Goal: Task Accomplishment & Management: Use online tool/utility

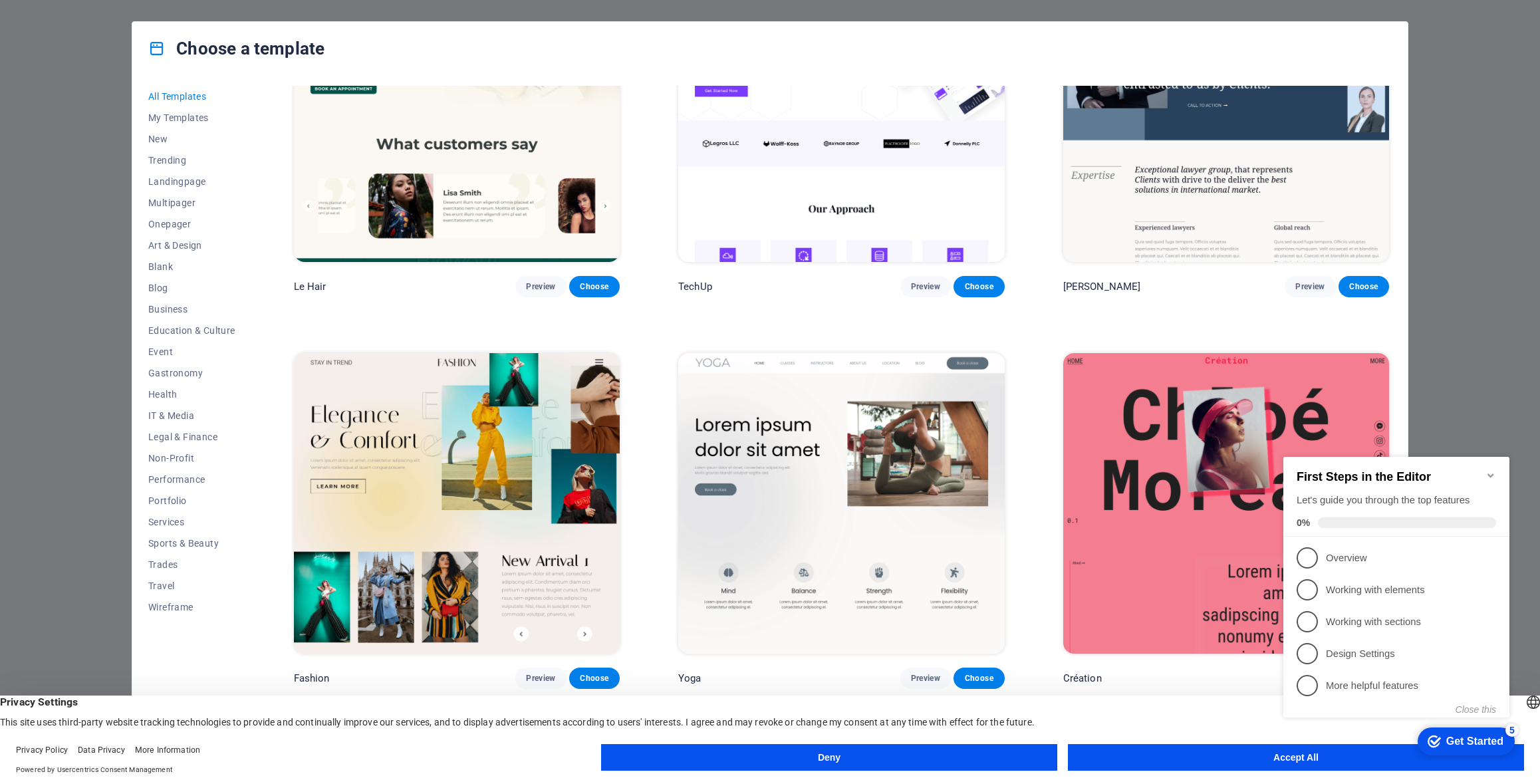
scroll to position [5652, 0]
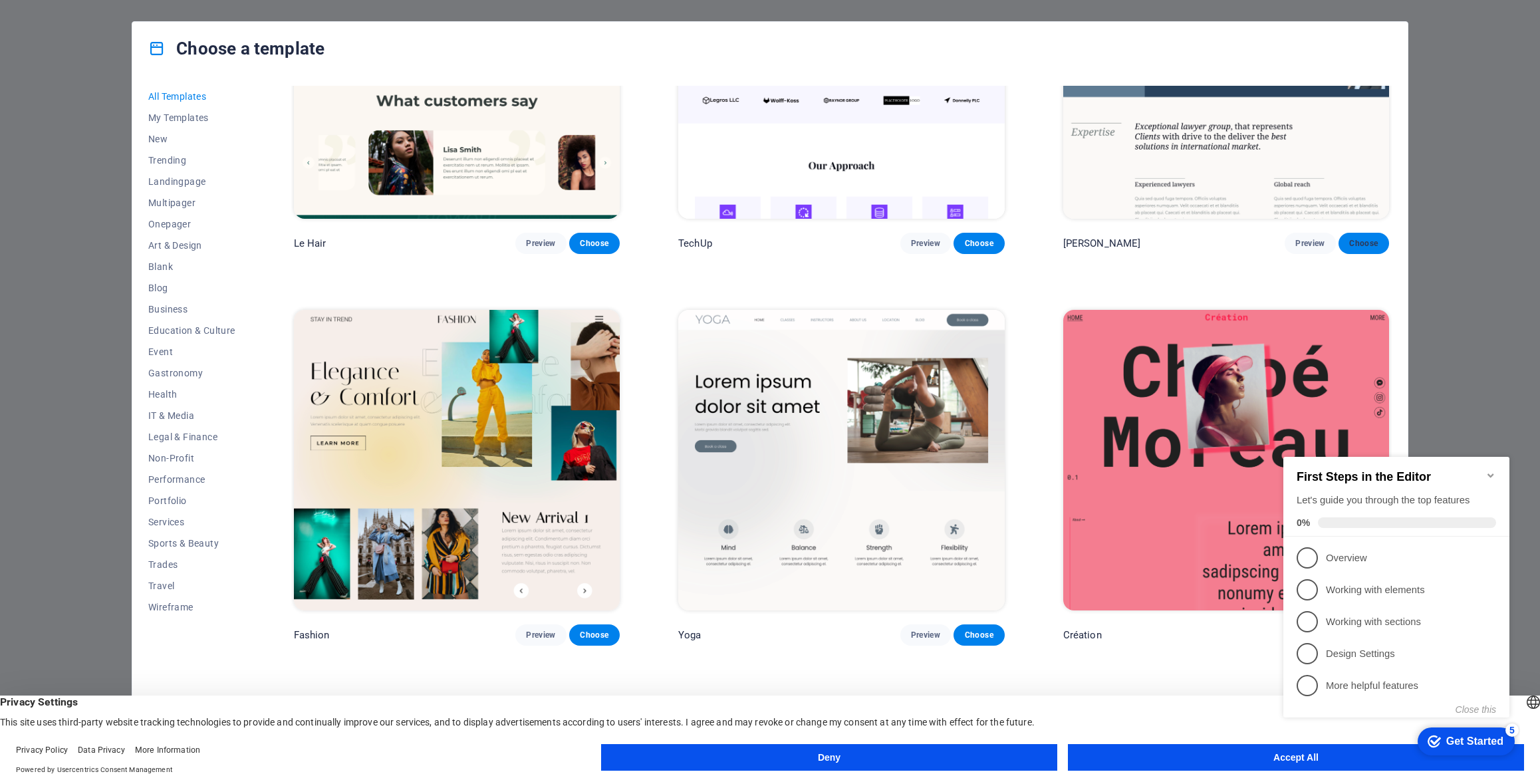
click at [1370, 238] on span "Choose" at bounding box center [1363, 244] width 29 height 11
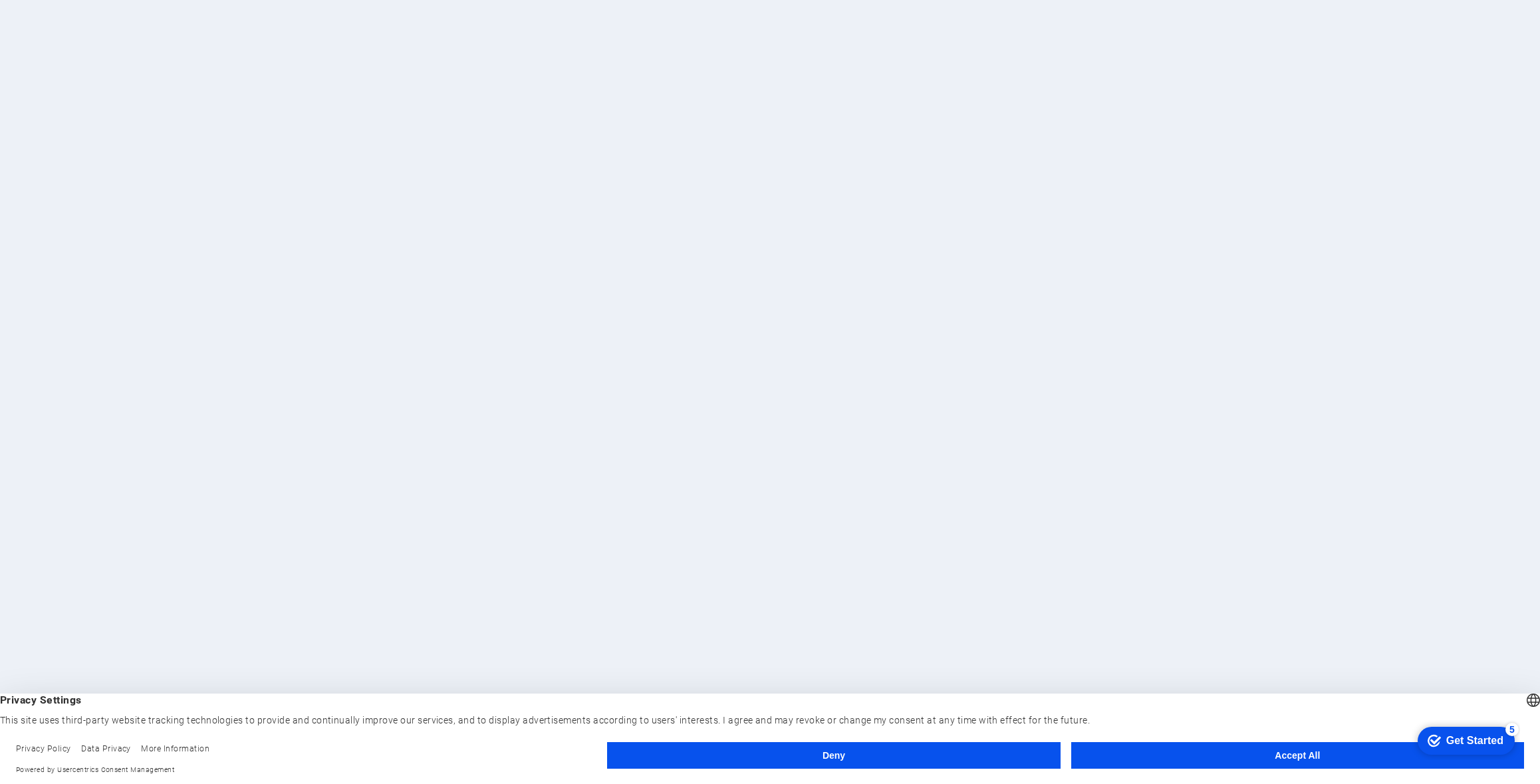
click at [1298, 758] on button "Accept All" at bounding box center [1298, 755] width 453 height 26
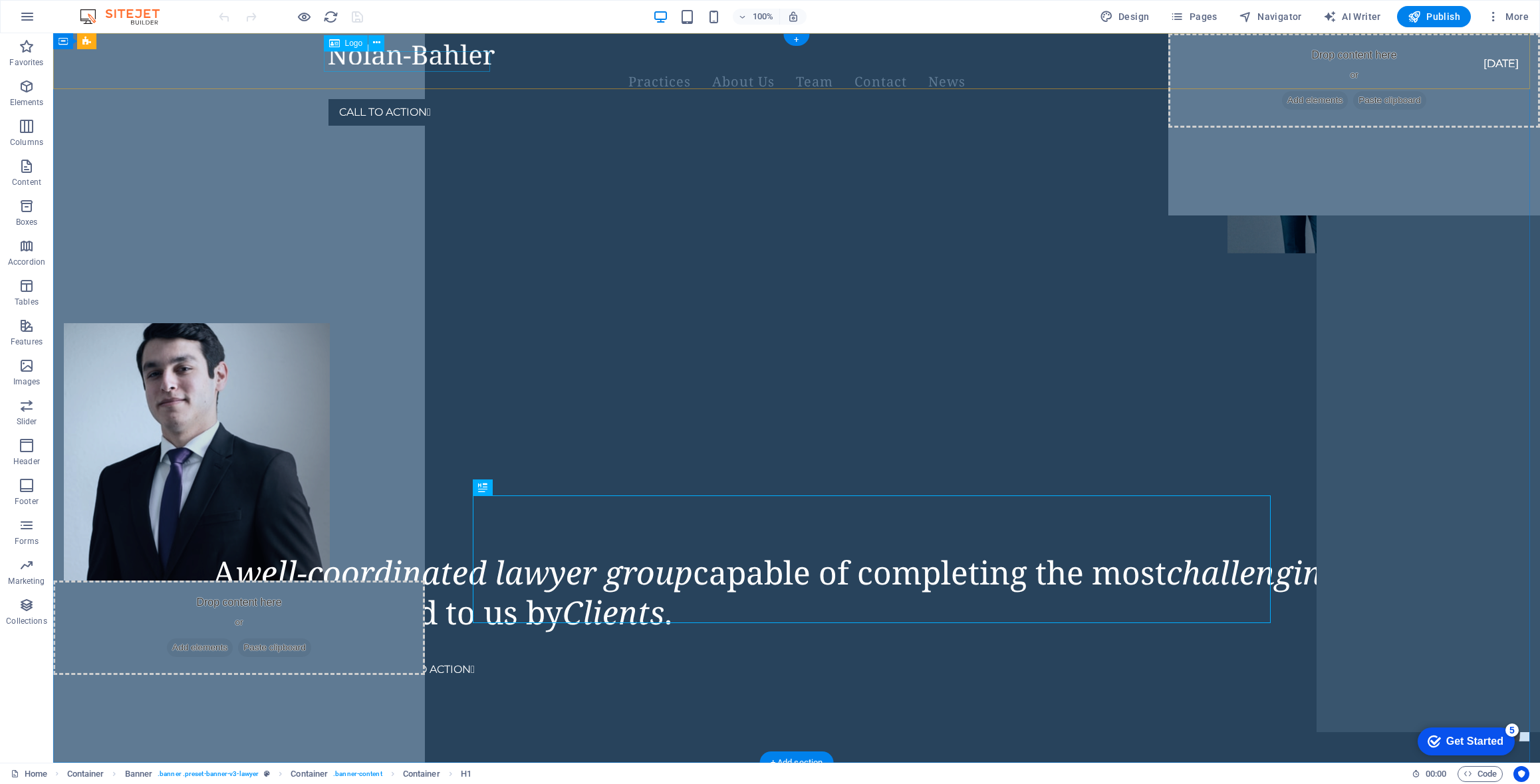
click at [384, 64] on div at bounding box center [781, 54] width 905 height 20
select select "px"
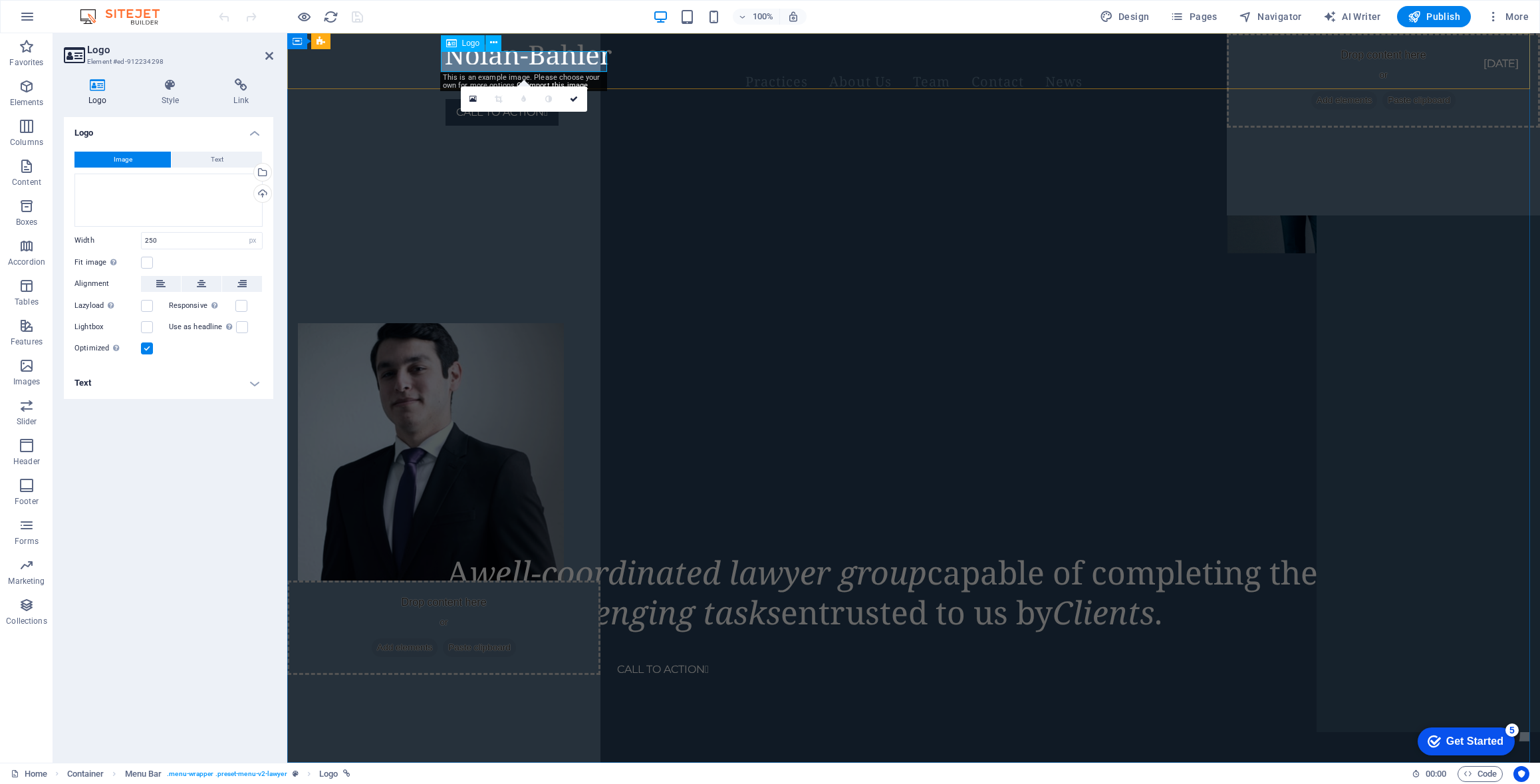
click at [469, 64] on div at bounding box center [898, 54] width 905 height 20
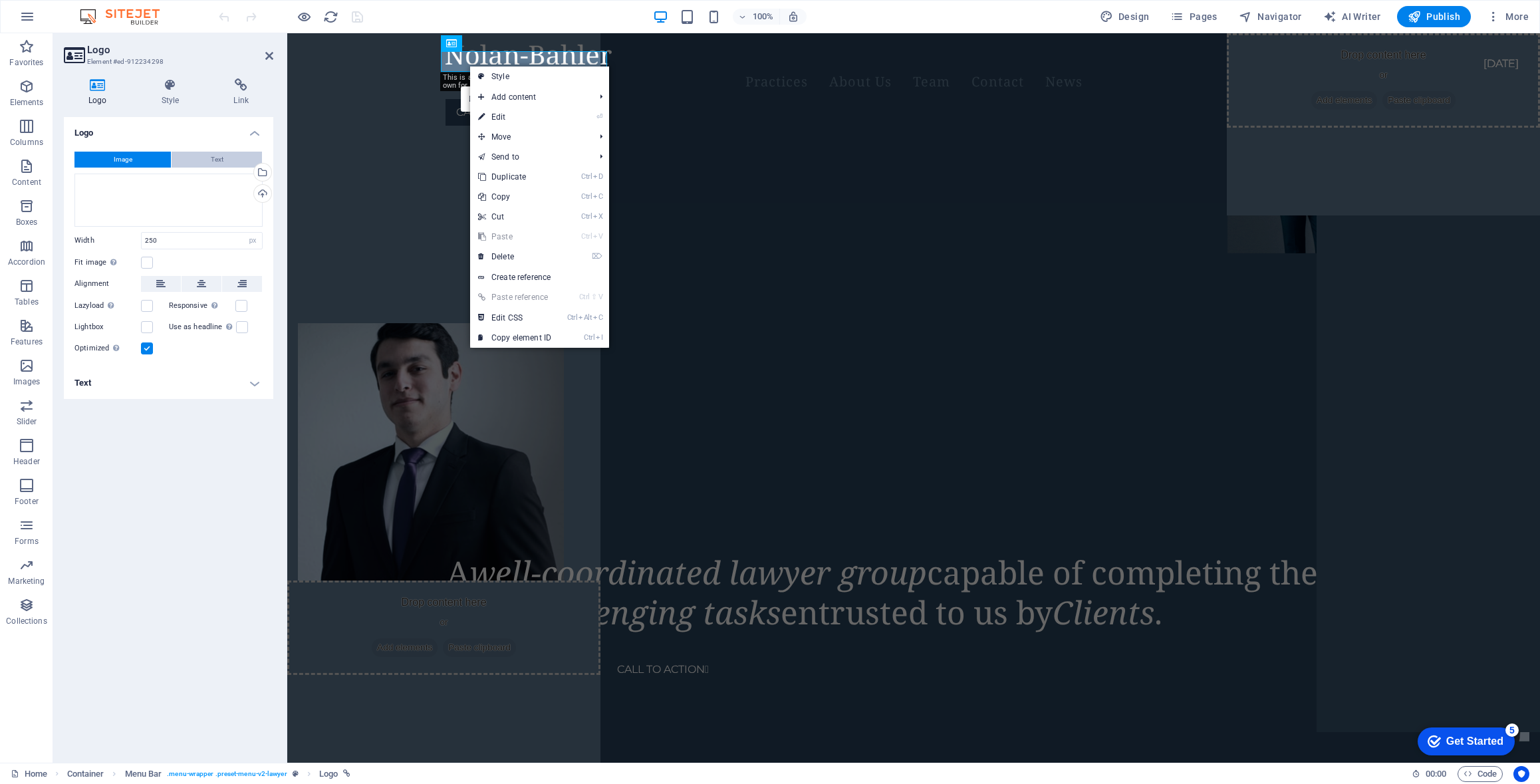
click at [222, 159] on span "Text" at bounding box center [217, 160] width 13 height 16
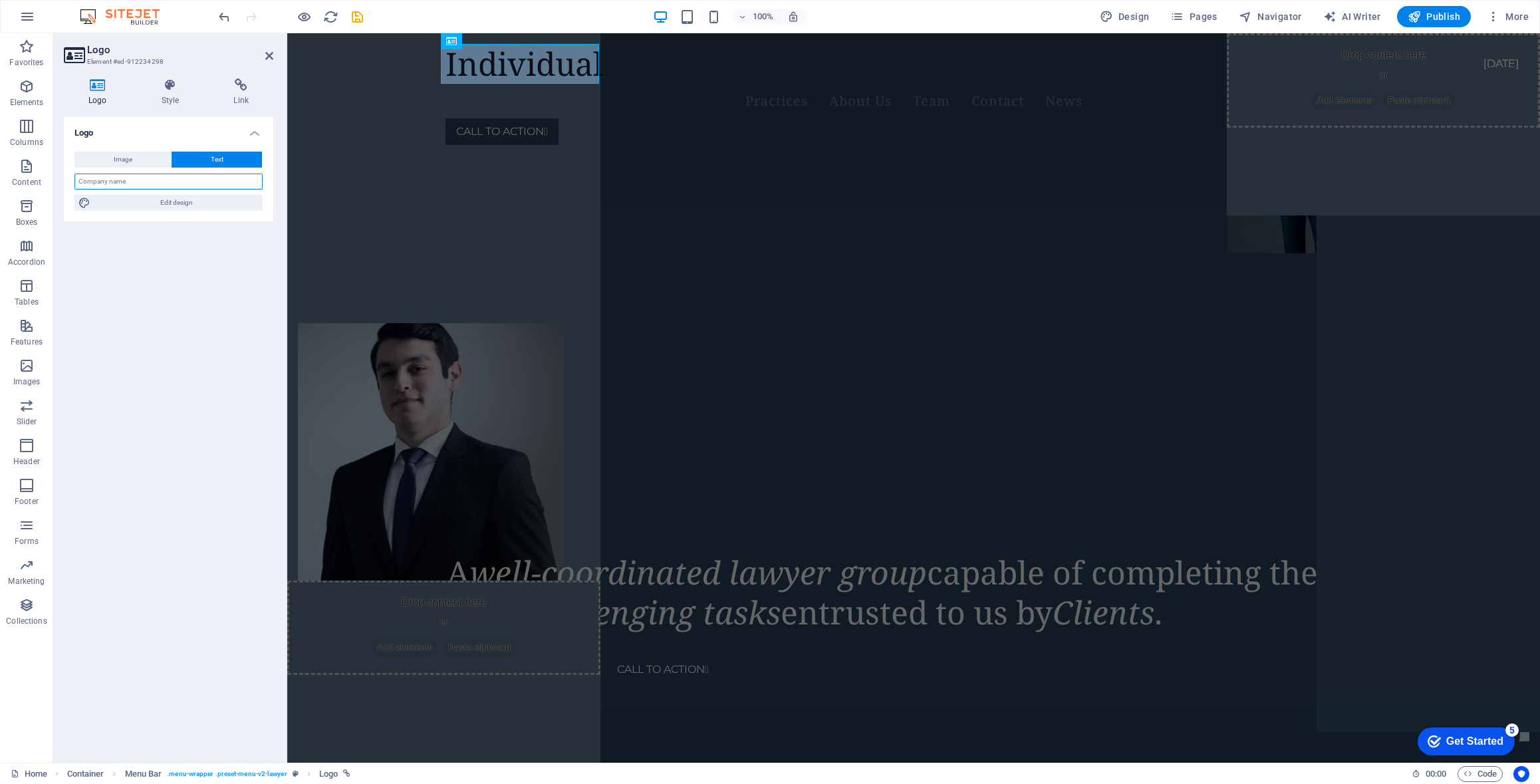
click at [127, 179] on input "text" at bounding box center [168, 182] width 188 height 16
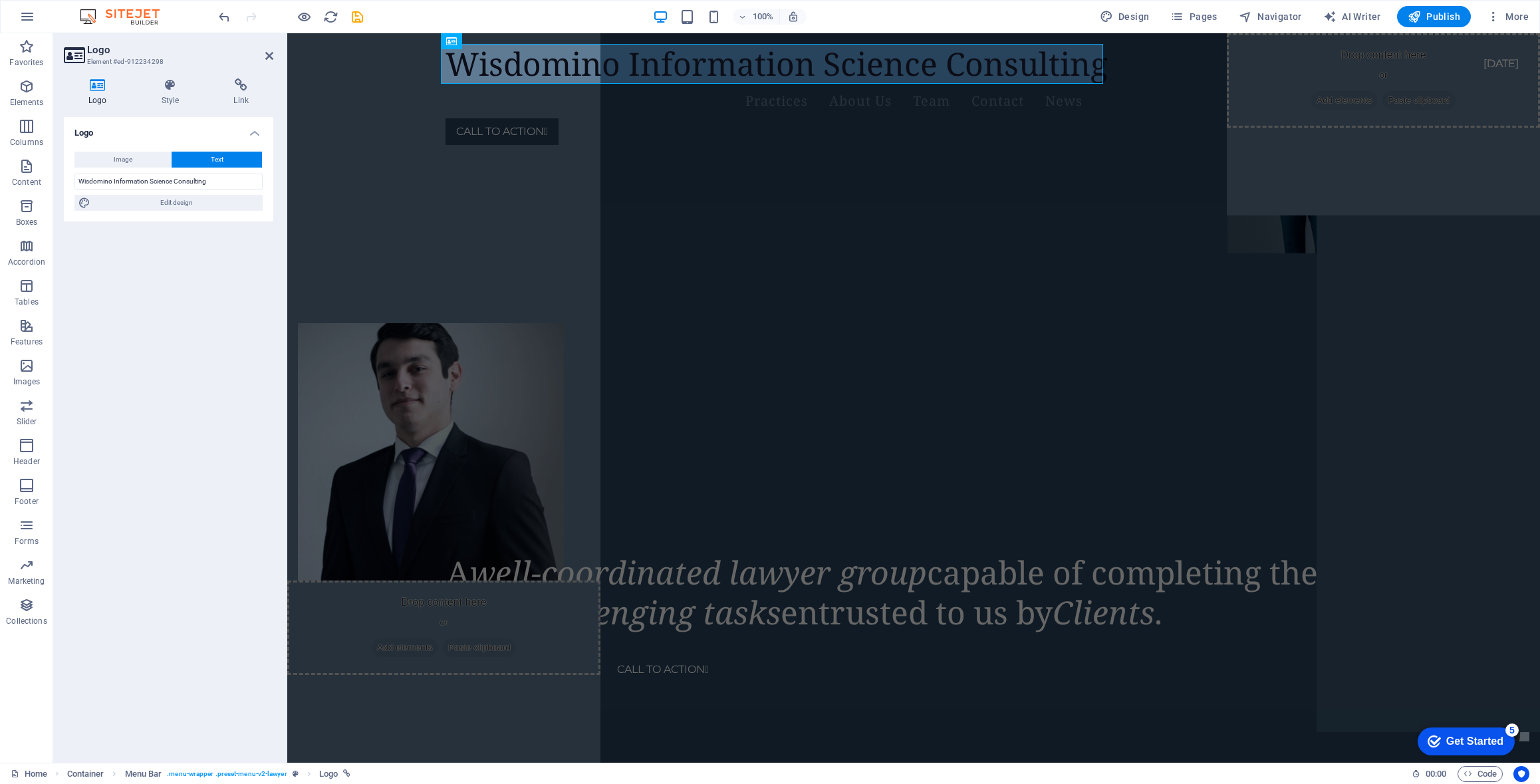
click at [197, 250] on div "Logo Image Text Drag files here, click to choose files or select files from Fil…" at bounding box center [168, 434] width 210 height 635
click at [99, 179] on input "Wisdomino Information Science Consulting" at bounding box center [168, 182] width 188 height 16
click at [152, 261] on div "Logo Image Text Drag files here, click to choose files or select files from Fil…" at bounding box center [168, 434] width 210 height 635
click at [76, 179] on input "Information Science Consulting" at bounding box center [168, 182] width 188 height 16
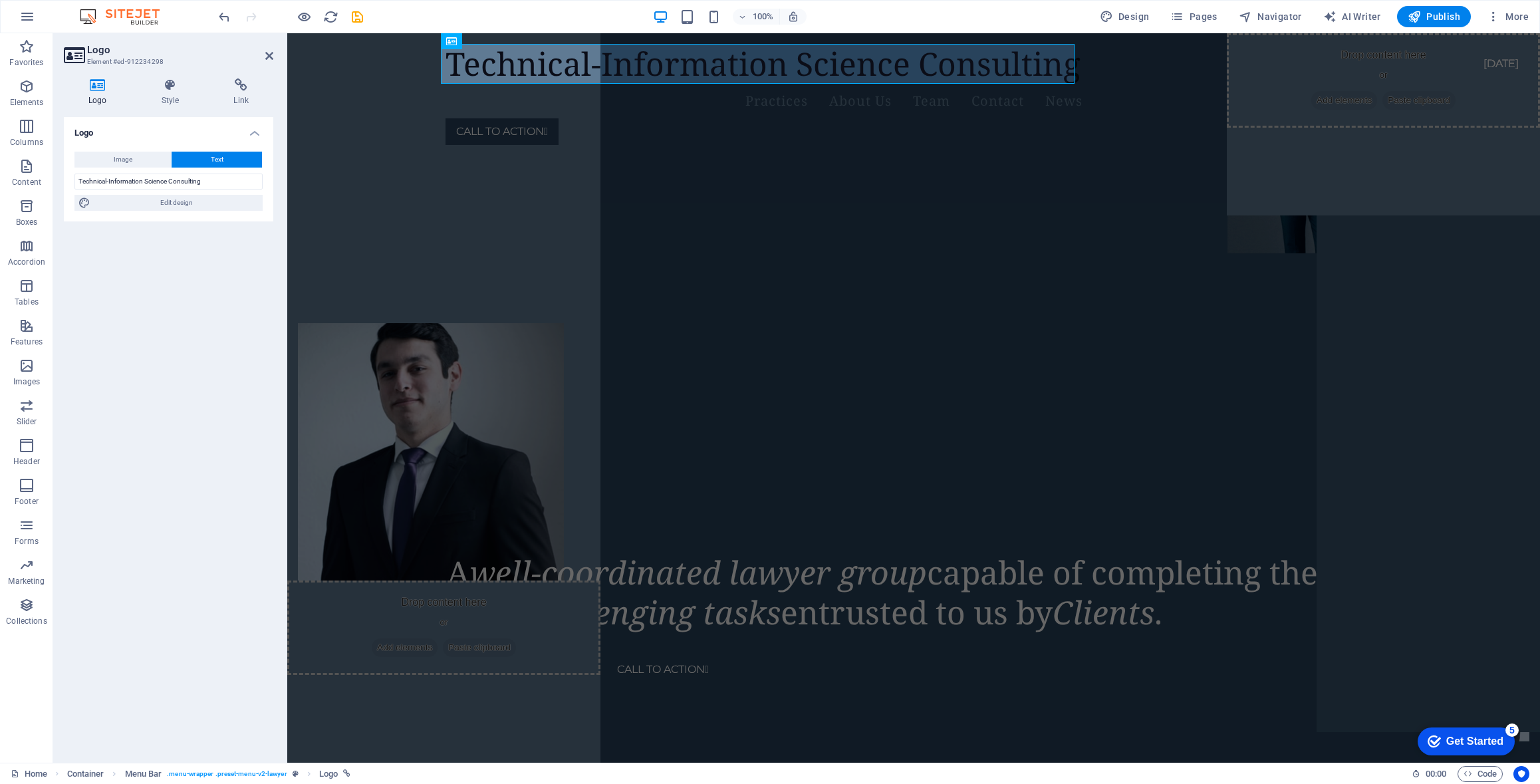
click at [153, 285] on div "Logo Image Text Drag files here, click to choose files or select files from Fil…" at bounding box center [168, 434] width 210 height 635
drag, startPoint x: 108, startPoint y: 180, endPoint x: 53, endPoint y: 181, distance: 55.0
click at [53, 181] on section "Favorites Elements Columns Content Boxes Accordion Tables Features Images Slide…" at bounding box center [770, 398] width 1540 height 729
type input "Information Science Consulting"
click at [160, 241] on div "Logo Image Text Drag files here, click to choose files or select files from Fil…" at bounding box center [168, 434] width 210 height 635
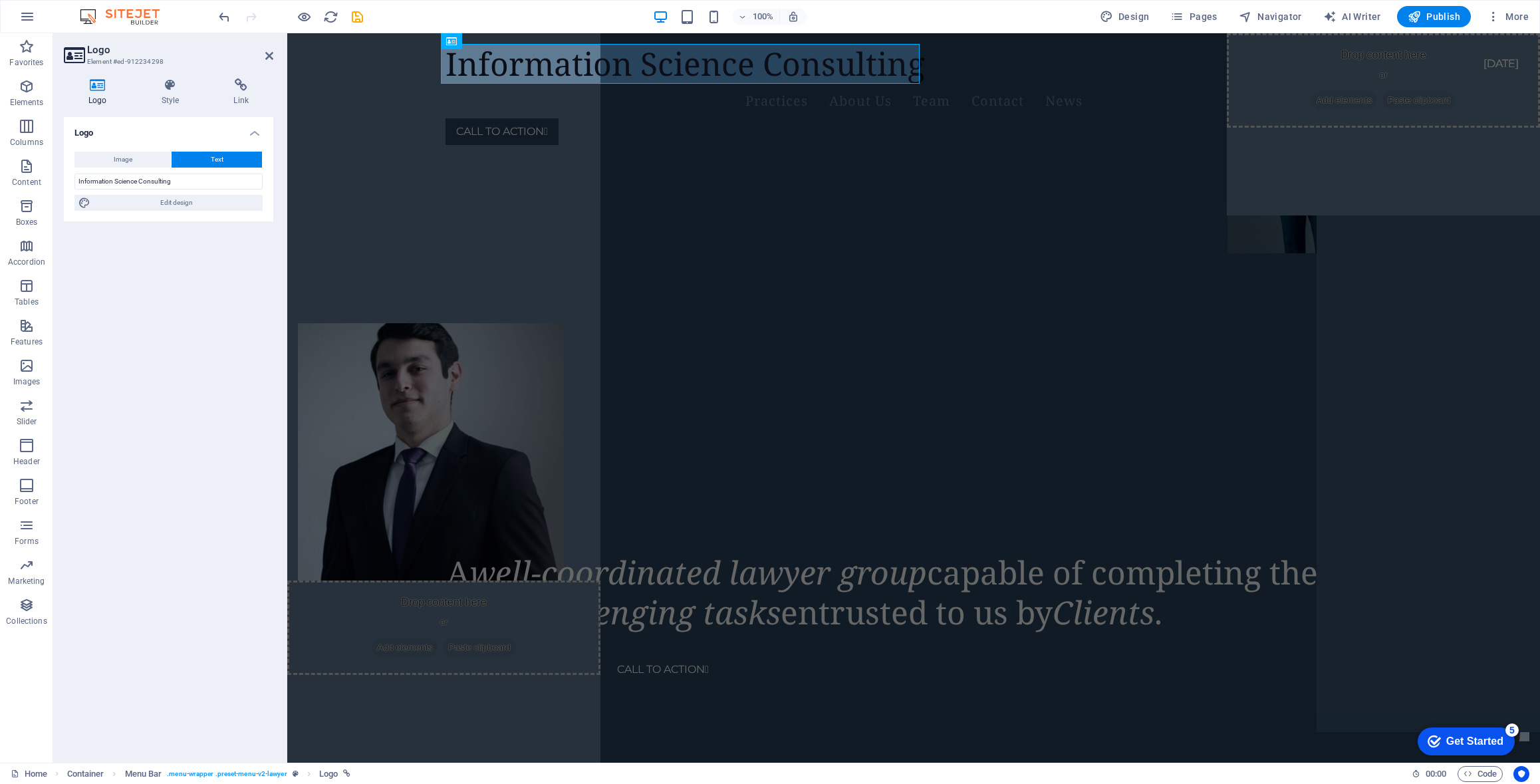
click at [158, 283] on div "Logo Image Text Drag files here, click to choose files or select files from Fil…" at bounding box center [168, 434] width 210 height 635
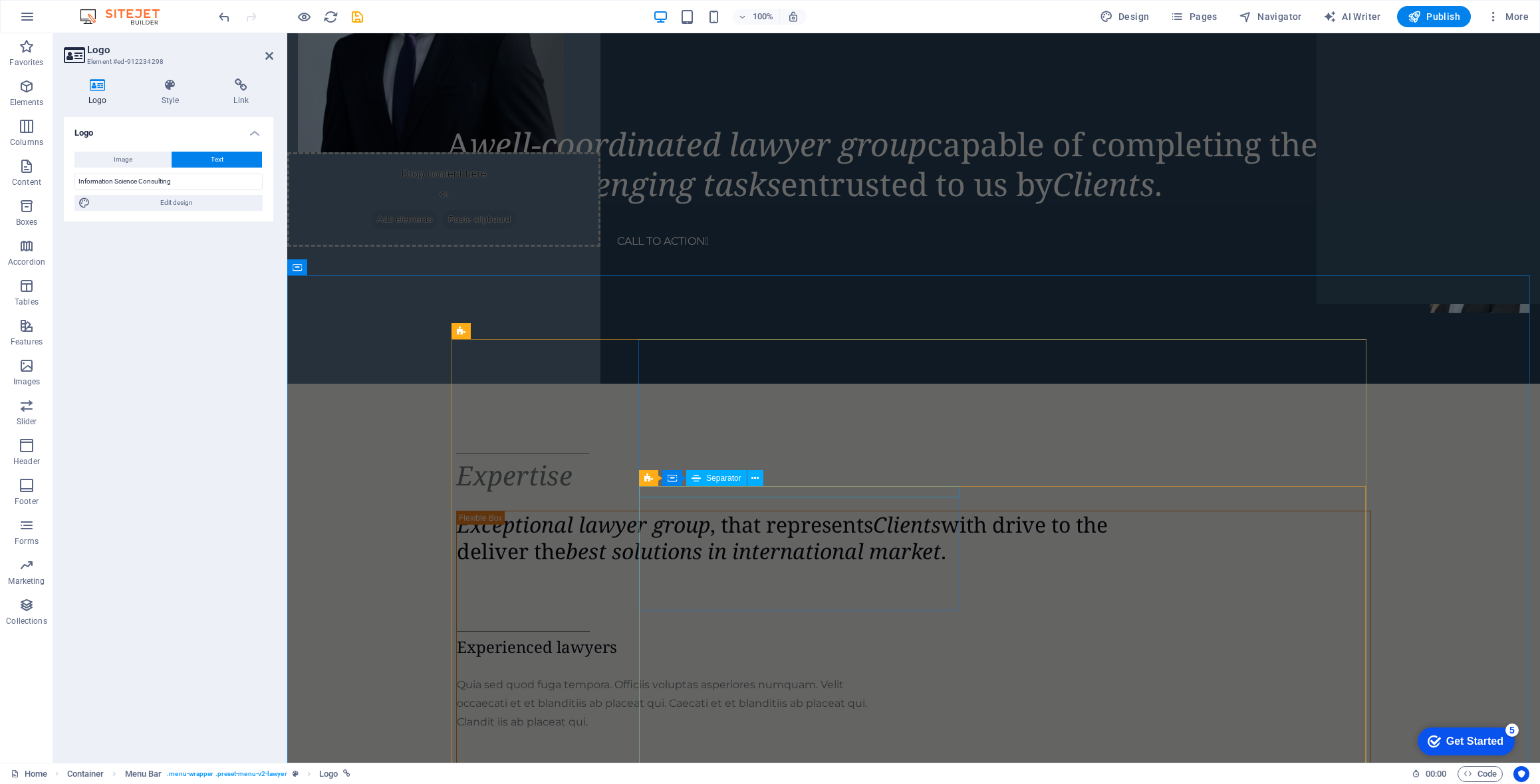
scroll to position [532, 0]
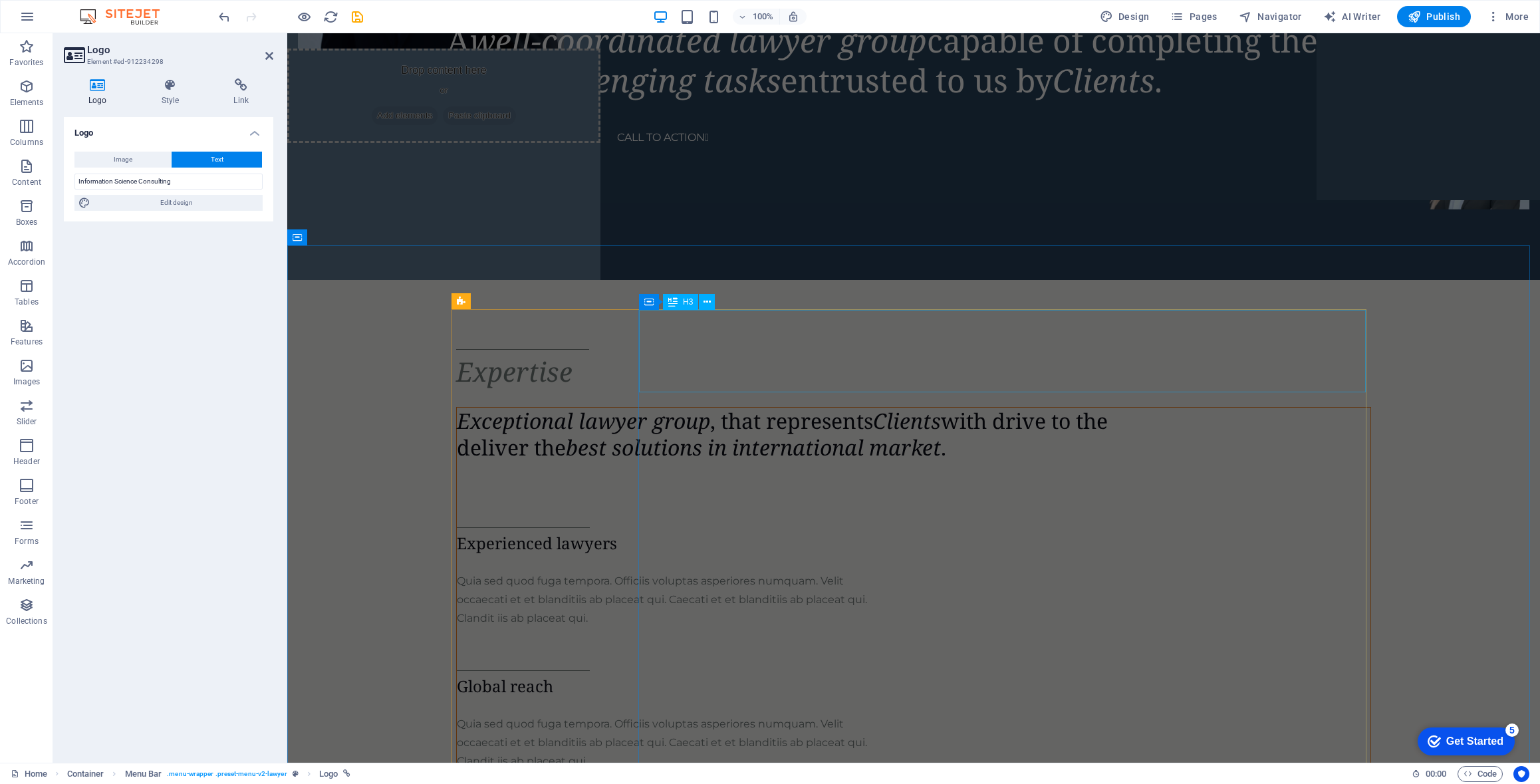
click at [659, 408] on div "Exceptional lawyer group , that represents Clients with drive to the deliver th…" at bounding box center [913, 434] width 914 height 53
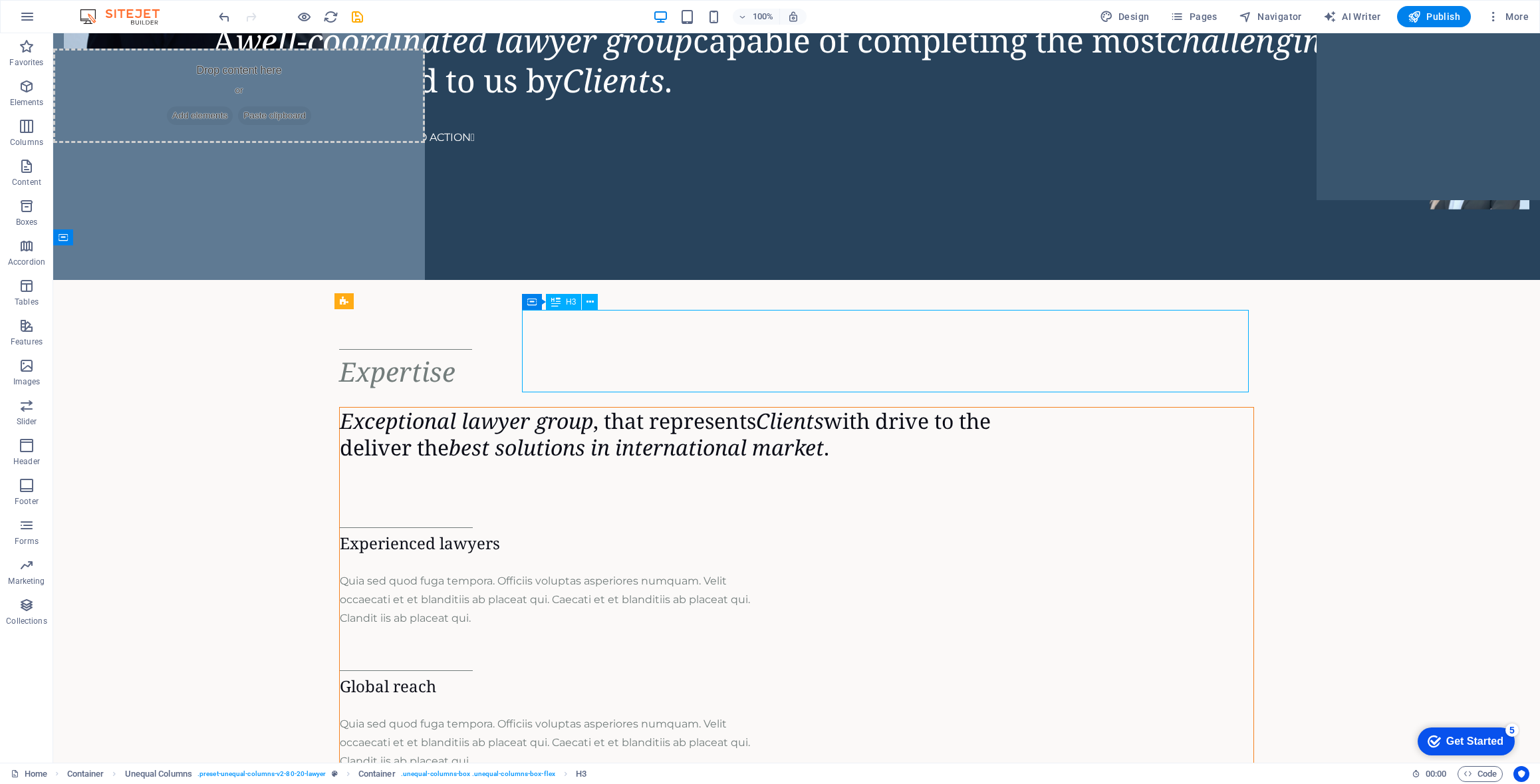
click at [659, 408] on div "Exceptional lawyer group , that represents Clients with drive to the deliver th…" at bounding box center [796, 434] width 914 height 53
click at [585, 408] on div "Exceptional lawyer group , that represents Clients with drive to the deliver th…" at bounding box center [796, 434] width 914 height 53
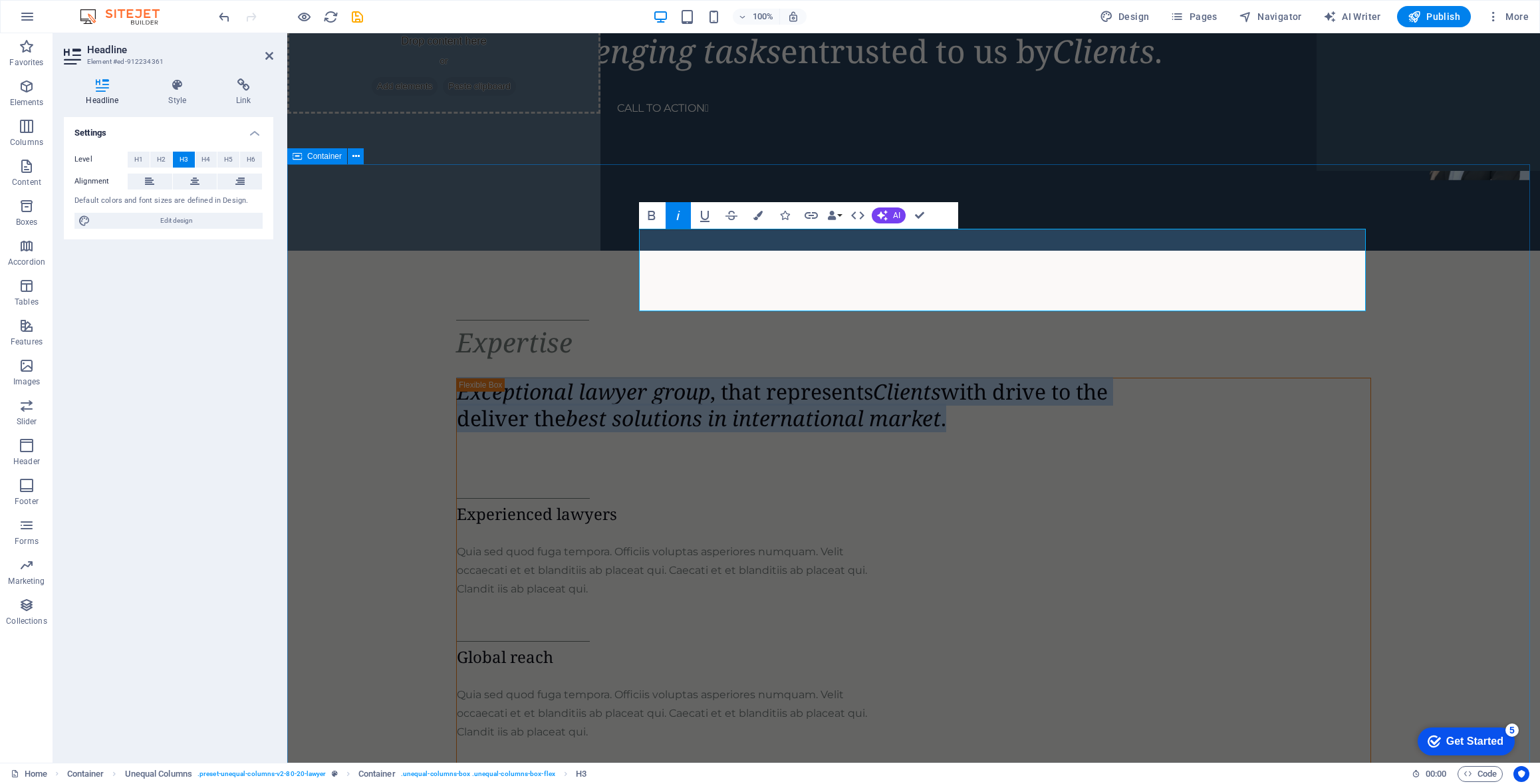
scroll to position [665, 0]
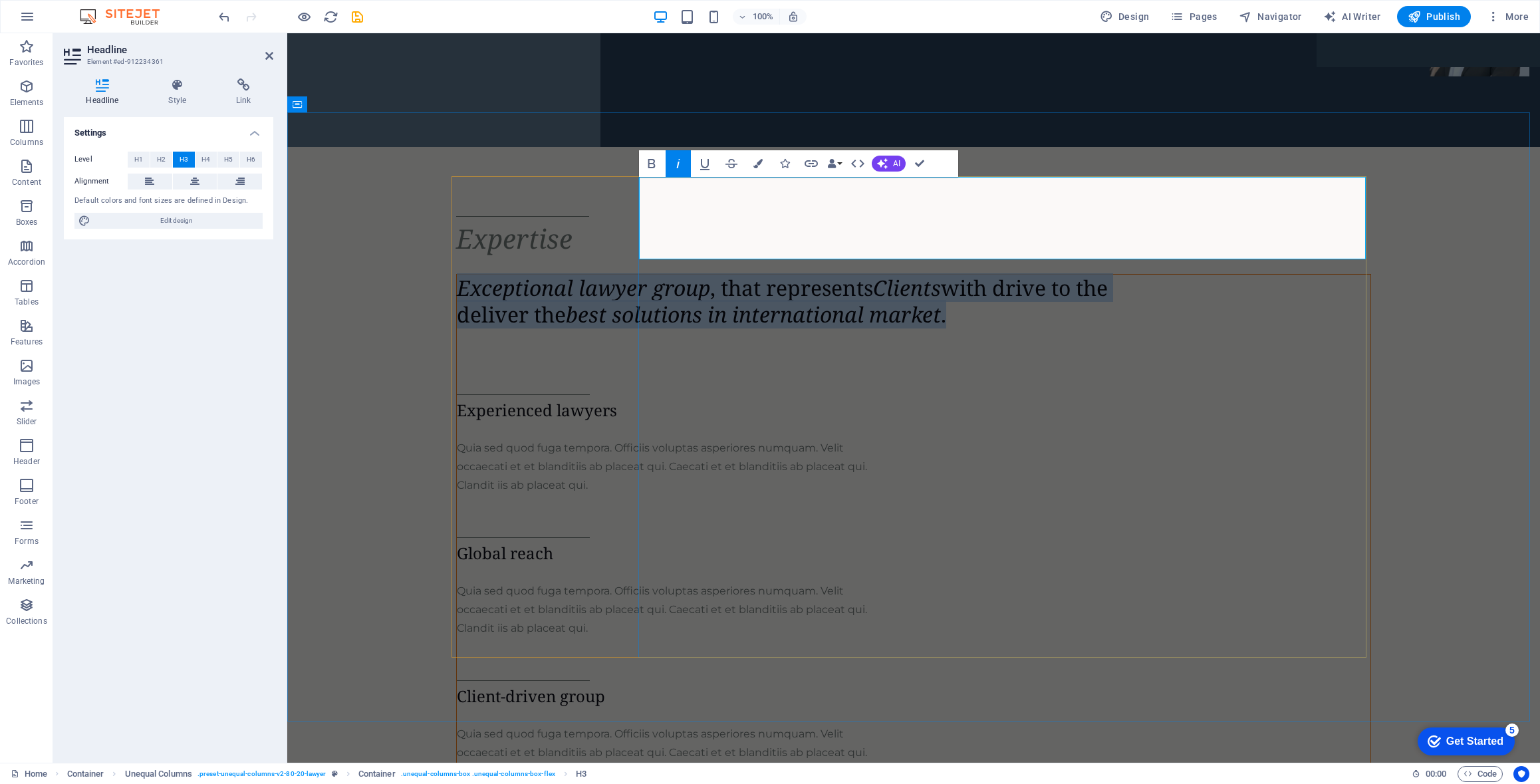
click at [851, 275] on h3 "Exceptional lawyer group , that represents Clients with drive to the deliver th…" at bounding box center [807, 301] width 701 height 53
drag, startPoint x: 861, startPoint y: 247, endPoint x: 641, endPoint y: 193, distance: 226.5
click at [641, 275] on h3 "Exceptional lawyer group , that represents Clients with drive to the deliver th…" at bounding box center [807, 301] width 701 height 53
click at [811, 275] on h3 "Exceptional lawyer group , that represents Clients with drive to the deliver th…" at bounding box center [807, 301] width 701 height 53
drag, startPoint x: 765, startPoint y: 194, endPoint x: 902, endPoint y: 239, distance: 144.2
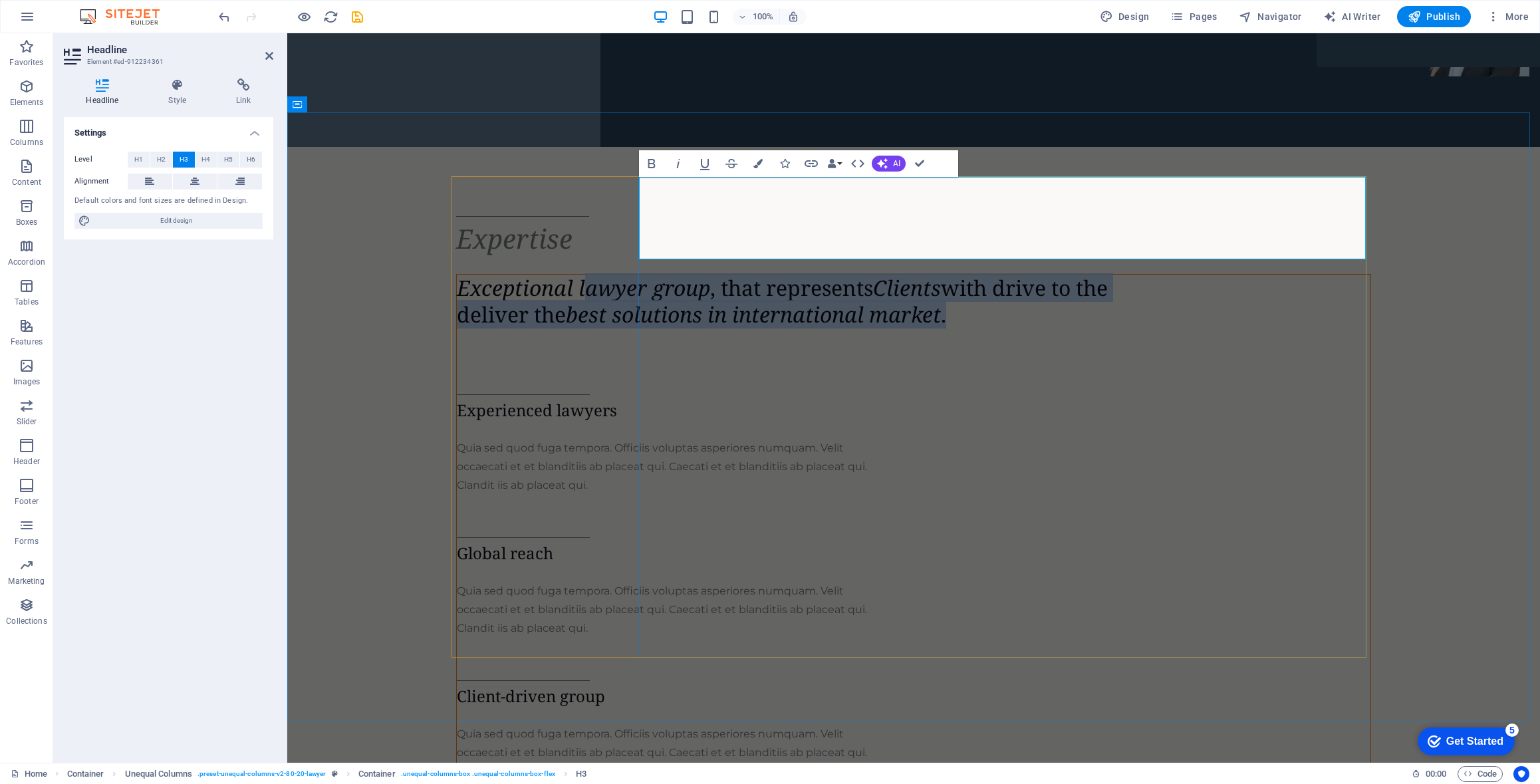
click at [902, 275] on h3 "Exceptional lawyer group , that represents Clients with drive to the deliver th…" at bounding box center [807, 301] width 701 height 53
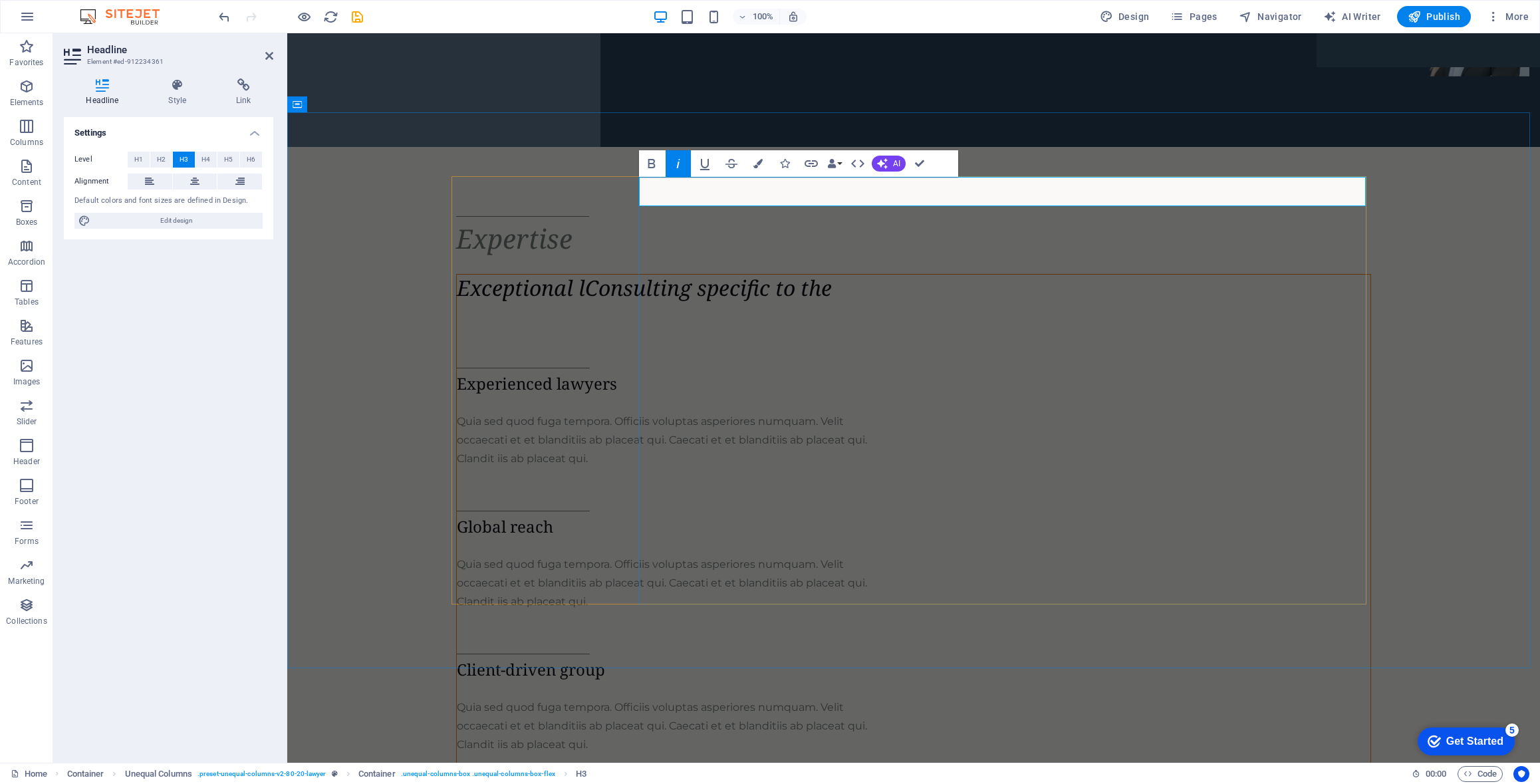
click at [771, 273] on em "Exceptional lConsulting specific to the" at bounding box center [644, 287] width 375 height 28
click at [1043, 275] on h3 "Exceptional Consulting specific to the" at bounding box center [807, 287] width 701 height 26
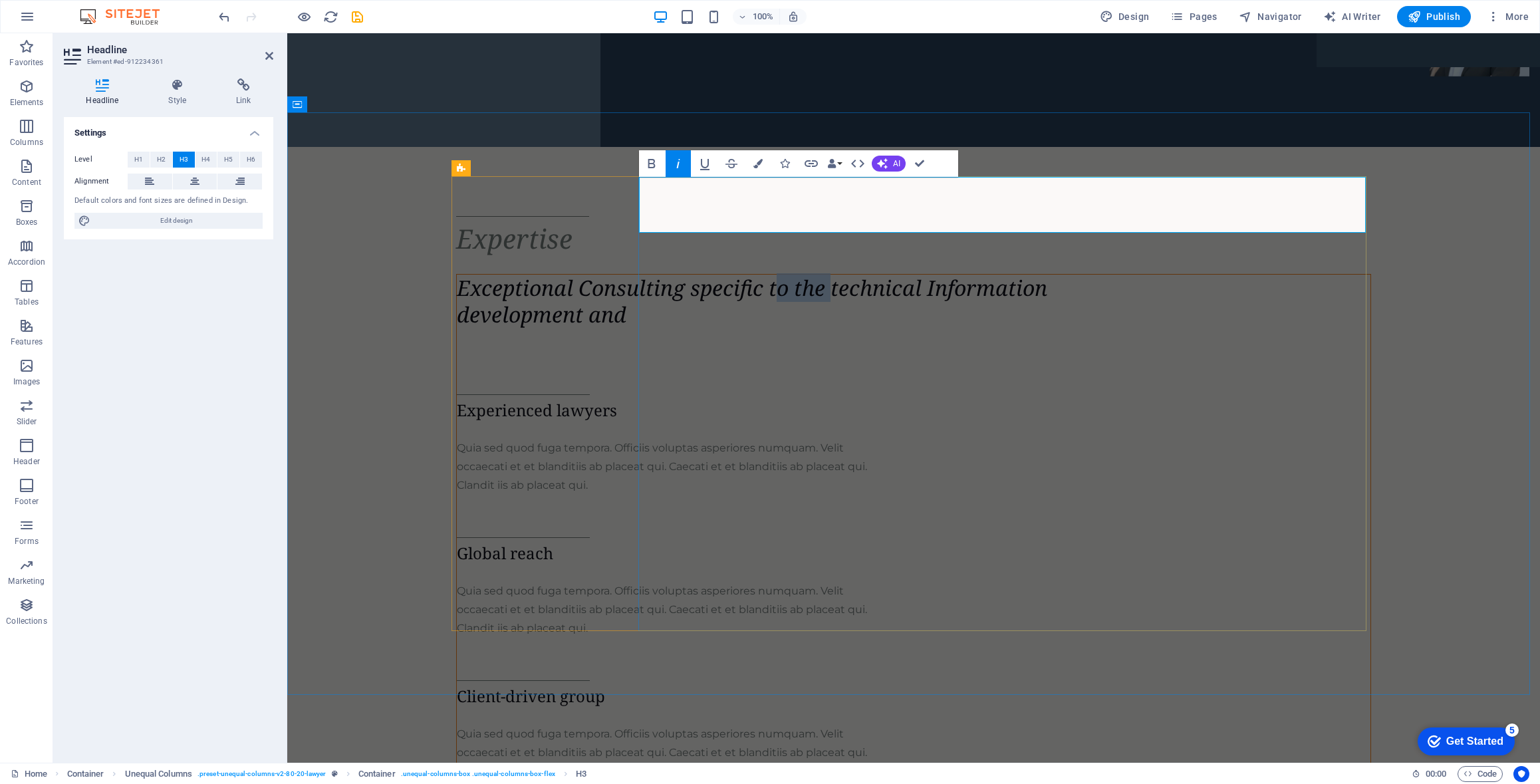
drag, startPoint x: 955, startPoint y: 192, endPoint x: 1011, endPoint y: 189, distance: 56.1
click at [1011, 273] on em "Exceptional Consulting specific to the technical Information development and" at bounding box center [752, 301] width 591 height 55
click at [947, 275] on h3 "Exceptional Consulting specific for technical Information development and" at bounding box center [807, 301] width 701 height 53
drag, startPoint x: 763, startPoint y: 194, endPoint x: 771, endPoint y: 193, distance: 8.1
click at [771, 273] on em "Exceptional Consulting specific for technical Information development and deliv…" at bounding box center [804, 301] width 694 height 55
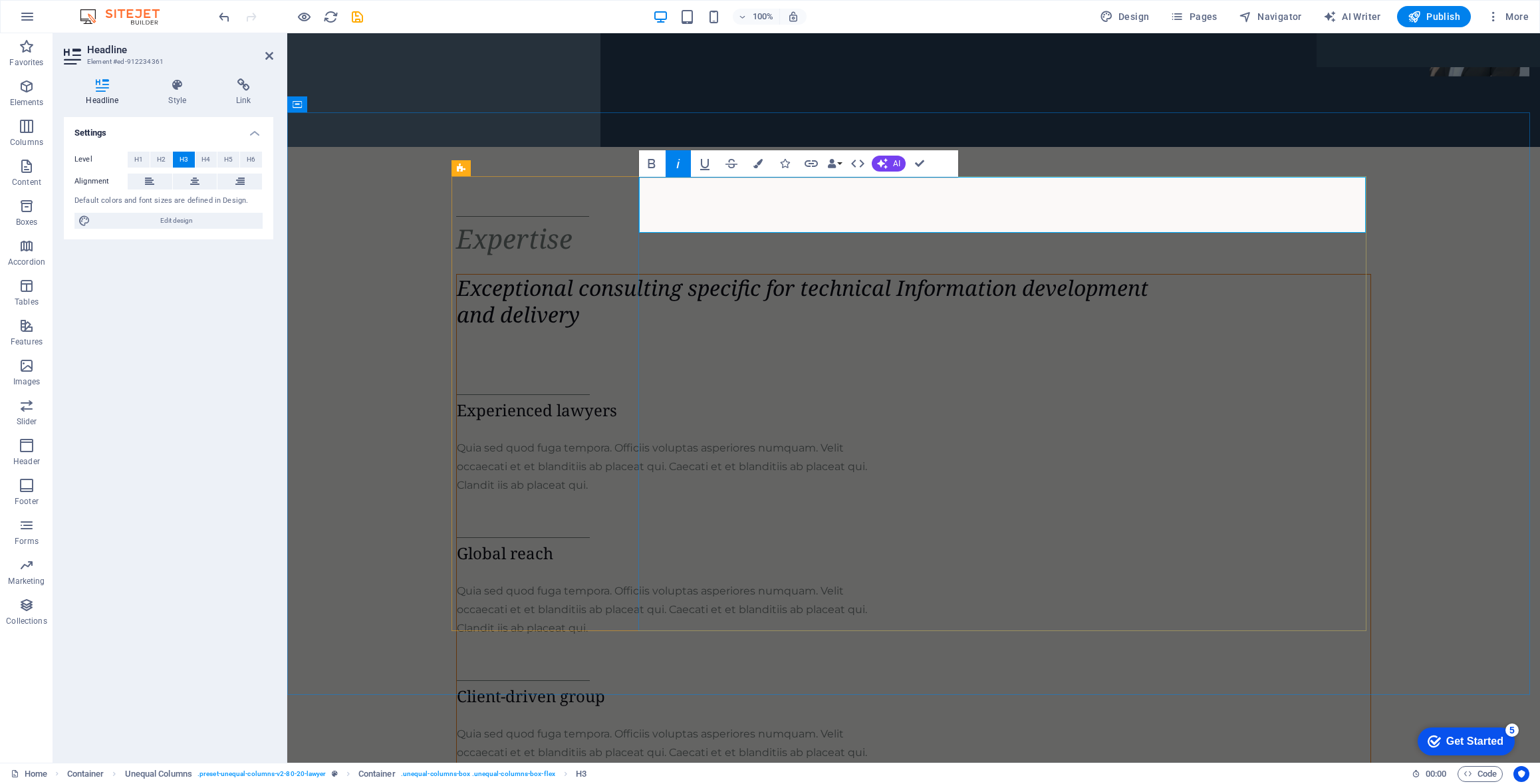
click at [1060, 275] on h3 "Exceptional consulting specific for technical Information development and deliv…" at bounding box center [807, 301] width 701 height 53
click at [1484, 249] on div "Expertise Exceptional consulting specific for technical Information development…" at bounding box center [914, 549] width 1253 height 806
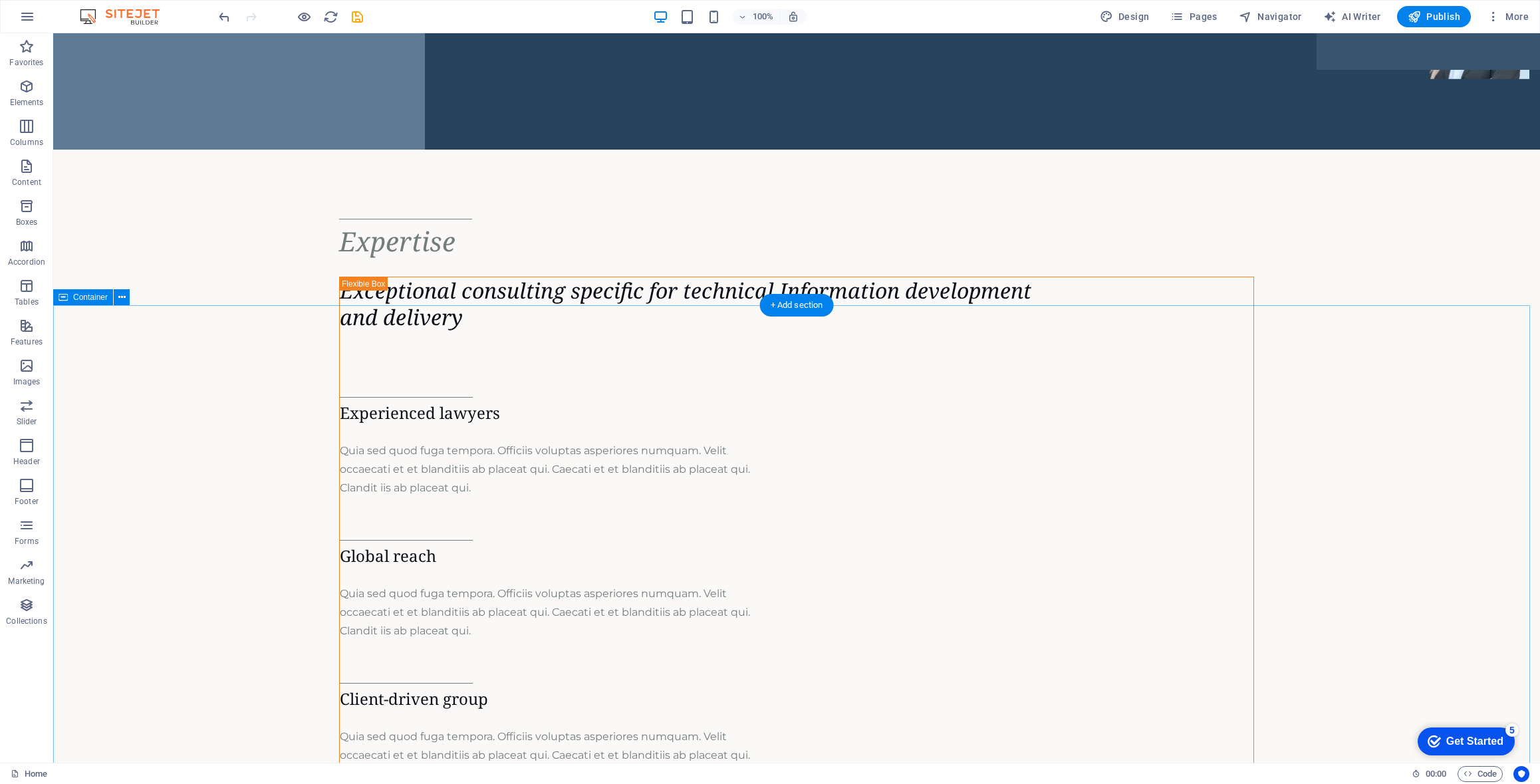
scroll to position [731, 0]
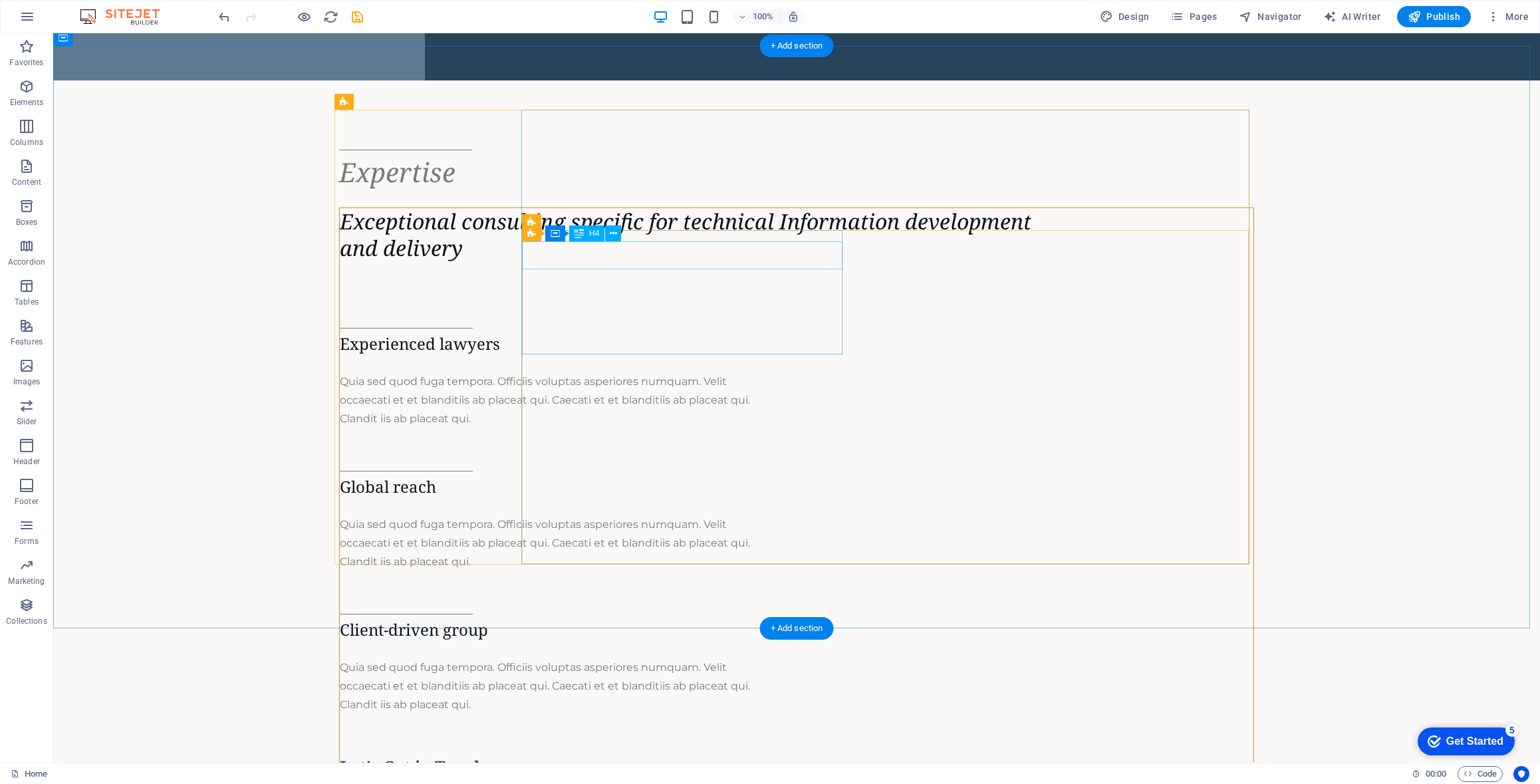
click at [584, 333] on div "Experienced lawyers" at bounding box center [547, 343] width 414 height 20
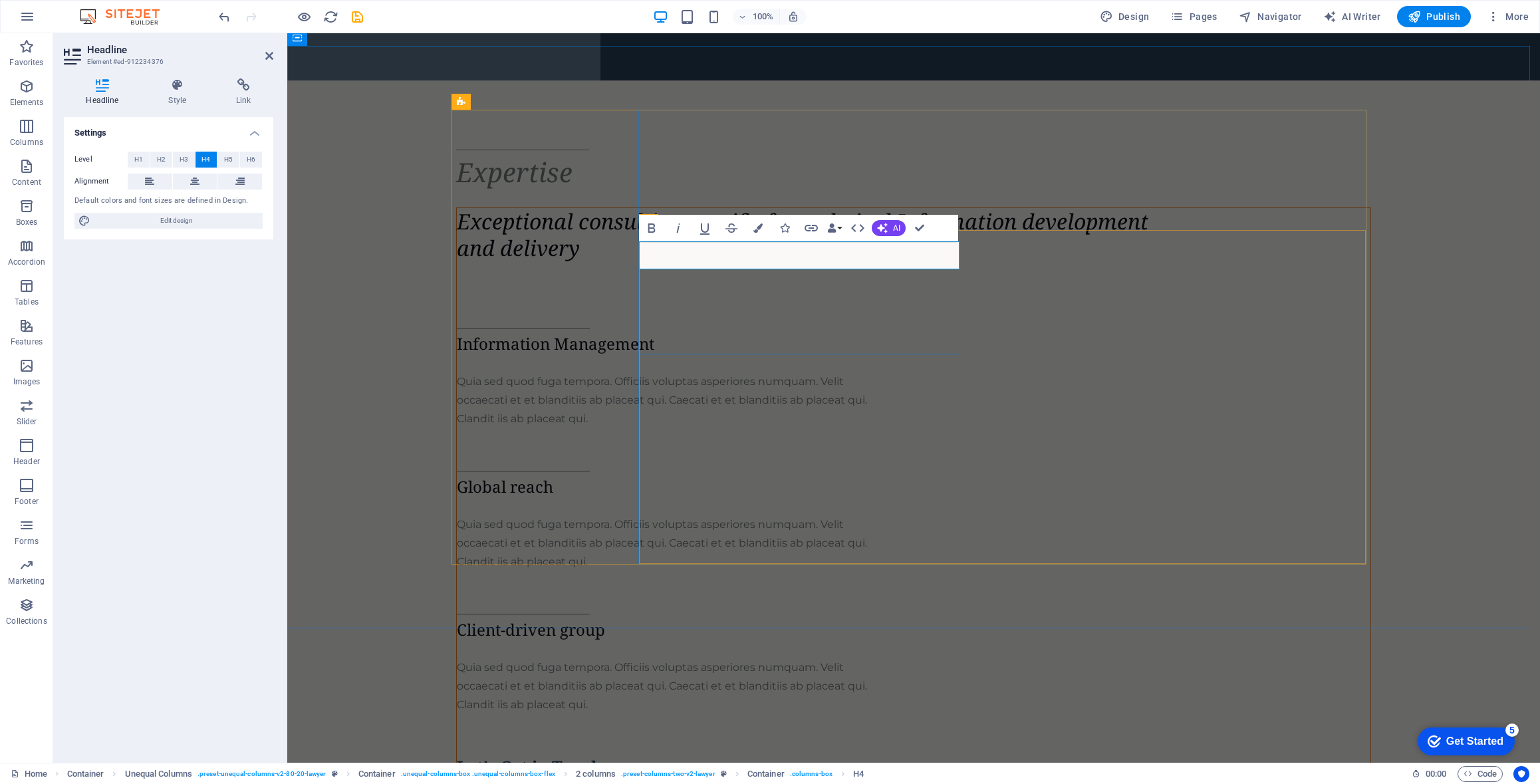
click at [641, 333] on h4 "Information Management" at bounding box center [664, 343] width 414 height 20
click at [871, 477] on div "Global reach" at bounding box center [664, 486] width 414 height 20
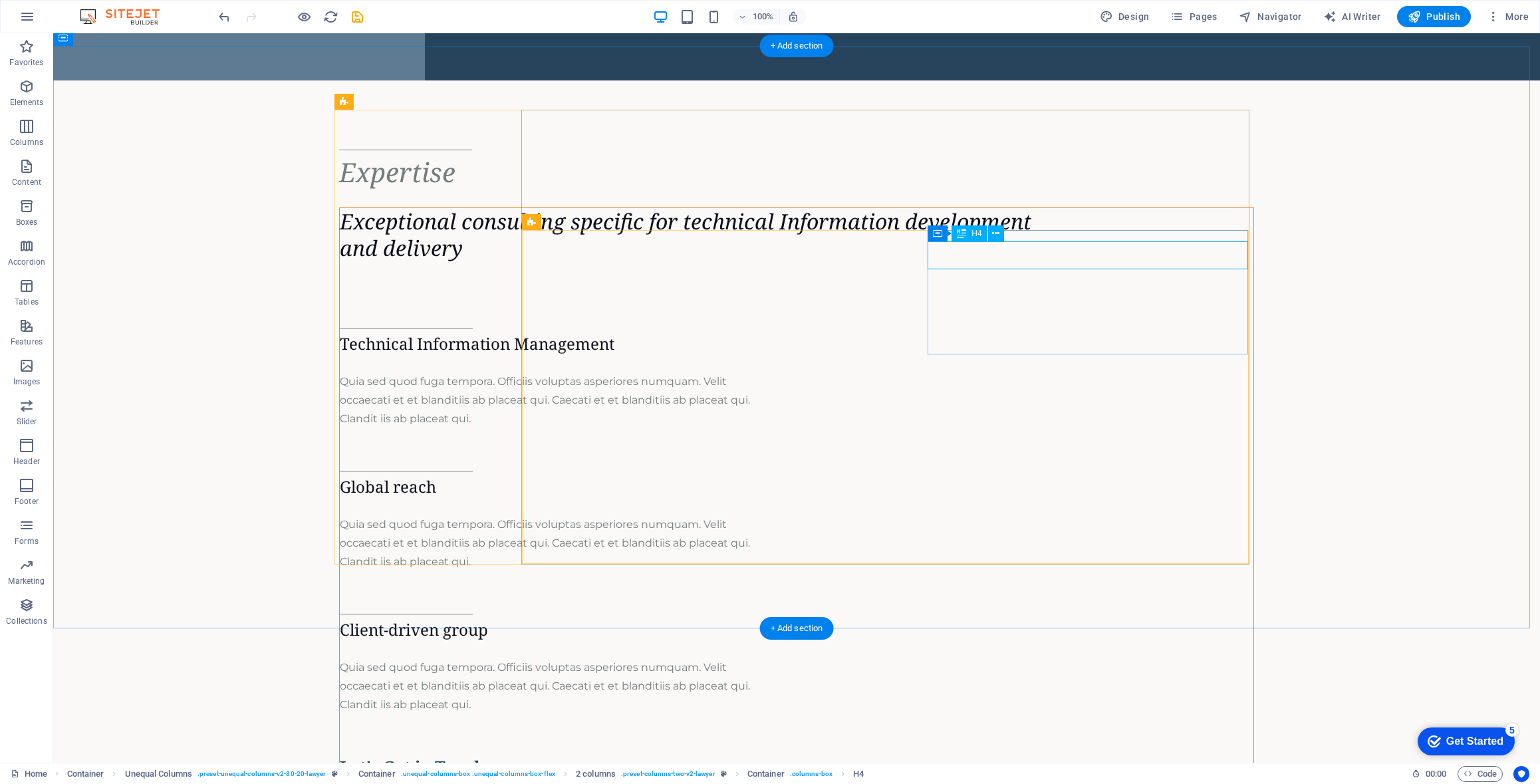
click at [754, 477] on div "Global reach" at bounding box center [547, 486] width 414 height 20
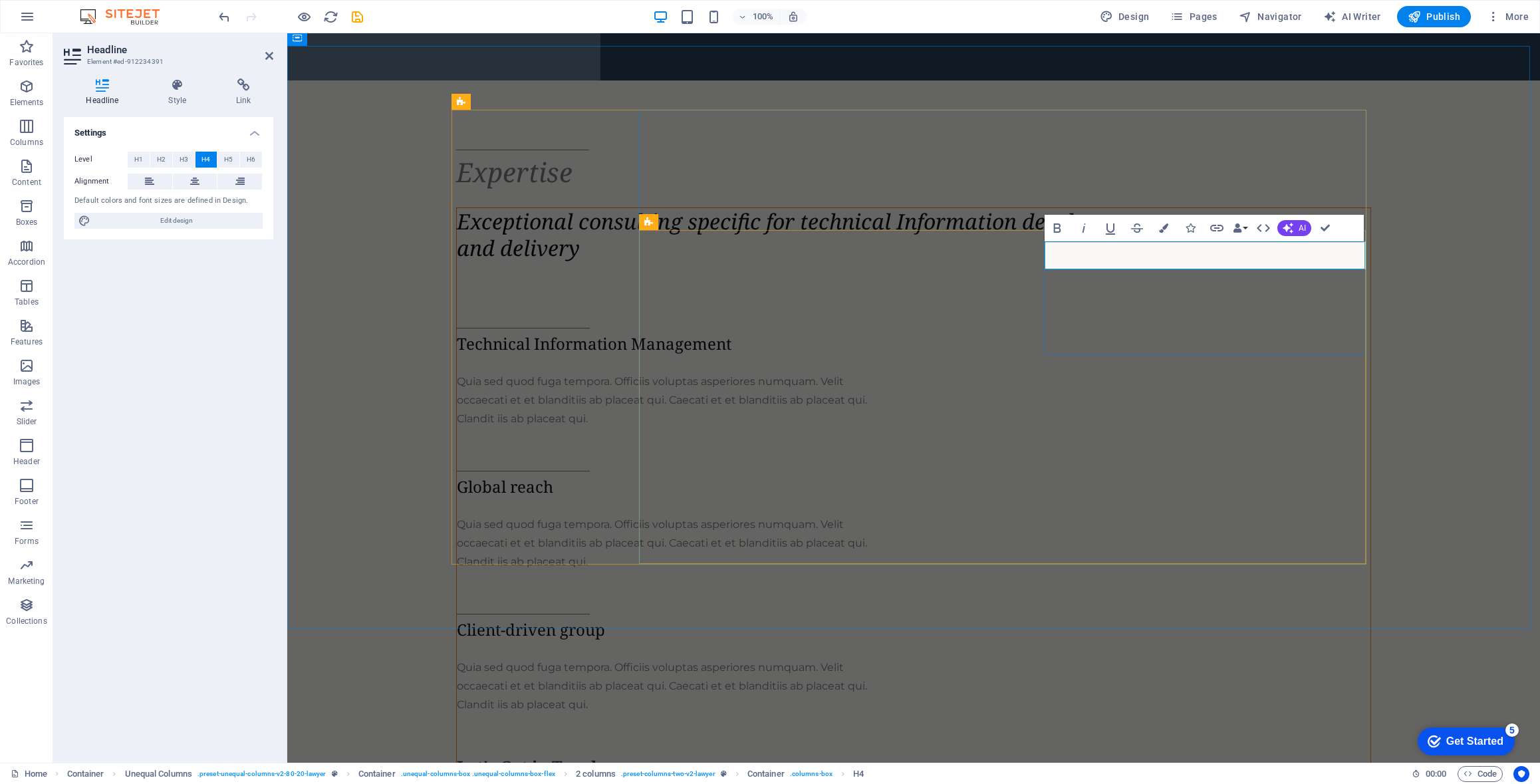
click at [871, 477] on h4 "Global reach" at bounding box center [664, 486] width 414 height 20
click at [710, 620] on div "Client-driven group" at bounding box center [664, 629] width 414 height 20
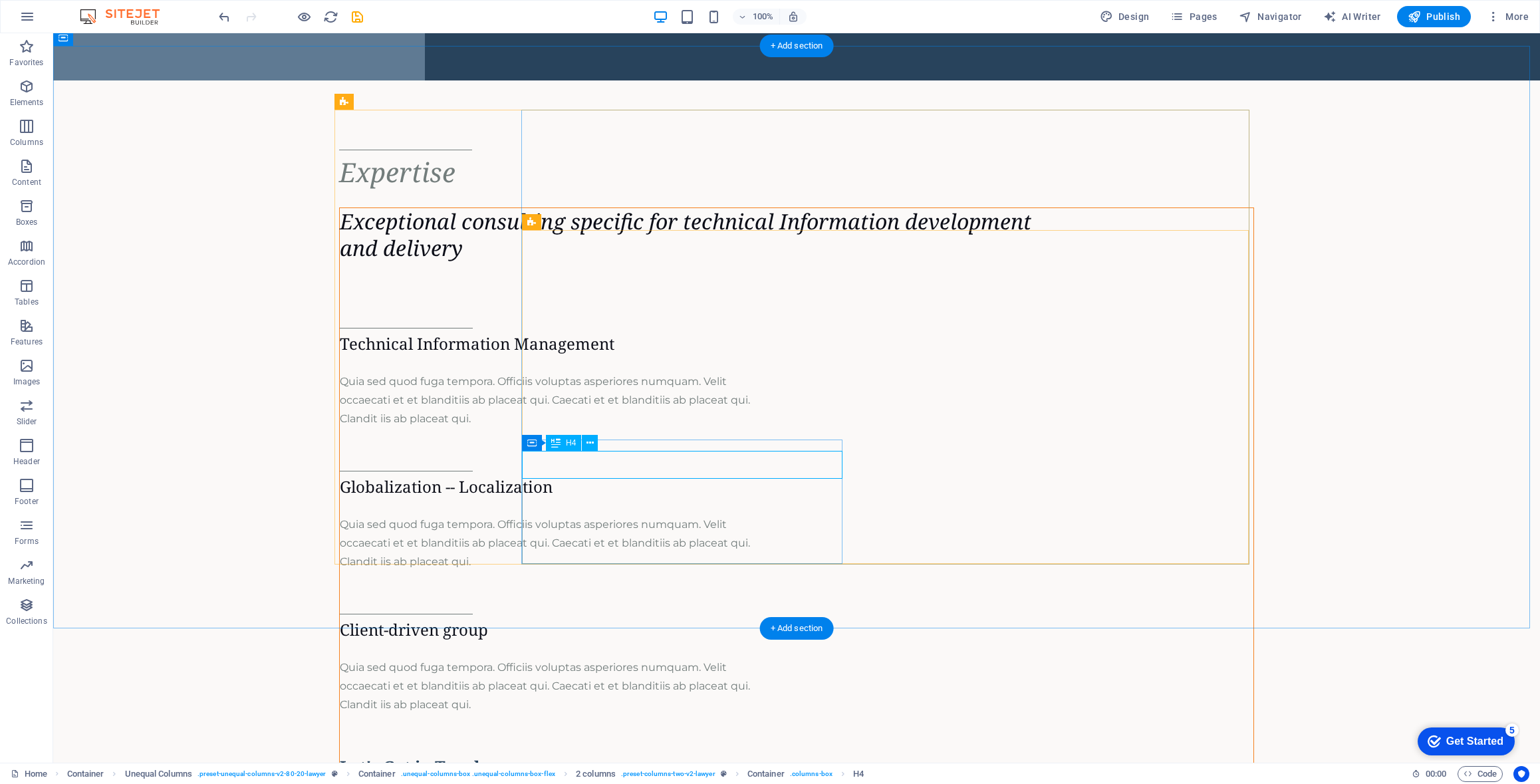
click at [612, 620] on div "Client-driven group" at bounding box center [547, 629] width 414 height 20
click at [635, 620] on div "Client-driven group" at bounding box center [547, 629] width 414 height 20
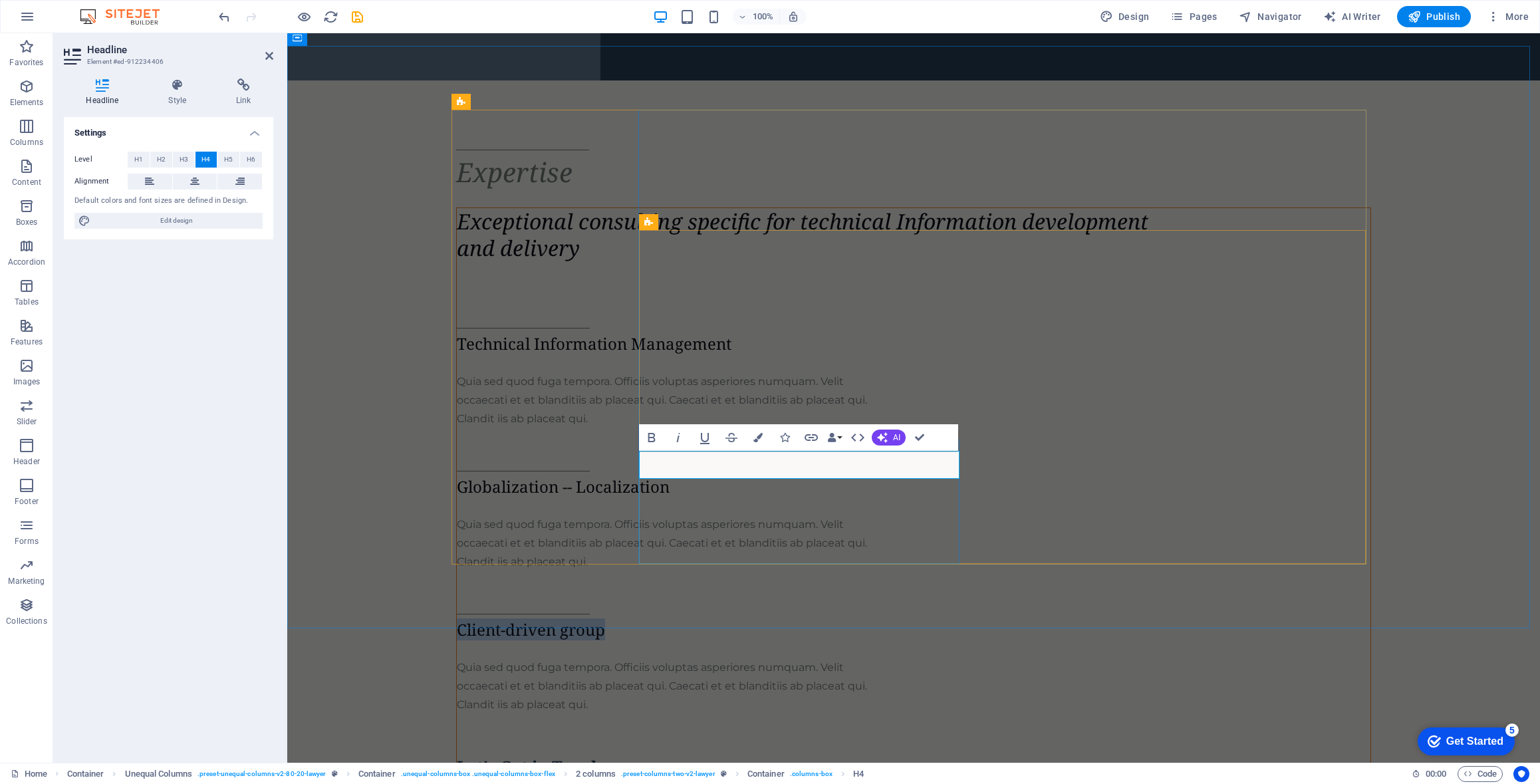
click at [836, 620] on h4 "Client-driven group" at bounding box center [664, 629] width 414 height 20
click at [845, 620] on h4 "Client-driven group" at bounding box center [664, 629] width 414 height 20
drag, startPoint x: 850, startPoint y: 465, endPoint x: 630, endPoint y: 463, distance: 220.0
click at [630, 463] on div "Expertise Exceptional consulting specific for technical Information development…" at bounding box center [913, 483] width 915 height 678
click at [380, 274] on div "Expertise Exceptional consulting specific for technical Information development…" at bounding box center [914, 483] width 1253 height 806
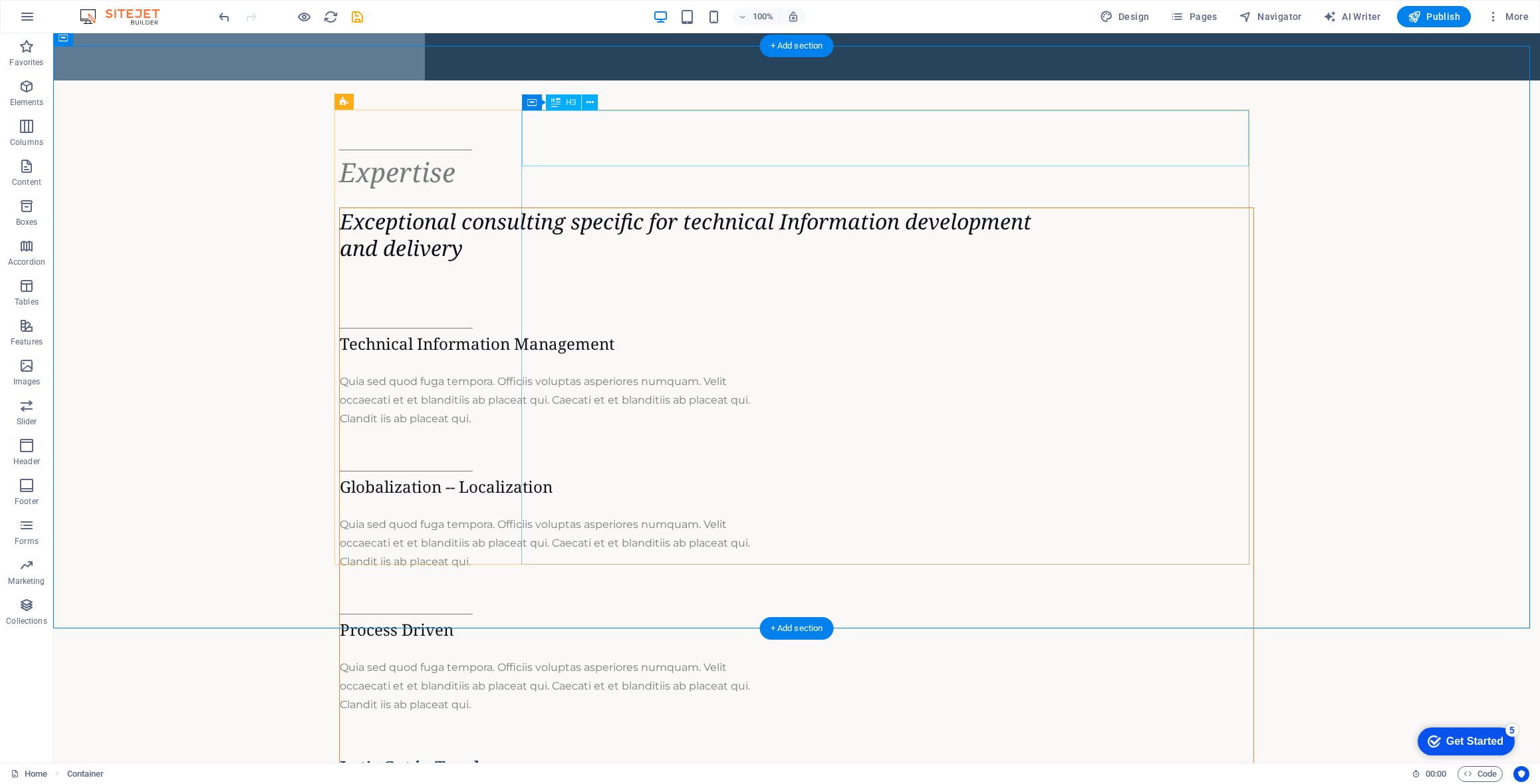
click at [601, 208] on div "Exceptional consulting specific for technical Information development and deliv…" at bounding box center [796, 235] width 914 height 53
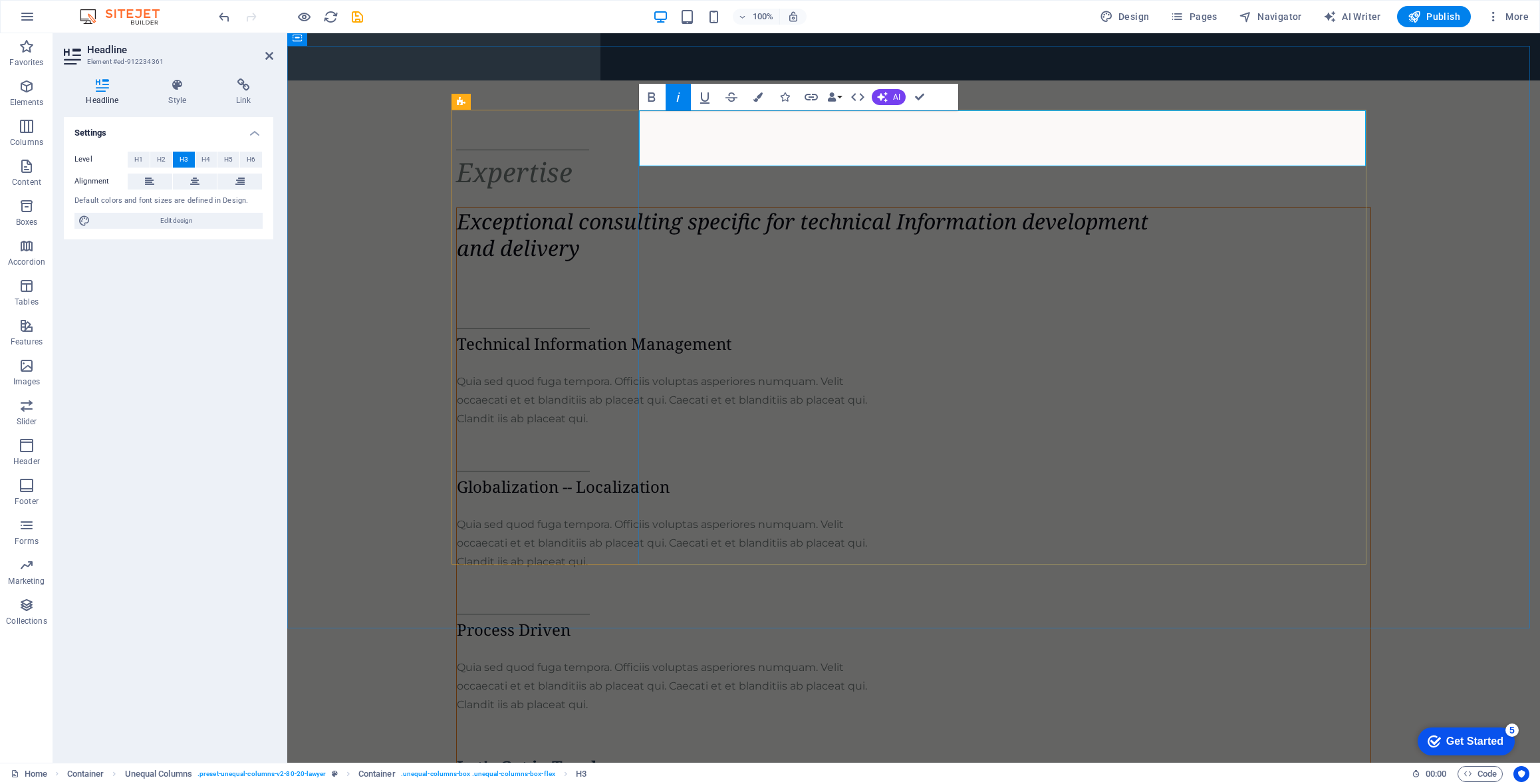
click at [752, 207] on em "Exceptional consulting specific for technical Information development and deliv…" at bounding box center [802, 235] width 692 height 55
drag, startPoint x: 764, startPoint y: 126, endPoint x: 569, endPoint y: 125, distance: 195.0
click at [569, 134] on div "Expertise Exceptional consulting specific for technical Information development…" at bounding box center [914, 484] width 936 height 699
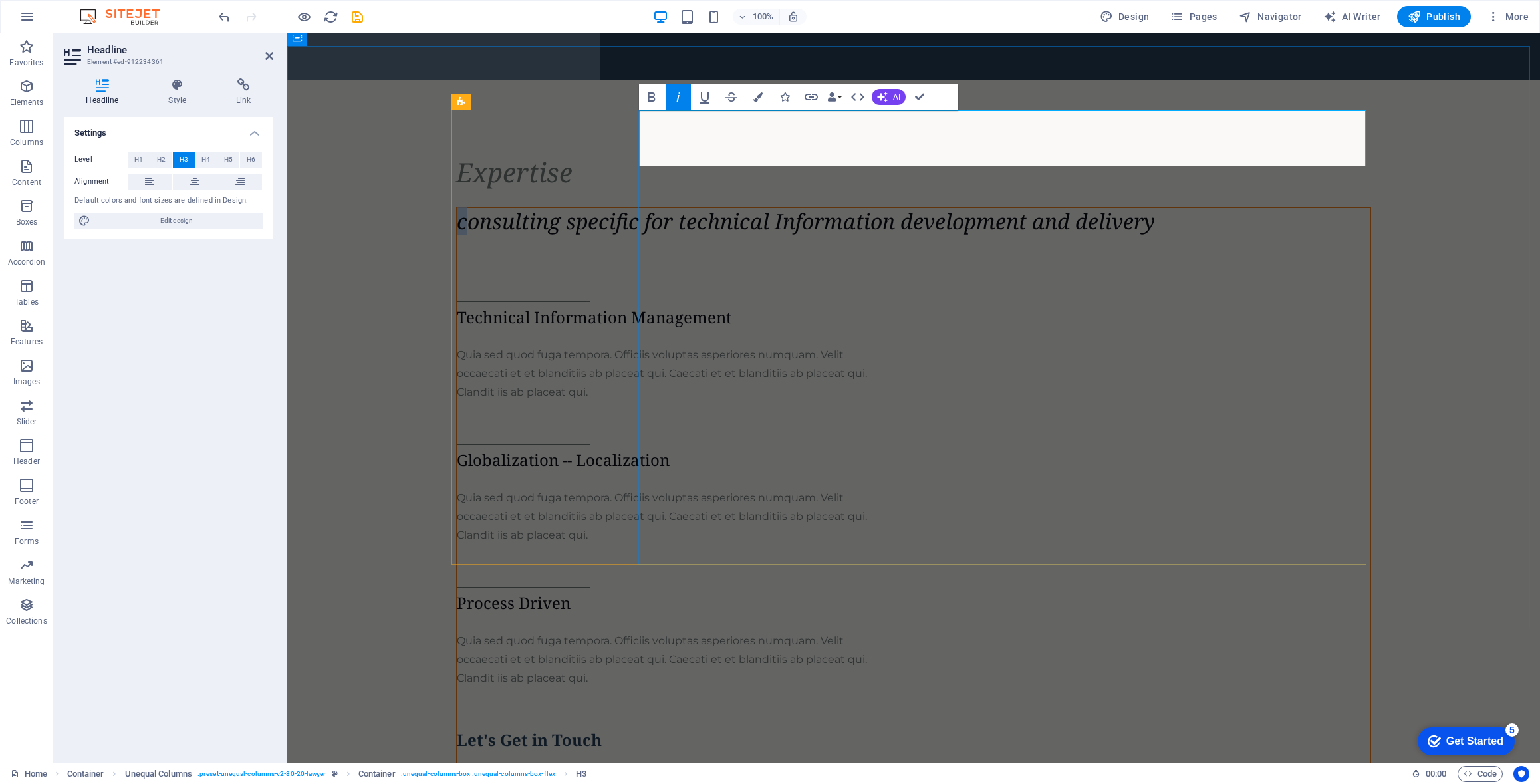
drag, startPoint x: 649, startPoint y: 129, endPoint x: 642, endPoint y: 130, distance: 7.1
click at [642, 207] on em "consulting specific for technical Information development and delivery" at bounding box center [806, 221] width 698 height 28
click at [866, 207] on em "Consulting specific for technical Information development and delivery" at bounding box center [807, 221] width 701 height 28
drag, startPoint x: 763, startPoint y: 127, endPoint x: 754, endPoint y: 129, distance: 9.2
click at [754, 207] on em "Consulting specific for technical Information development and delivery" at bounding box center [807, 221] width 701 height 28
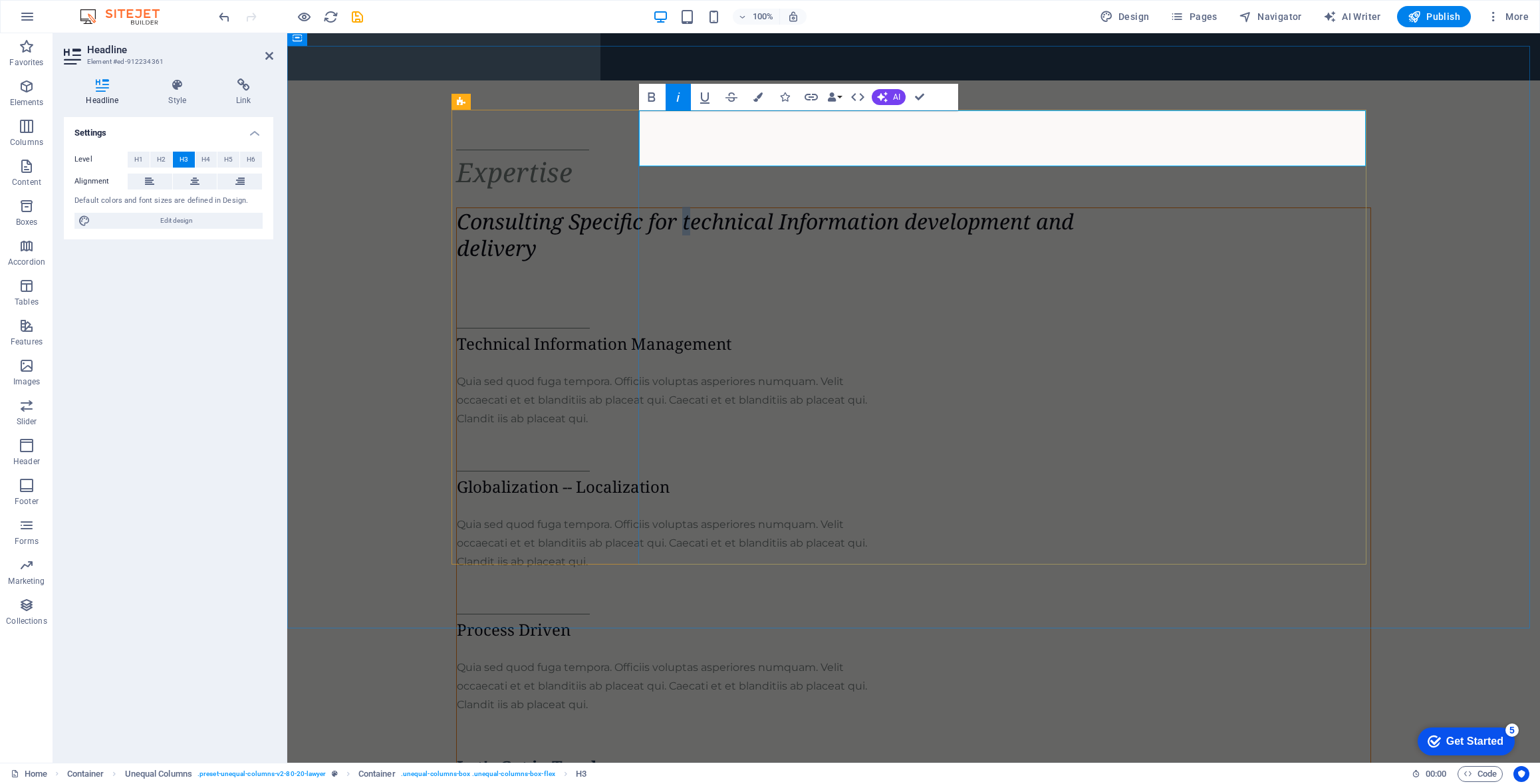
drag, startPoint x: 877, startPoint y: 129, endPoint x: 867, endPoint y: 129, distance: 10.0
click at [867, 207] on em "Consulting Specific for technical Information development and delivery" at bounding box center [765, 235] width 617 height 55
drag, startPoint x: 656, startPoint y: 152, endPoint x: 648, endPoint y: 153, distance: 8.1
click at [648, 207] on em "Consulting Specific for Technical Information development and delivery" at bounding box center [767, 235] width 622 height 55
drag, startPoint x: 643, startPoint y: 152, endPoint x: 652, endPoint y: 151, distance: 9.1
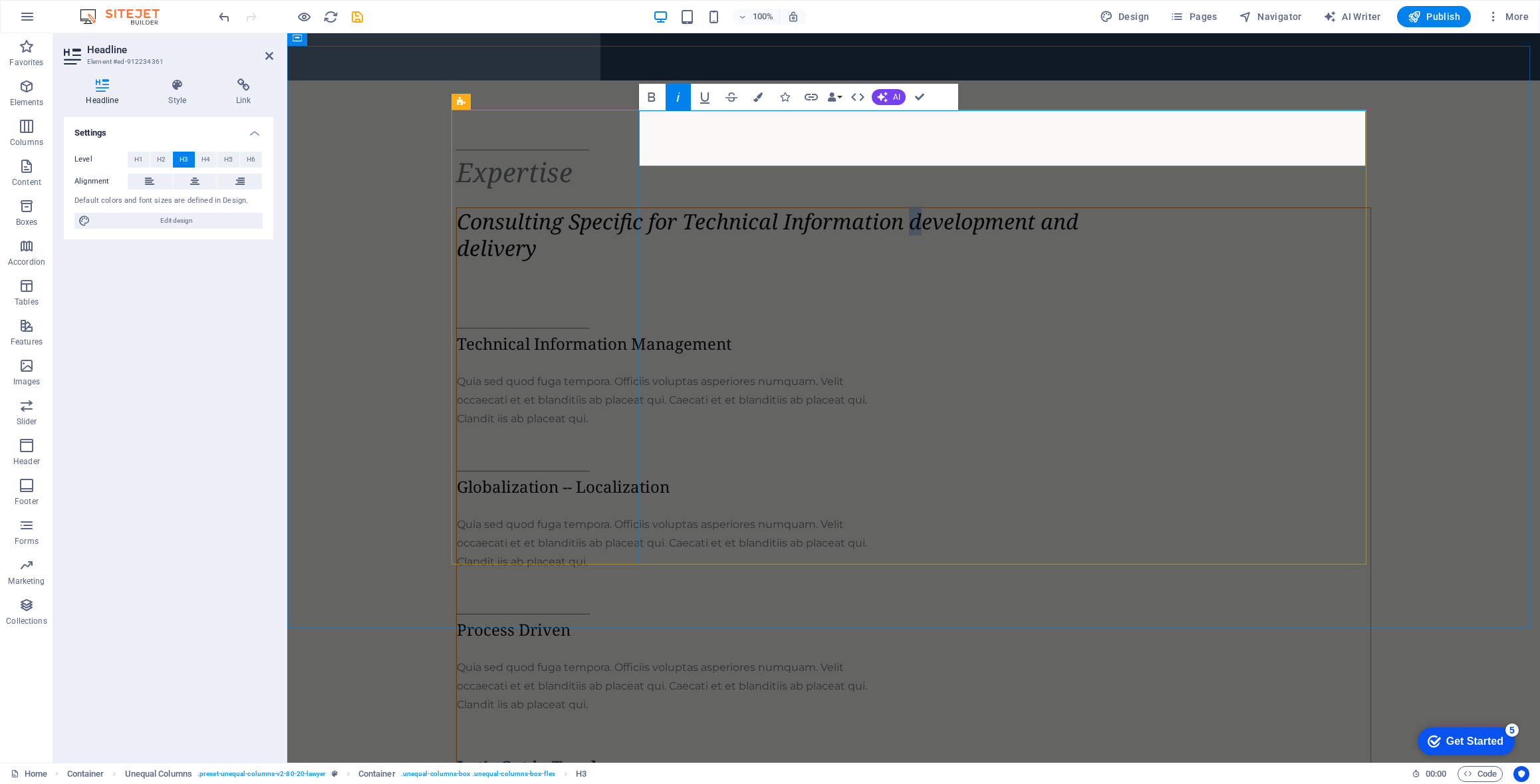
click at [652, 207] on em "Consulting Specific for Technical Information development and delivery" at bounding box center [767, 235] width 622 height 55
click at [827, 207] on em "Consulting Specific for Technical Information Development and delivery" at bounding box center [769, 235] width 625 height 55
click at [936, 208] on h3 "Consulting Specific for Technical Information Development and Delivery" at bounding box center [807, 235] width 701 height 53
click at [995, 264] on div at bounding box center [913, 296] width 914 height 64
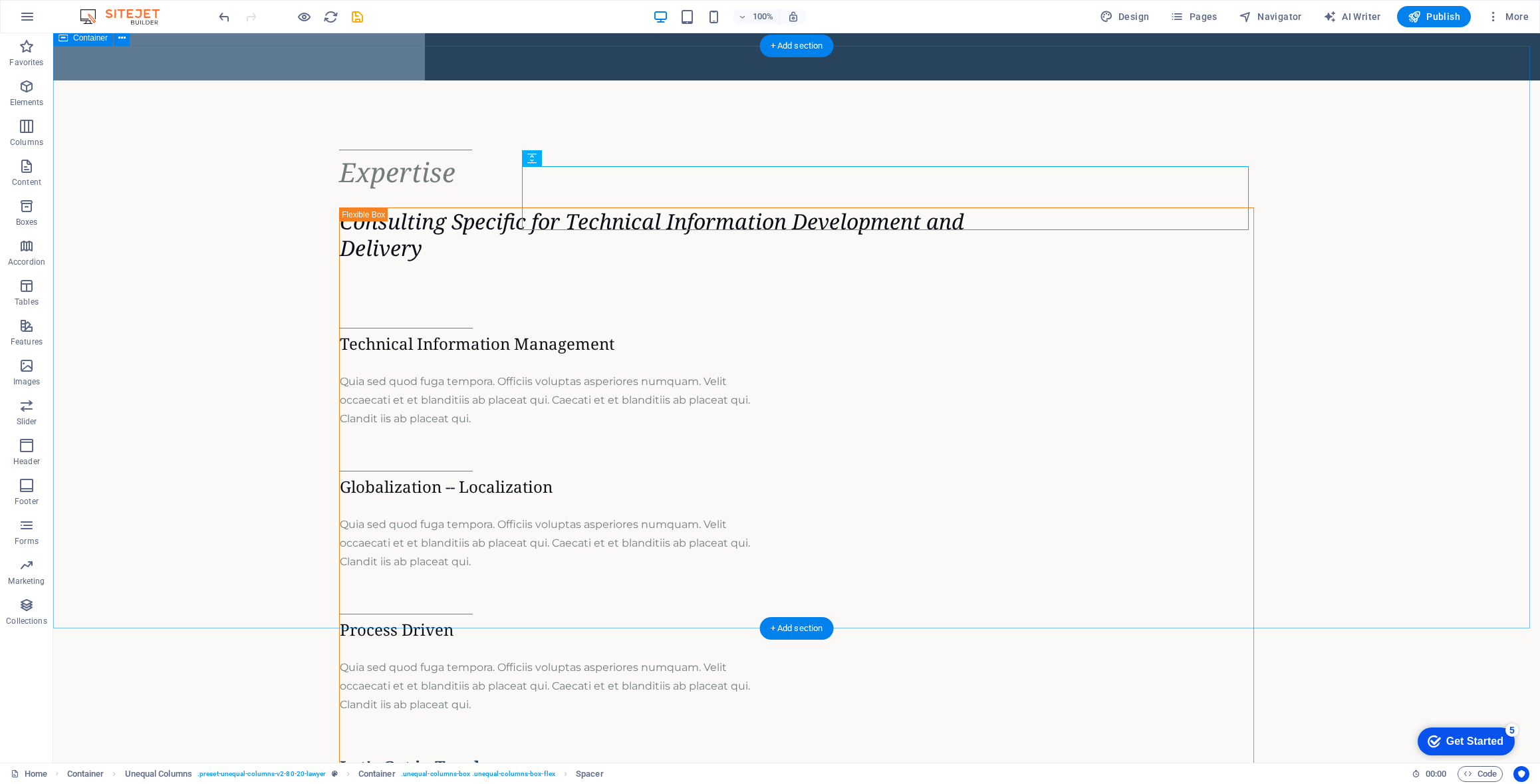
click at [1454, 345] on div "Expertise Consulting Specific for Technical Information Development and Deliver…" at bounding box center [797, 483] width 1487 height 806
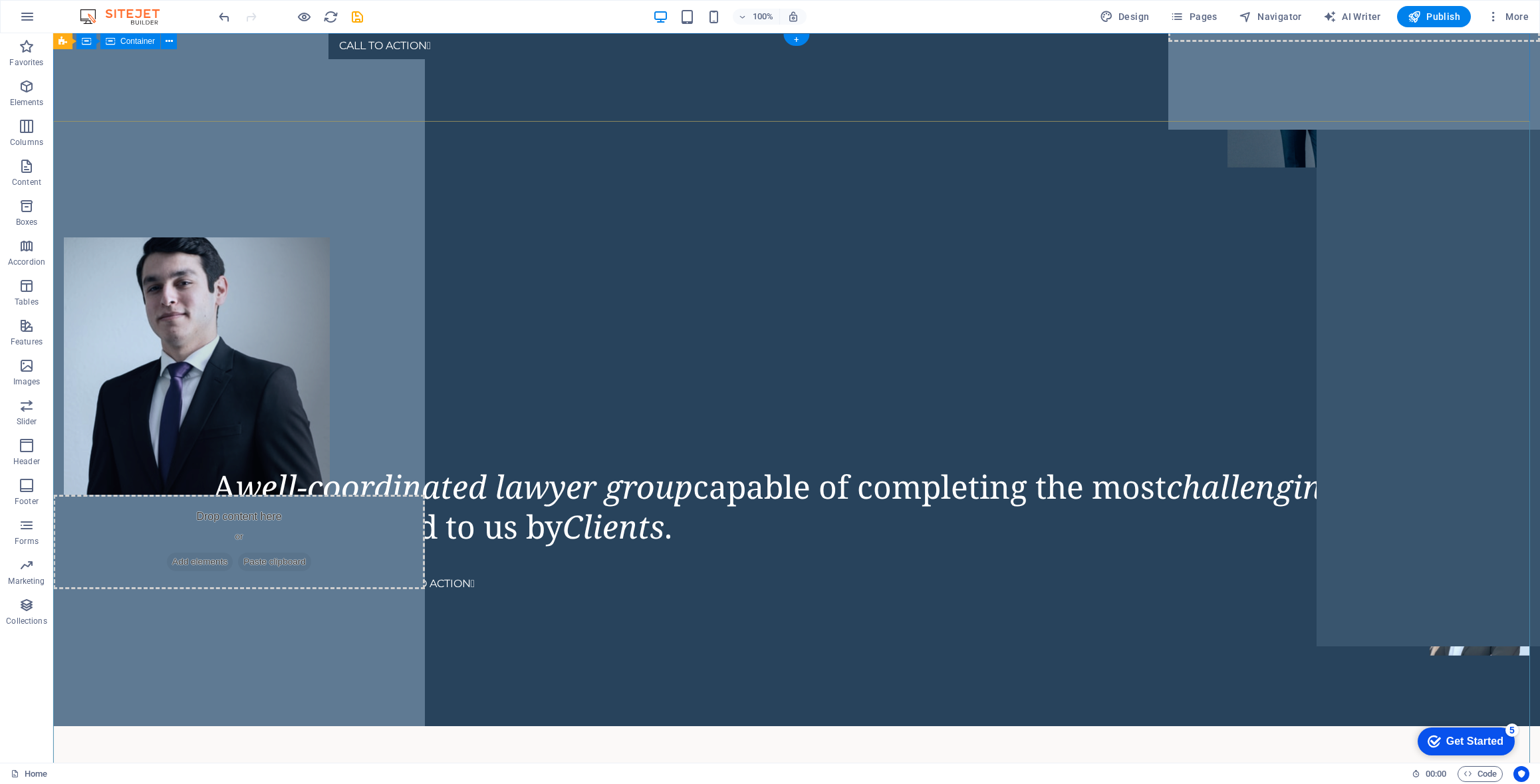
scroll to position [0, 0]
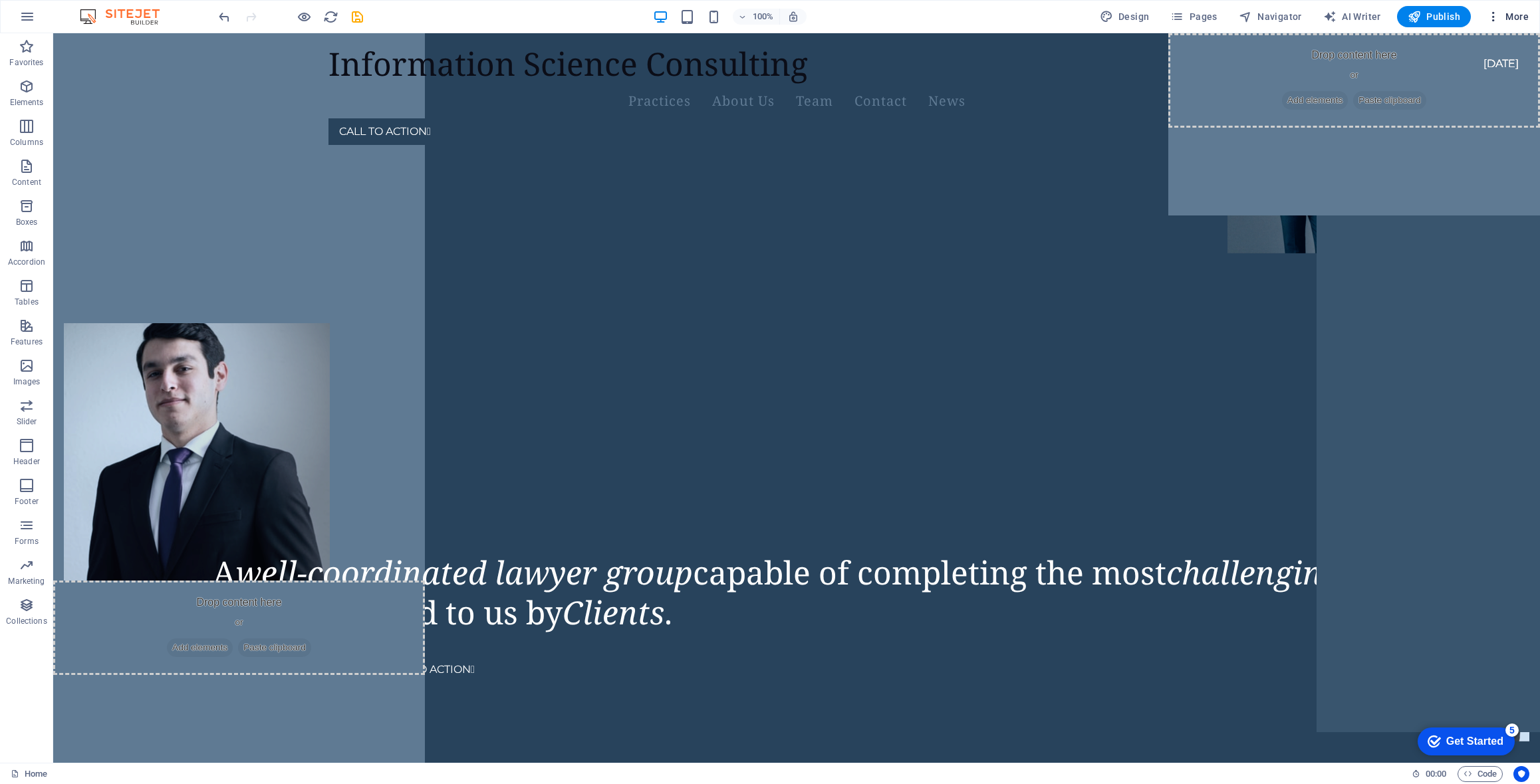
click at [1518, 18] on span "More" at bounding box center [1508, 17] width 42 height 14
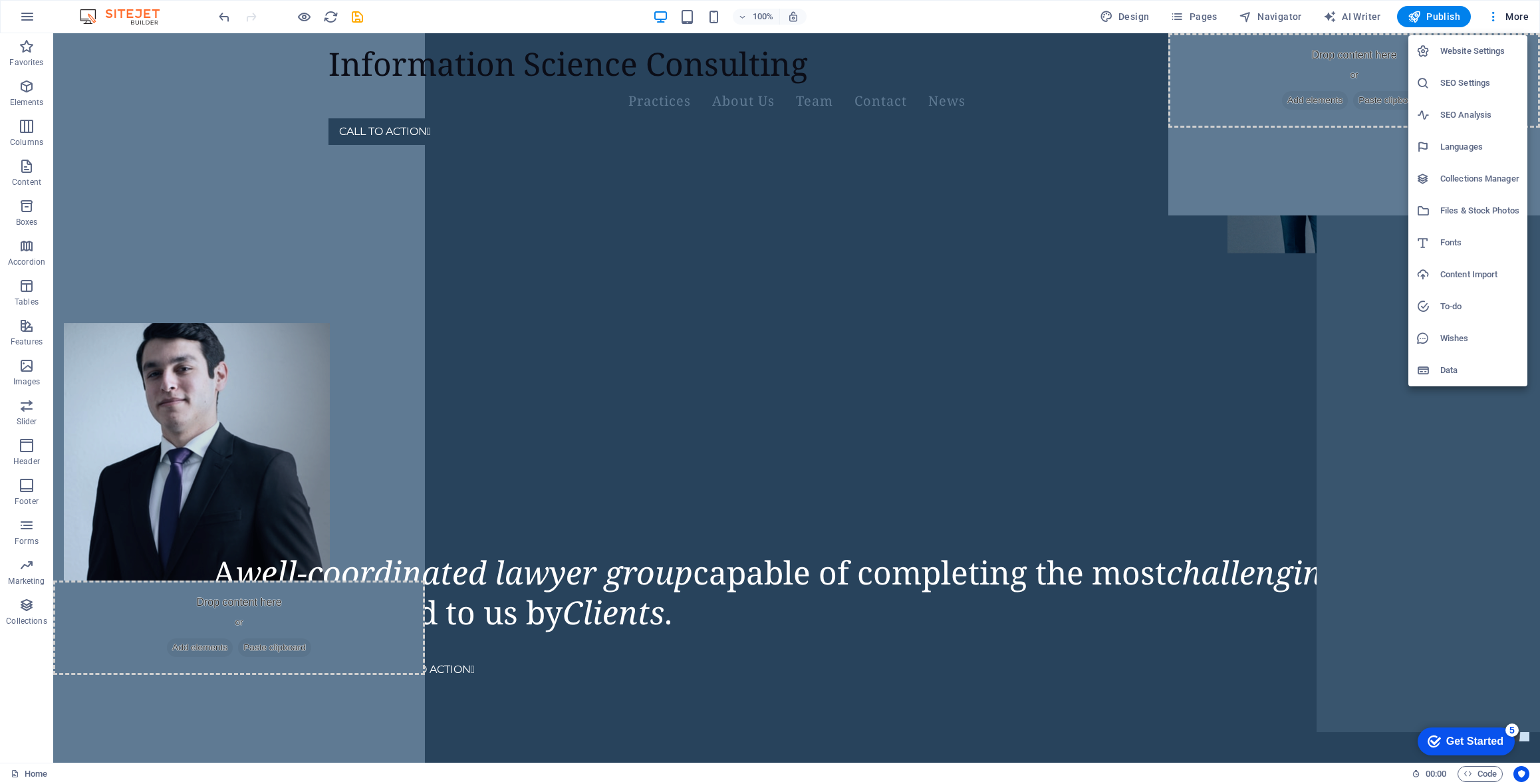
click at [1313, 158] on div at bounding box center [770, 392] width 1540 height 784
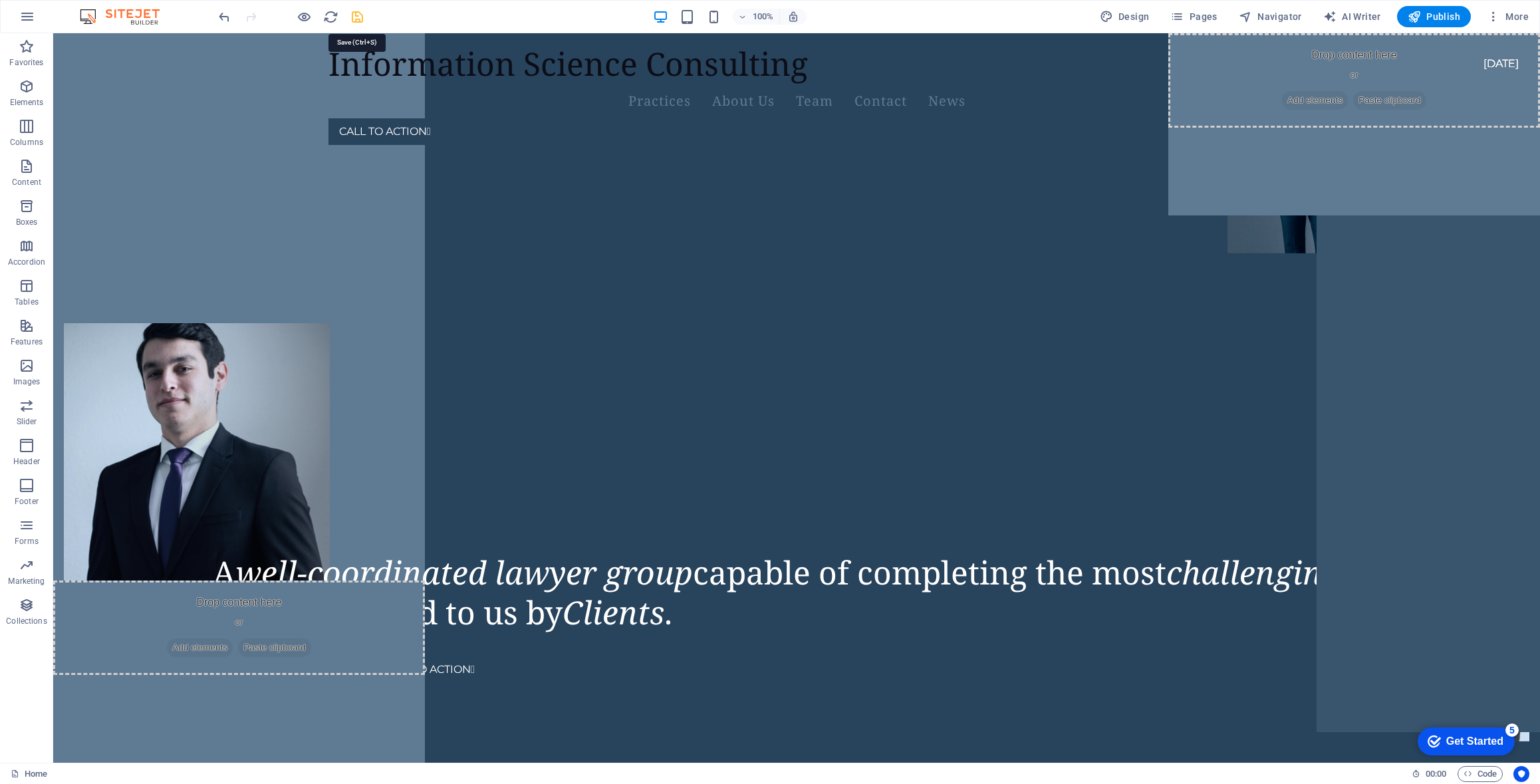
click at [620, 553] on div "A well-coordinated lawyer group capable of completing the most challenging task…" at bounding box center [877, 593] width 1328 height 80
click at [625, 553] on div "A well-coordinated lawyer group capable of completing the most challenging task…" at bounding box center [877, 593] width 1328 height 80
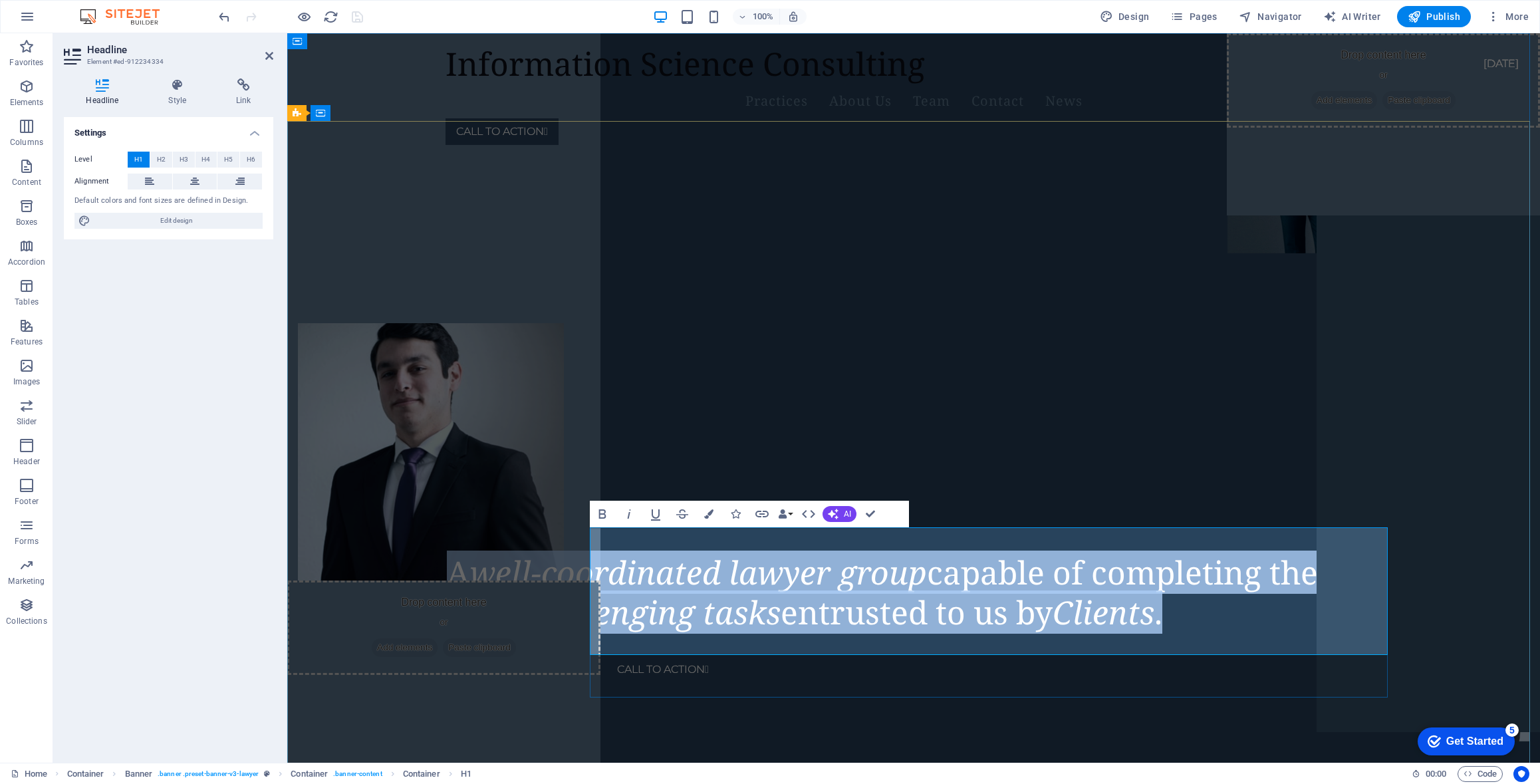
click at [621, 553] on em "well-coordinated lawyer group" at bounding box center [698, 572] width 457 height 43
drag, startPoint x: 599, startPoint y: 554, endPoint x: 823, endPoint y: 628, distance: 235.9
click at [823, 628] on span "A well-coordinated lawyer group capable of completing the most challenging task…" at bounding box center [883, 592] width 871 height 83
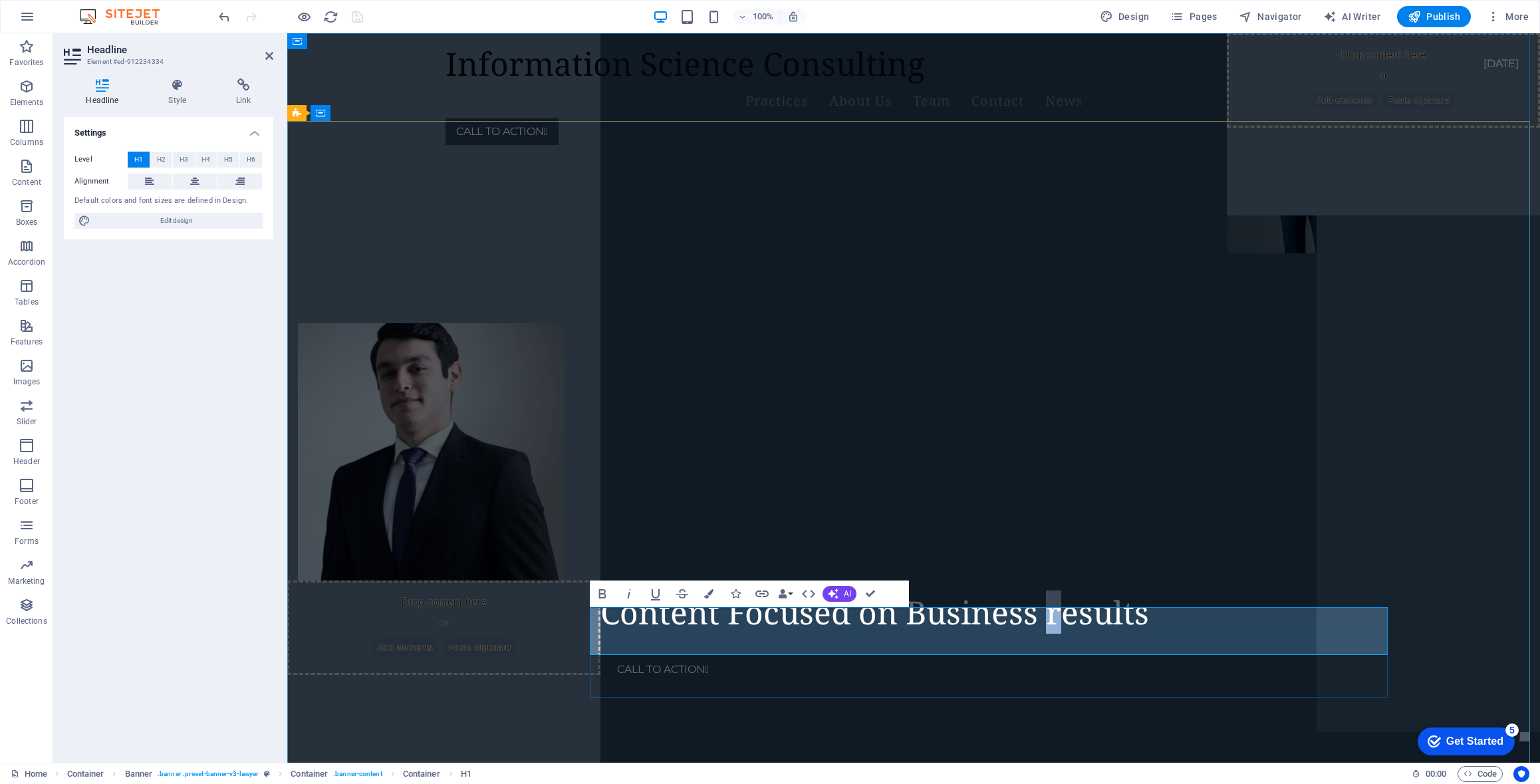
drag, startPoint x: 1191, startPoint y: 635, endPoint x: 1206, endPoint y: 635, distance: 15.0
click at [1150, 634] on span "Technical Content Focused on Business results" at bounding box center [798, 612] width 702 height 43
click at [1477, 283] on div "Technical Content Focused on Business Results CALL TO ACTION " at bounding box center [914, 219] width 1253 height 128
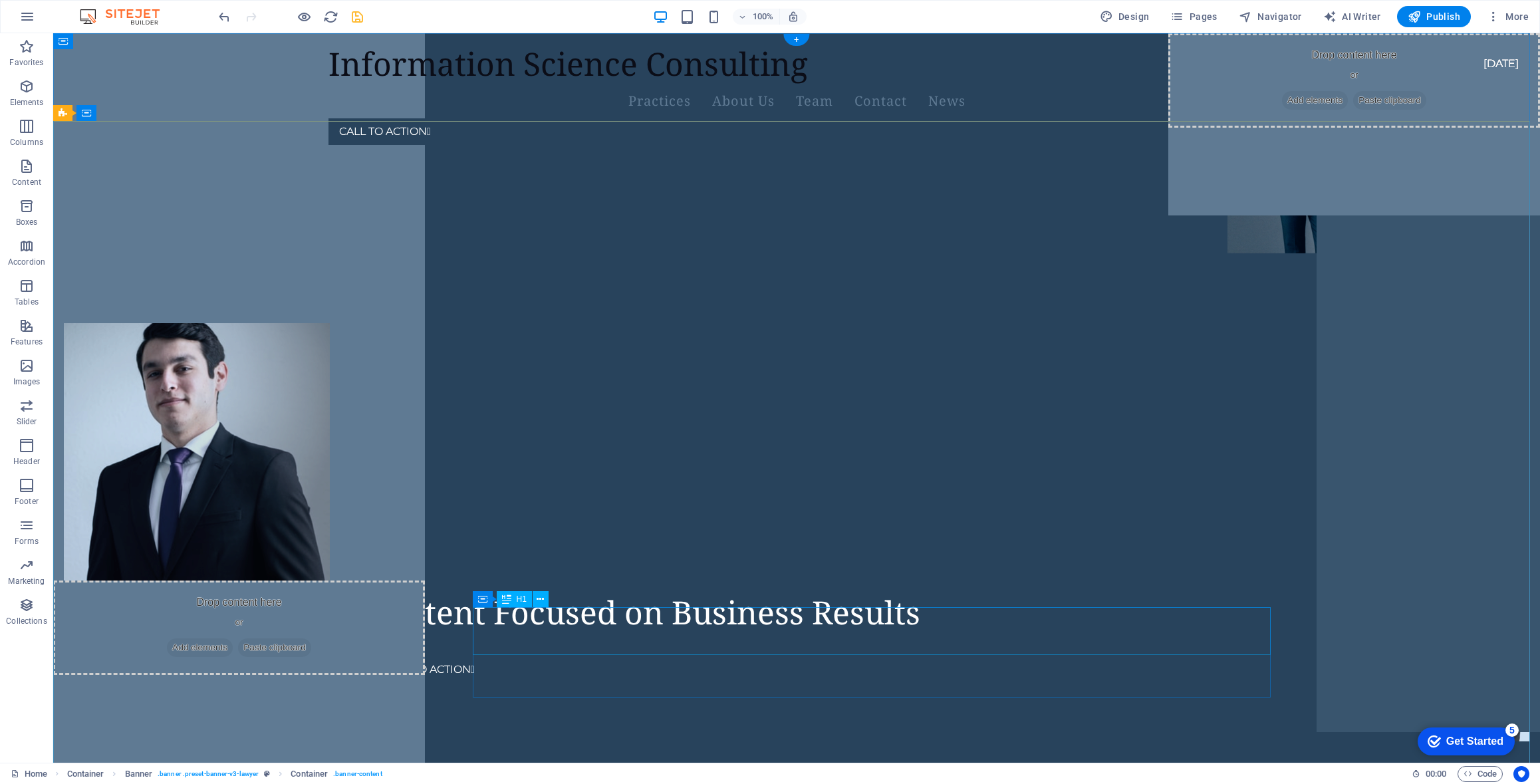
click at [550, 620] on div "Technical Content Focused on Business Results" at bounding box center [599, 612] width 771 height 40
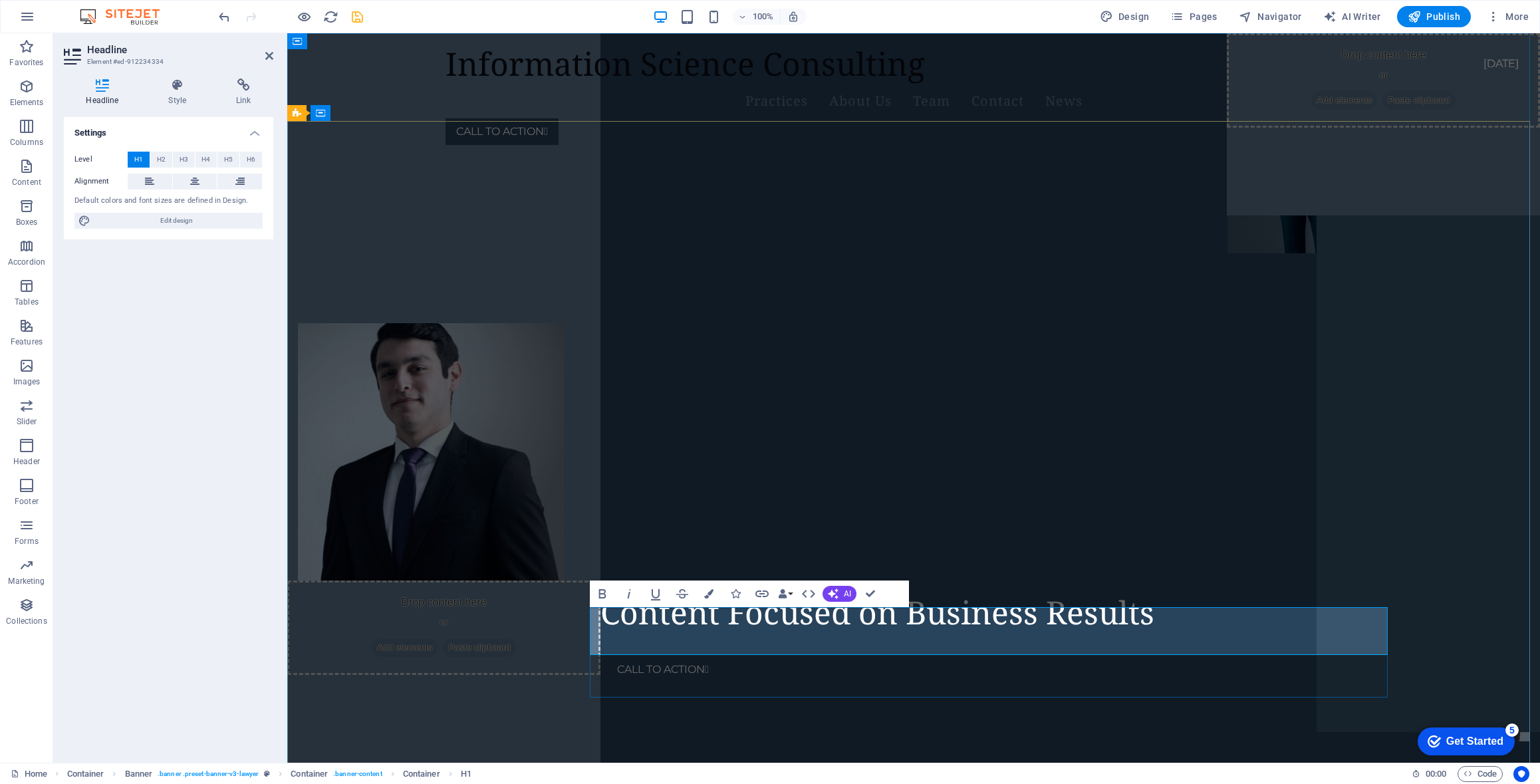
click at [798, 631] on span "Technical Content Focused on Business Results" at bounding box center [801, 612] width 708 height 43
click at [872, 630] on span "Technical Content Focused on Business Results" at bounding box center [801, 612] width 708 height 43
click at [369, 283] on div "Technical Content Focused on Business Results CALL TO ACTION " at bounding box center [914, 219] width 1253 height 128
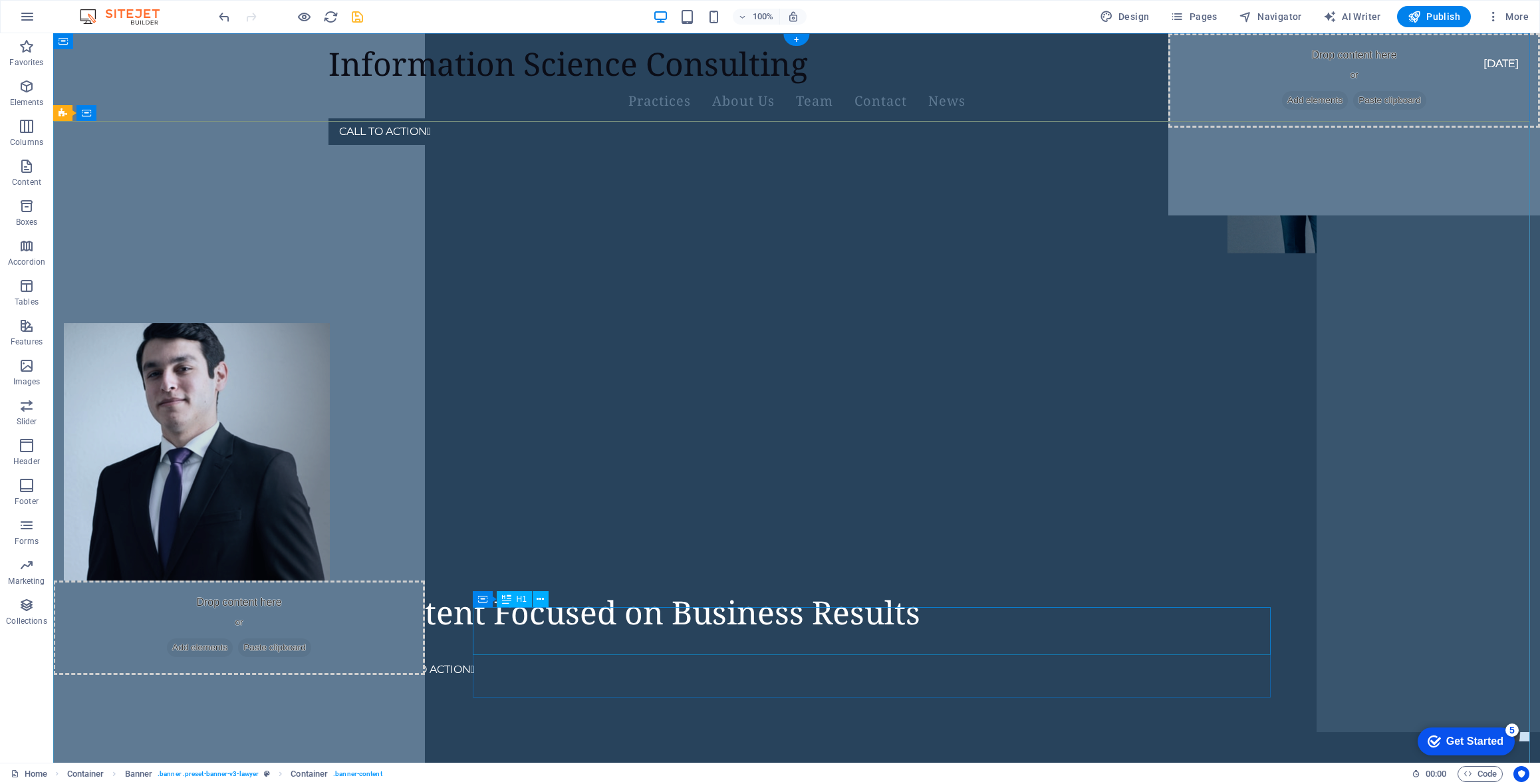
click at [759, 627] on div "Technical Content Focused on Business Results" at bounding box center [599, 612] width 771 height 40
click at [698, 632] on div "Technical Content Focused on Business Results" at bounding box center [599, 612] width 771 height 40
drag, startPoint x: 698, startPoint y: 632, endPoint x: 463, endPoint y: 632, distance: 235.0
click at [698, 632] on div "Technical Content Focused on Business Results" at bounding box center [599, 612] width 771 height 40
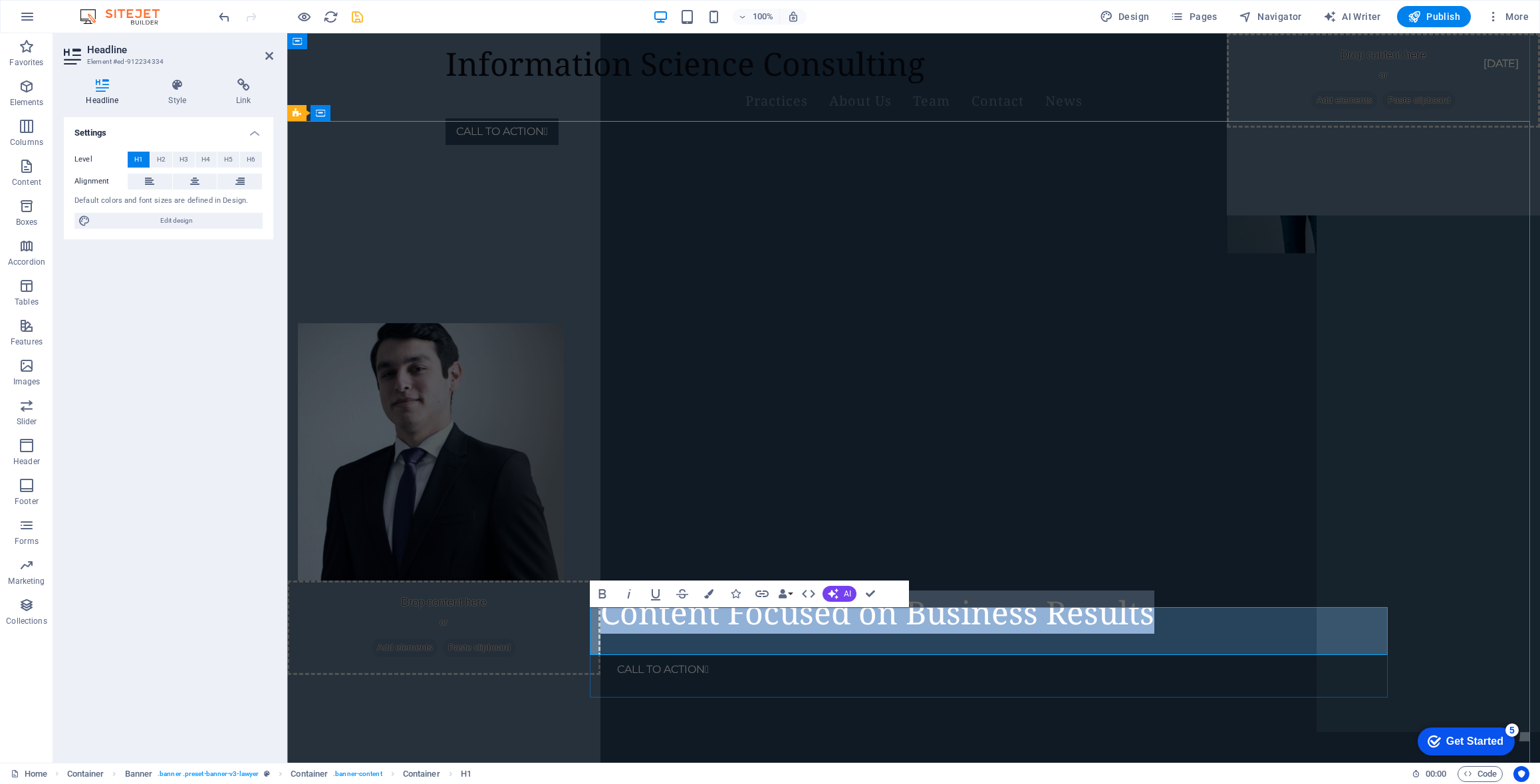
click at [875, 634] on span "Technical Content Focused on Business Results" at bounding box center [801, 612] width 708 height 43
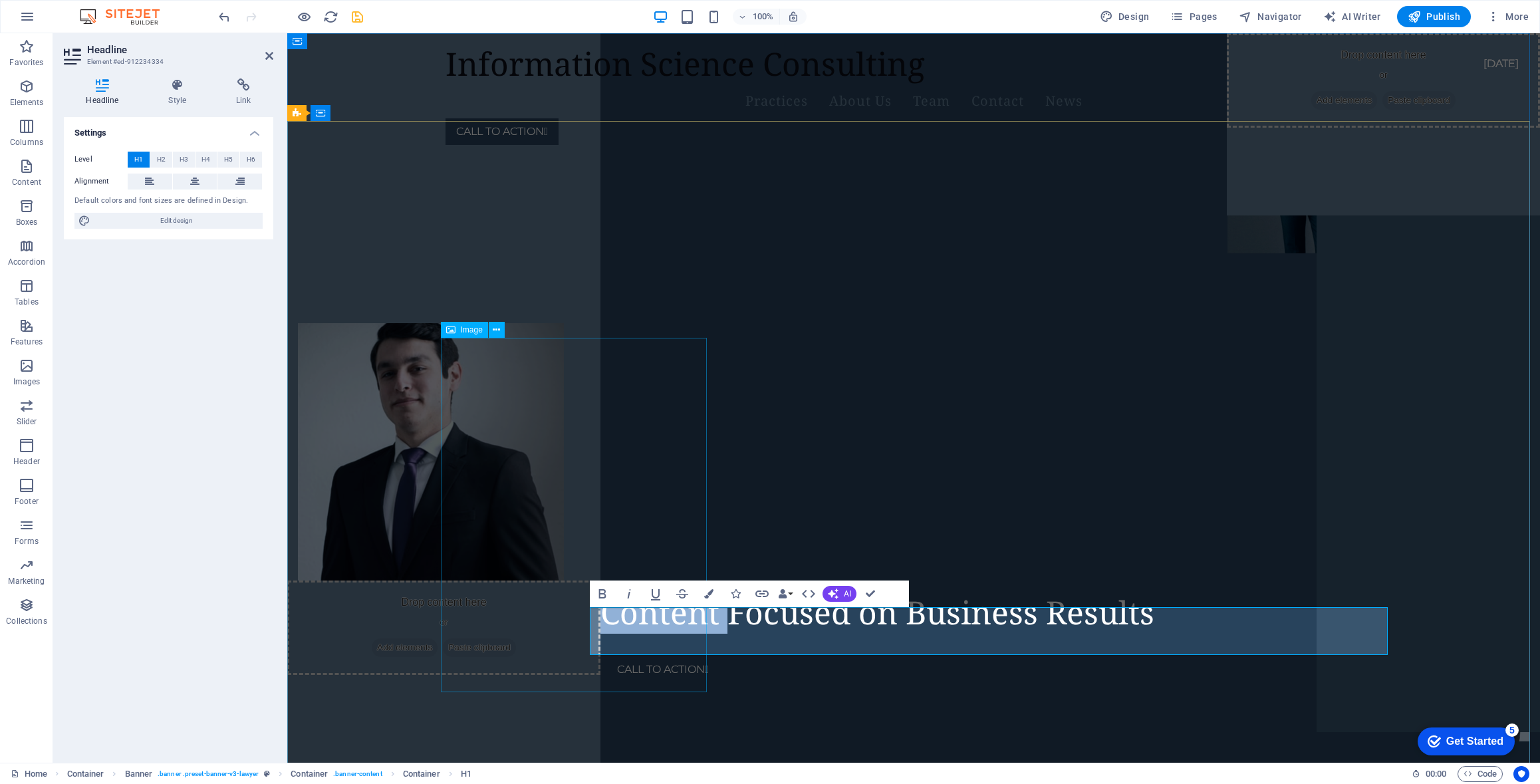
drag, startPoint x: 875, startPoint y: 630, endPoint x: 559, endPoint y: 614, distance: 316.4
click at [559, 283] on div "Technical Content Focused on Business Results CALL TO ACTION " at bounding box center [913, 219] width 957 height 128
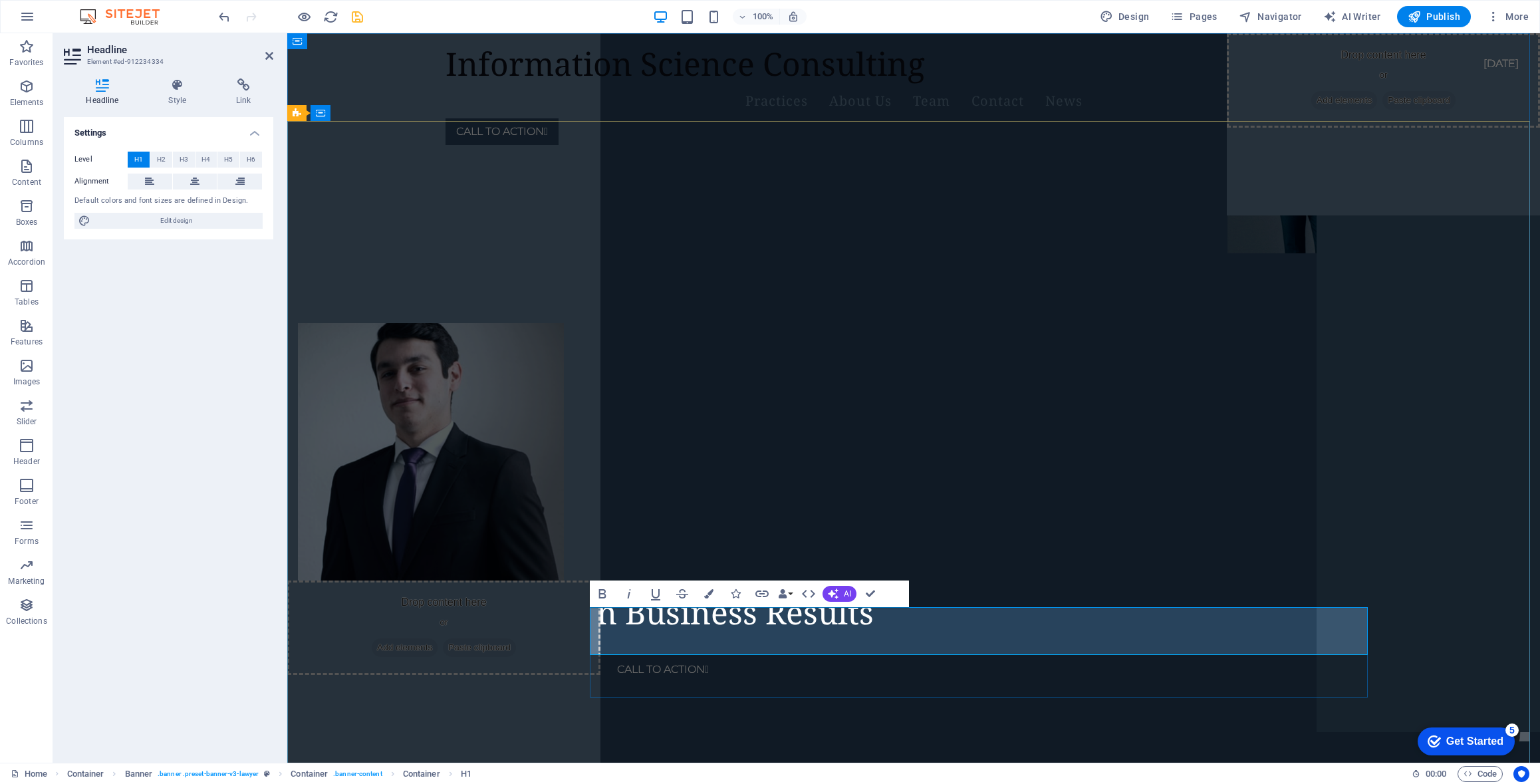
click at [874, 629] on h1 "Focused on Business Results" at bounding box center [660, 612] width 427 height 40
click at [746, 634] on span "Focused on Business Results" at bounding box center [660, 612] width 427 height 43
click at [827, 629] on h1 "Focused Business Results" at bounding box center [637, 612] width 380 height 40
click at [980, 622] on span "Focused Business Results Technical Content" at bounding box center [777, 612] width 660 height 43
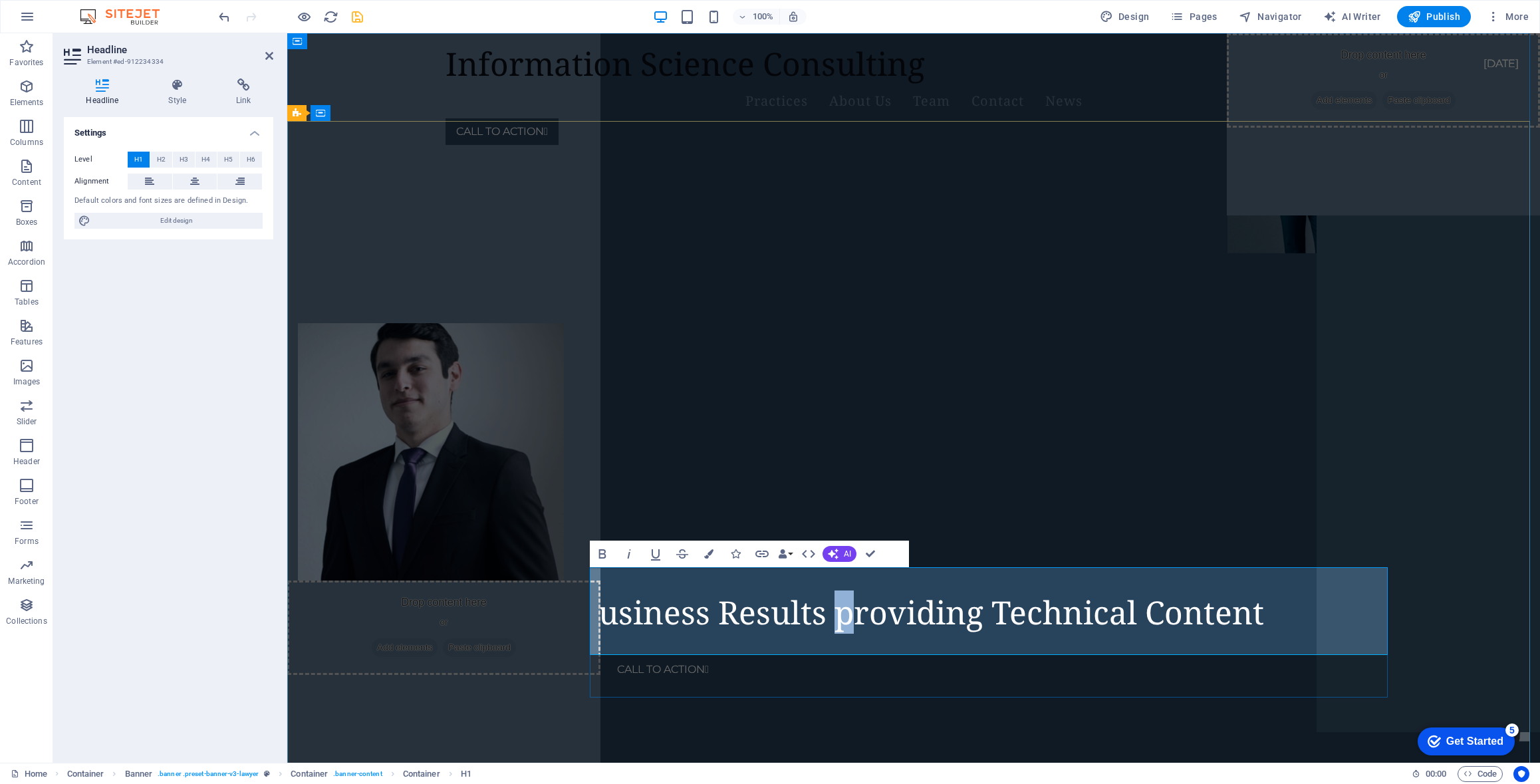
drag, startPoint x: 984, startPoint y: 594, endPoint x: 994, endPoint y: 594, distance: 10.0
click at [994, 594] on span "Focused Business Results providing Technical Content" at bounding box center [856, 612] width 817 height 43
click at [981, 597] on span "Focused Business Results providing Technical Content" at bounding box center [856, 612] width 817 height 43
drag, startPoint x: 1032, startPoint y: 588, endPoint x: 1023, endPoint y: 589, distance: 9.1
click at [1023, 591] on span "Focused Business Results in providing Technical Content" at bounding box center [875, 612] width 856 height 43
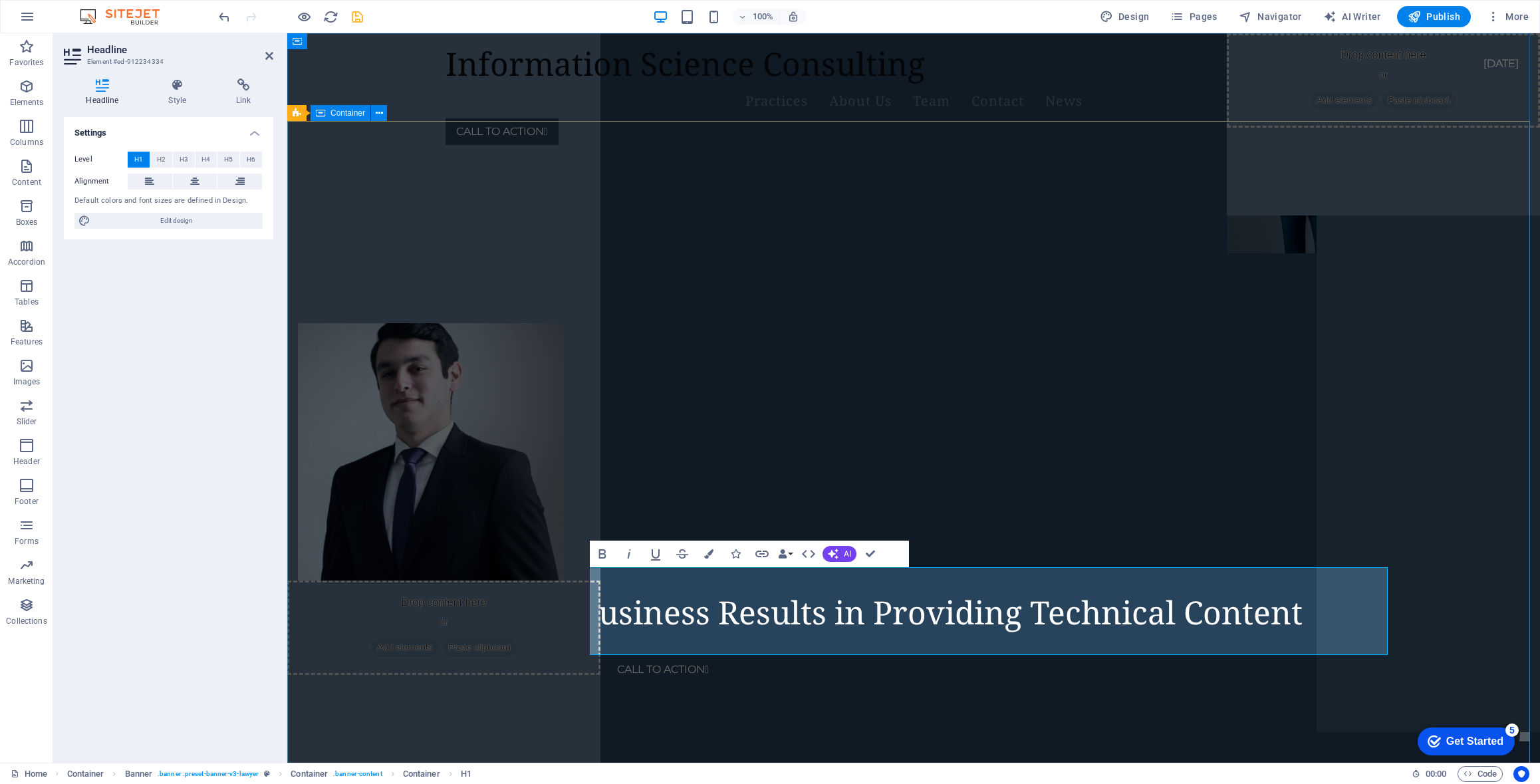
click at [378, 283] on div "Focused Business Results in Providing Technical Content CALL TO ACTION " at bounding box center [914, 219] width 1253 height 128
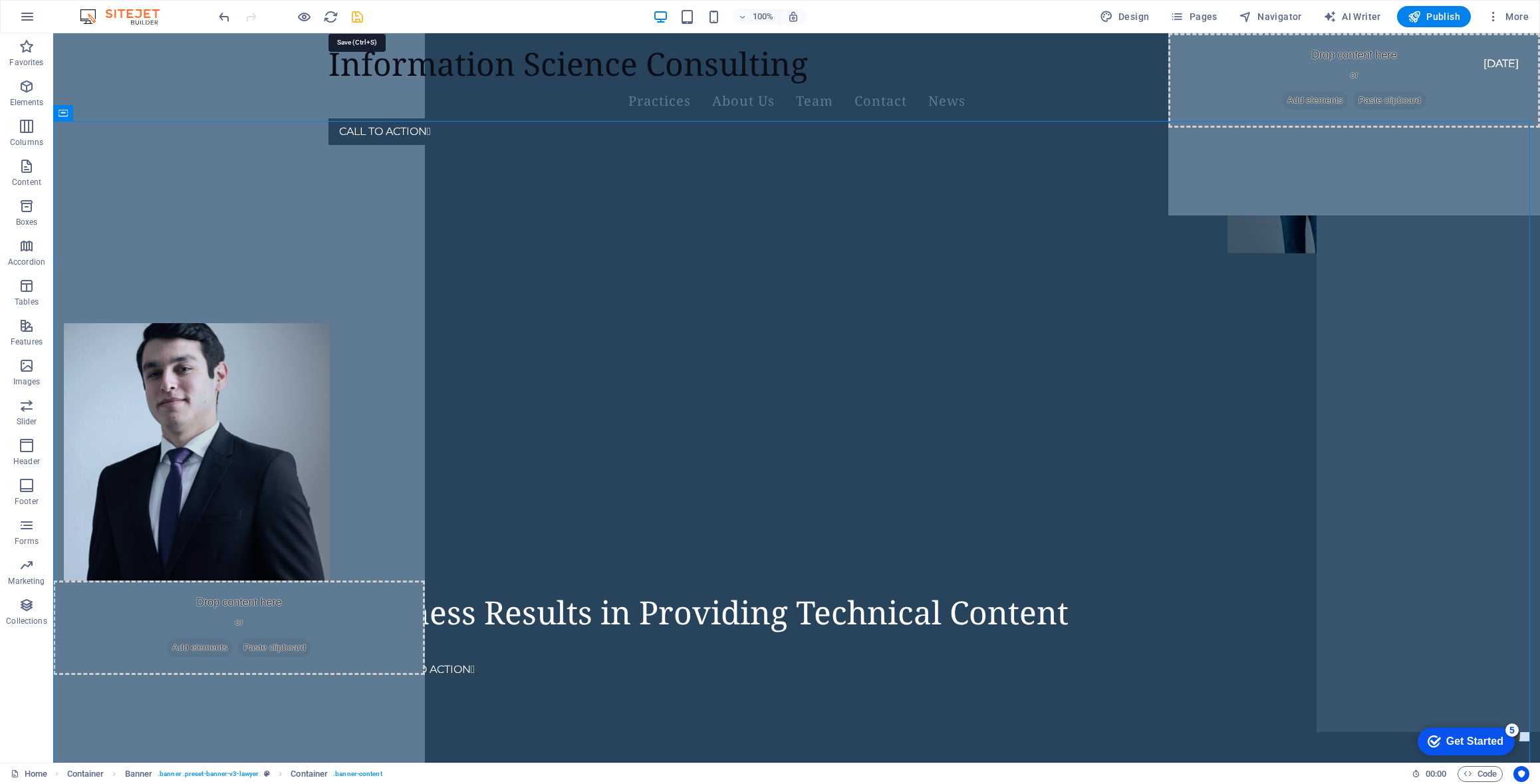
click at [355, 15] on icon "save" at bounding box center [357, 17] width 16 height 16
click at [629, 593] on div "Focused Business Results in Providing Technical Content" at bounding box center [673, 612] width 920 height 40
click at [607, 593] on div "Focused Business Results in Providing Technical Content" at bounding box center [673, 612] width 920 height 40
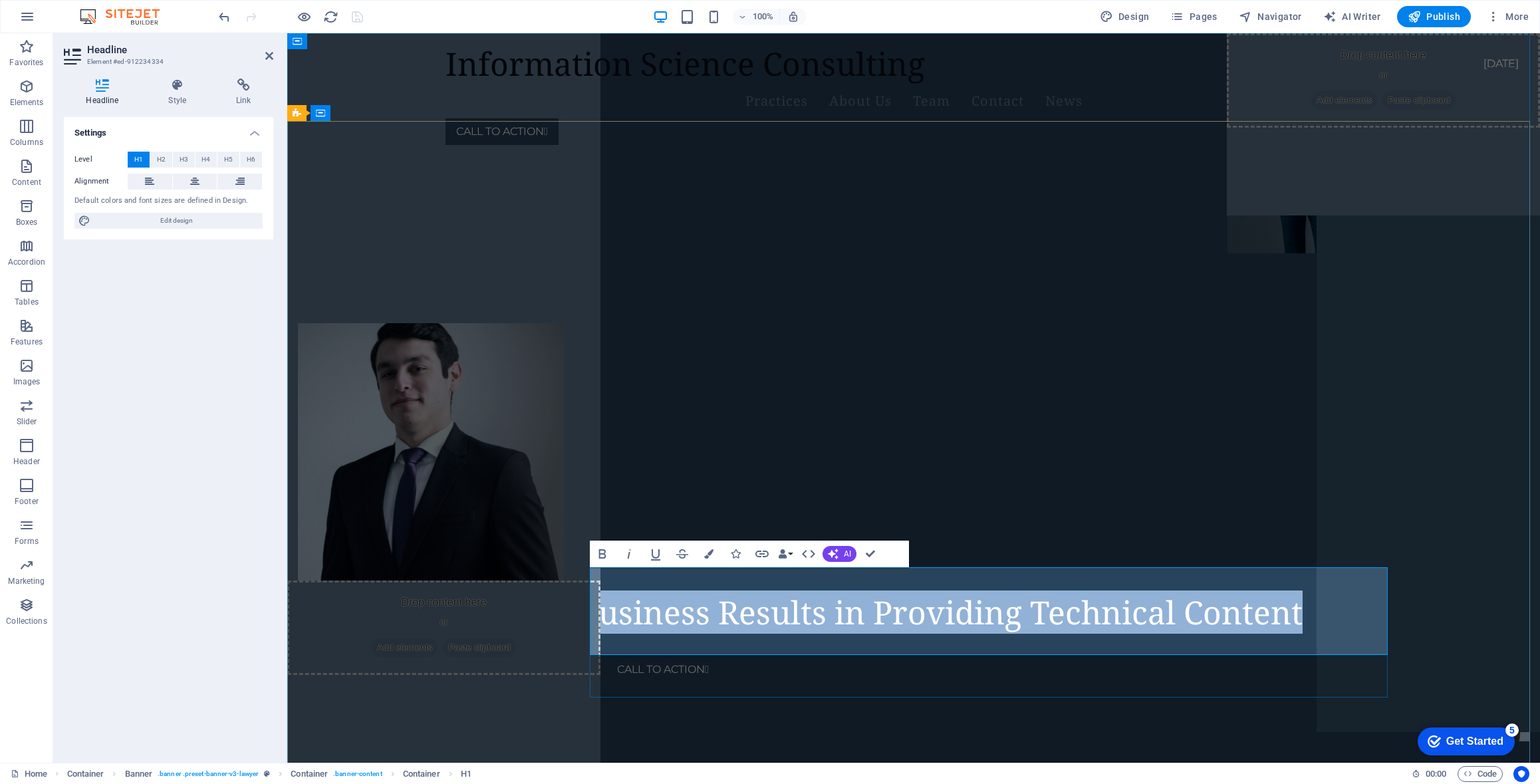
click at [727, 591] on span "Focused Business Results in Providing Technical Content" at bounding box center [875, 612] width 856 height 43
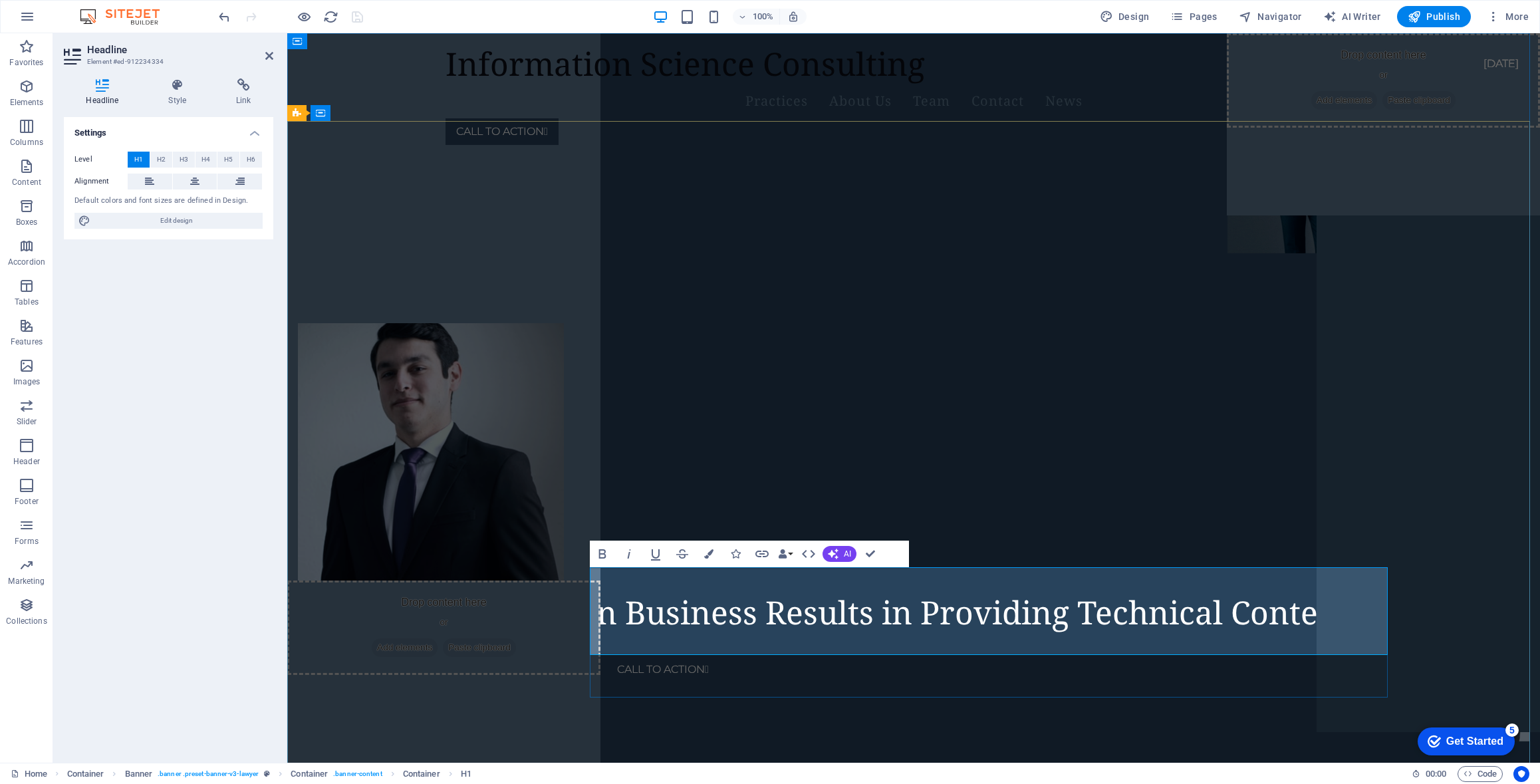
click at [1012, 604] on span "Focused on Business Results in Providing Technical Content" at bounding box center [899, 612] width 903 height 43
click at [1139, 283] on div "Focused on Business Results in Providing Technical Content CALL TO ACTION " at bounding box center [914, 219] width 1253 height 128
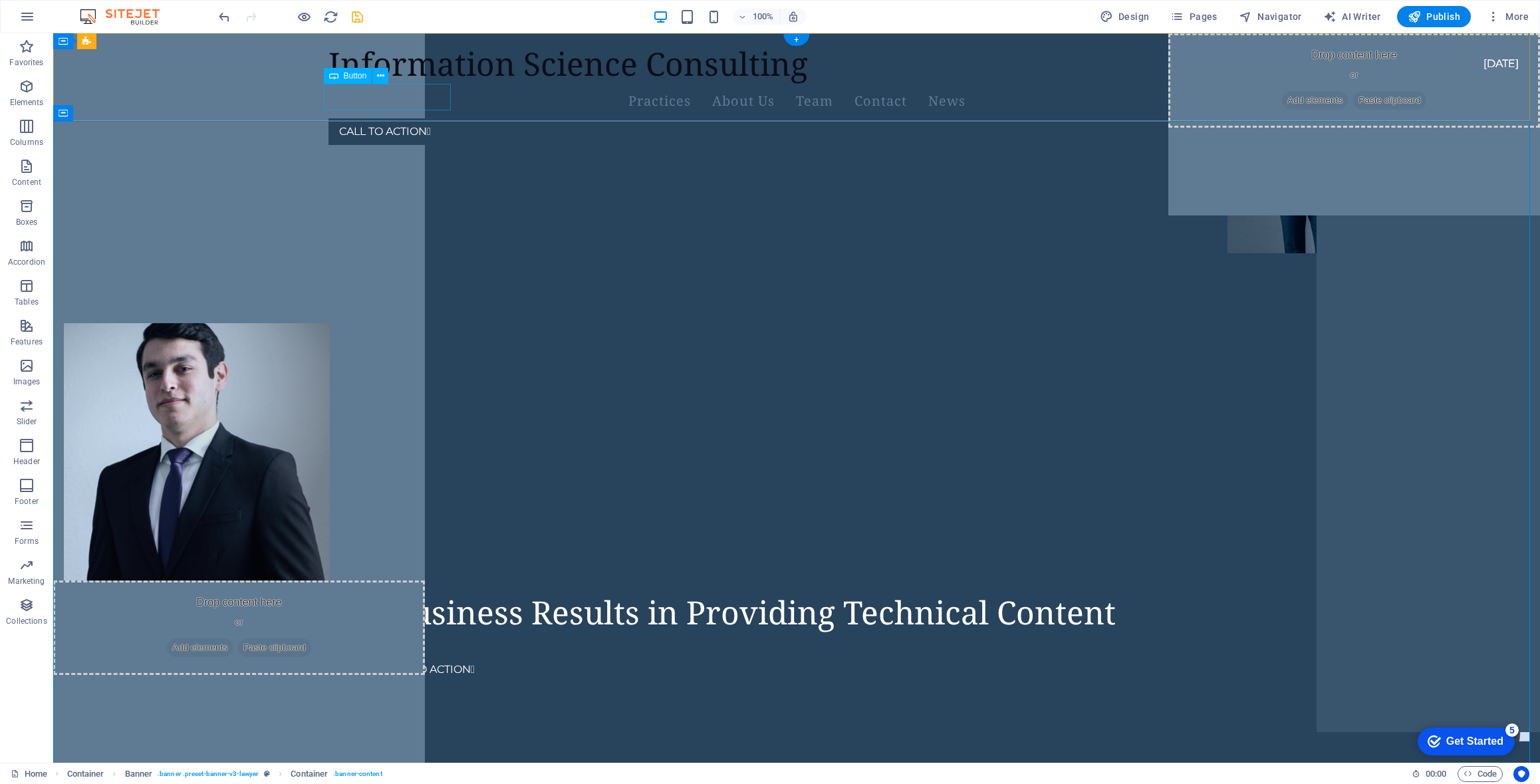
click at [388, 118] on div "CALL TO ACTION " at bounding box center [797, 131] width 936 height 26
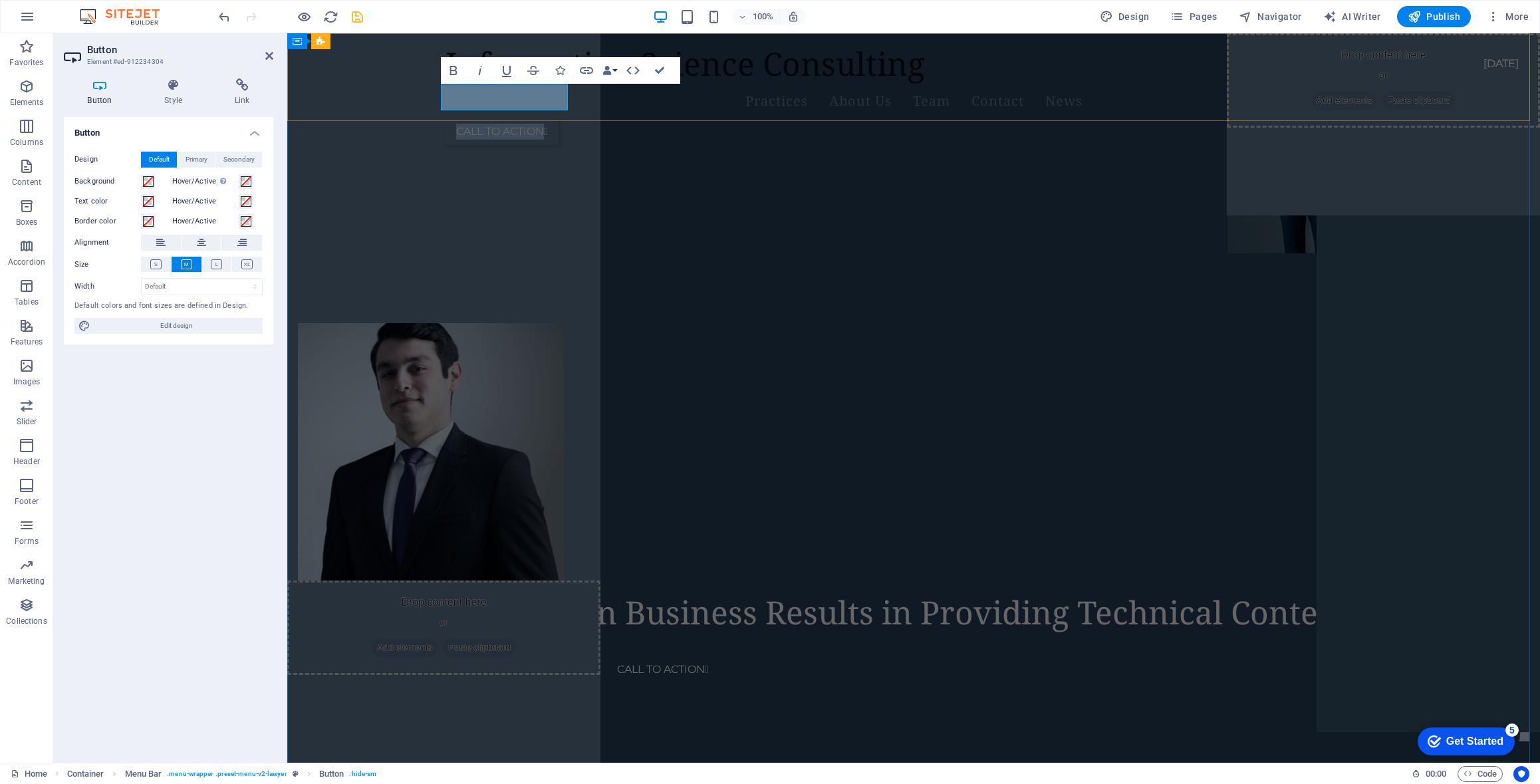
click at [501, 118] on link "CALL TO ACTION " at bounding box center [502, 131] width 113 height 26
click at [499, 118] on link "CALL TO ACTION " at bounding box center [502, 131] width 113 height 26
drag, startPoint x: 455, startPoint y: 96, endPoint x: 539, endPoint y: 99, distance: 84.1
click at [539, 118] on link "CALL TO ACTION " at bounding box center [502, 131] width 113 height 26
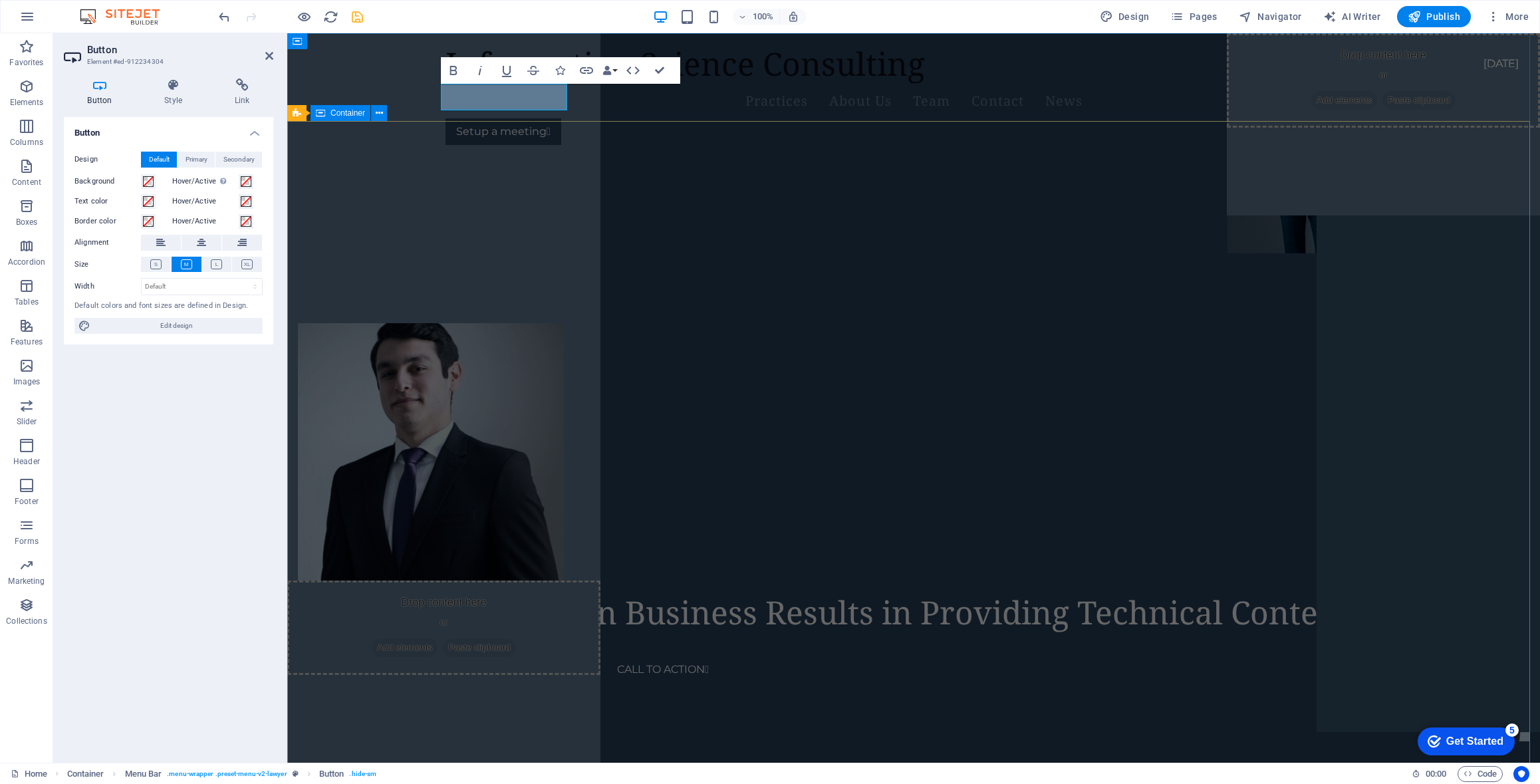
click at [588, 175] on div "Focused on Business Results in Providing Technical Content CALL TO ACTION " at bounding box center [914, 219] width 1253 height 128
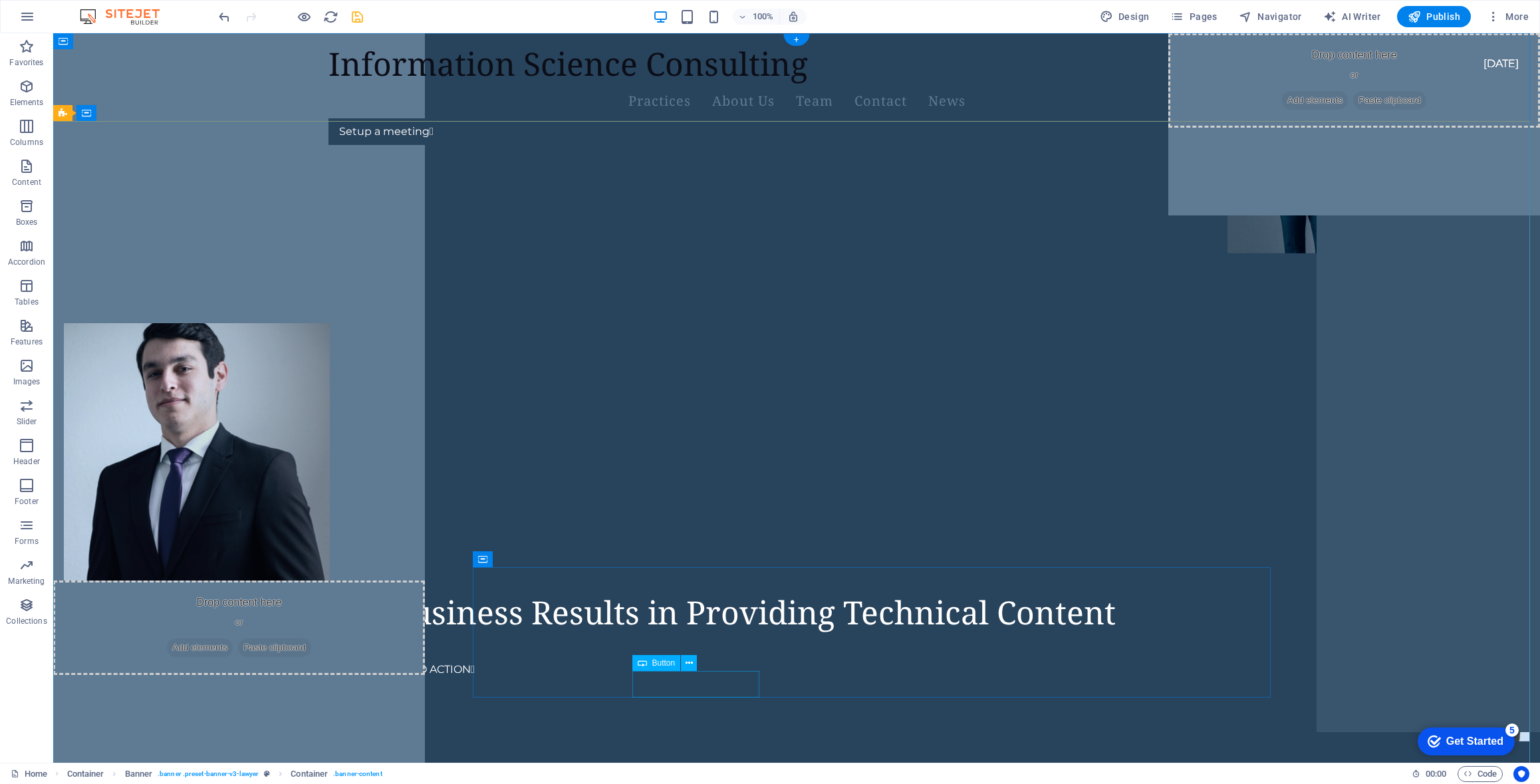
click at [706, 683] on div "CALL TO ACTION " at bounding box center [775, 669] width 807 height 26
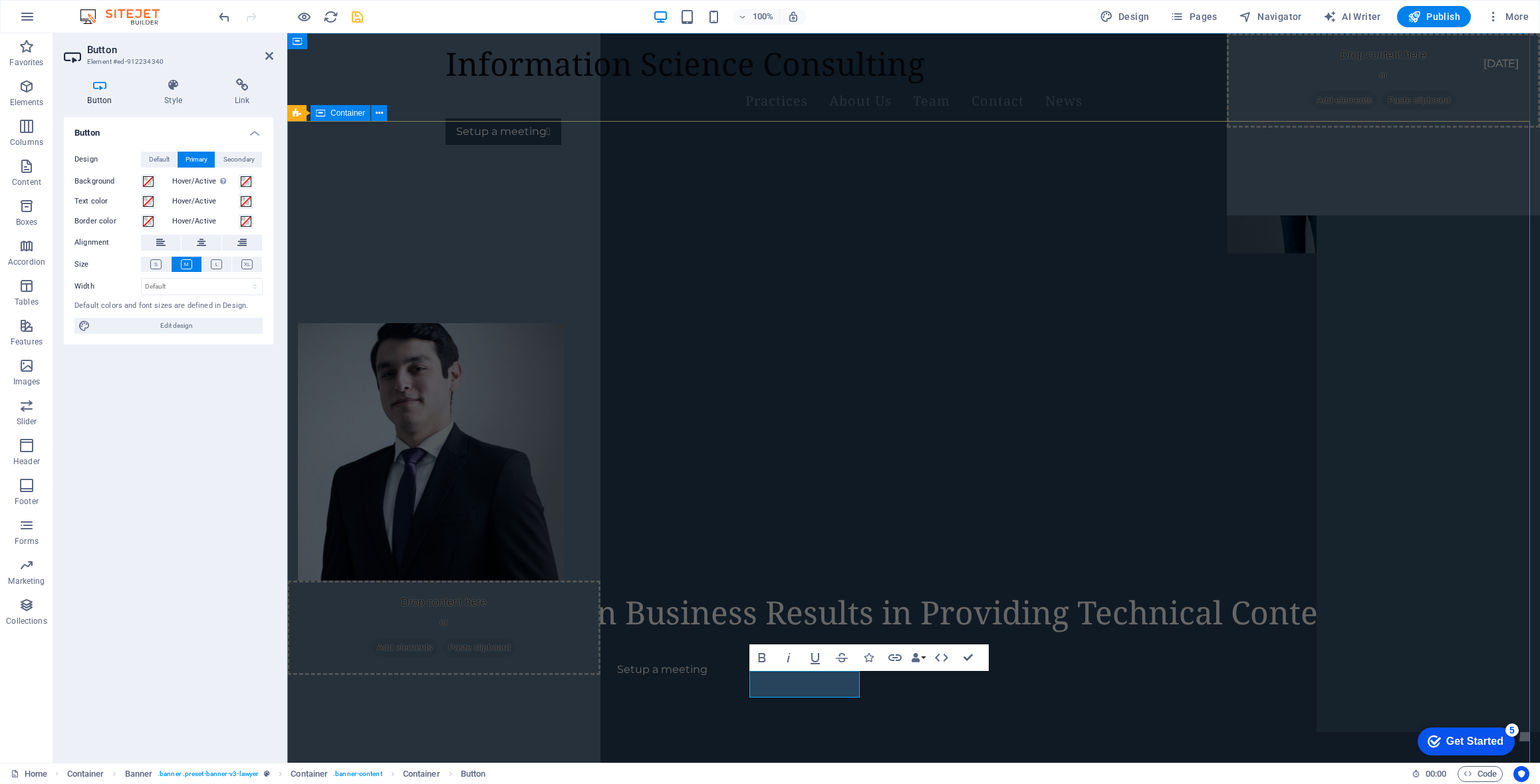
click at [1161, 283] on div "Focused on Business Results in Providing Technical Content Setup a meeting" at bounding box center [914, 219] width 1253 height 128
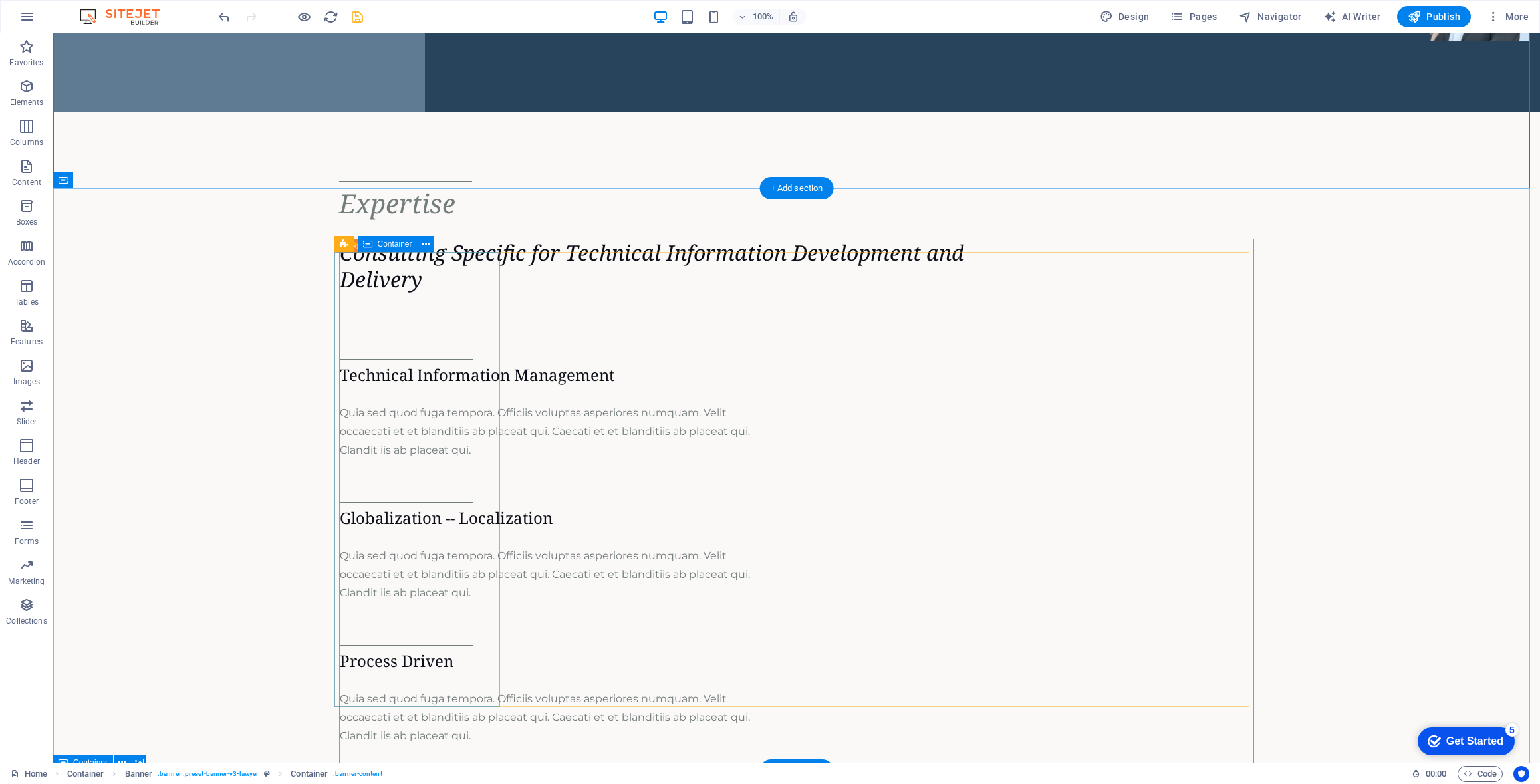
scroll to position [731, 0]
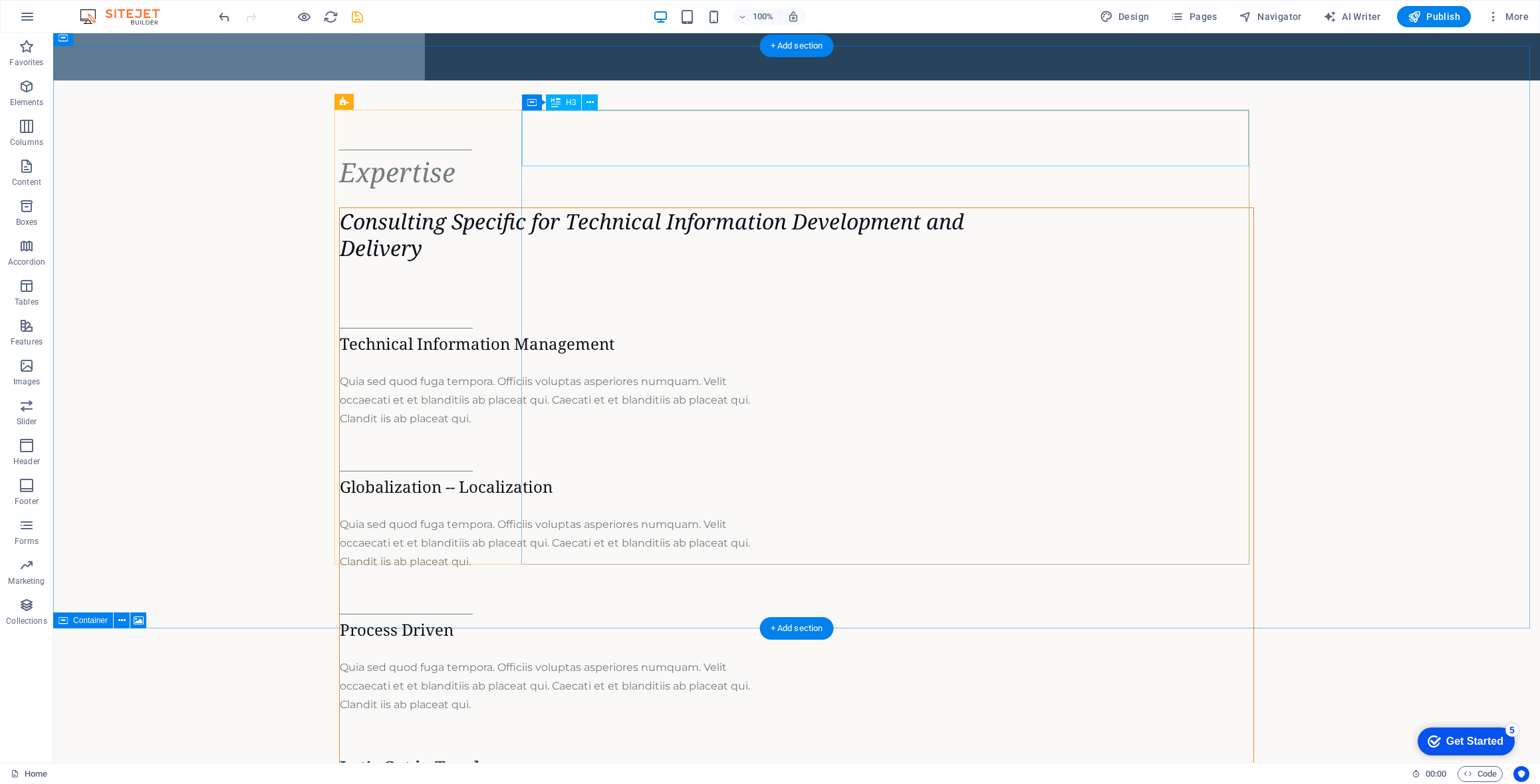
click at [635, 208] on div "Consulting Specific for Technical Information Development and Delivery" at bounding box center [796, 235] width 914 height 53
click at [662, 208] on div "Consulting Specific for Technical Information Development and Delivery" at bounding box center [796, 235] width 914 height 53
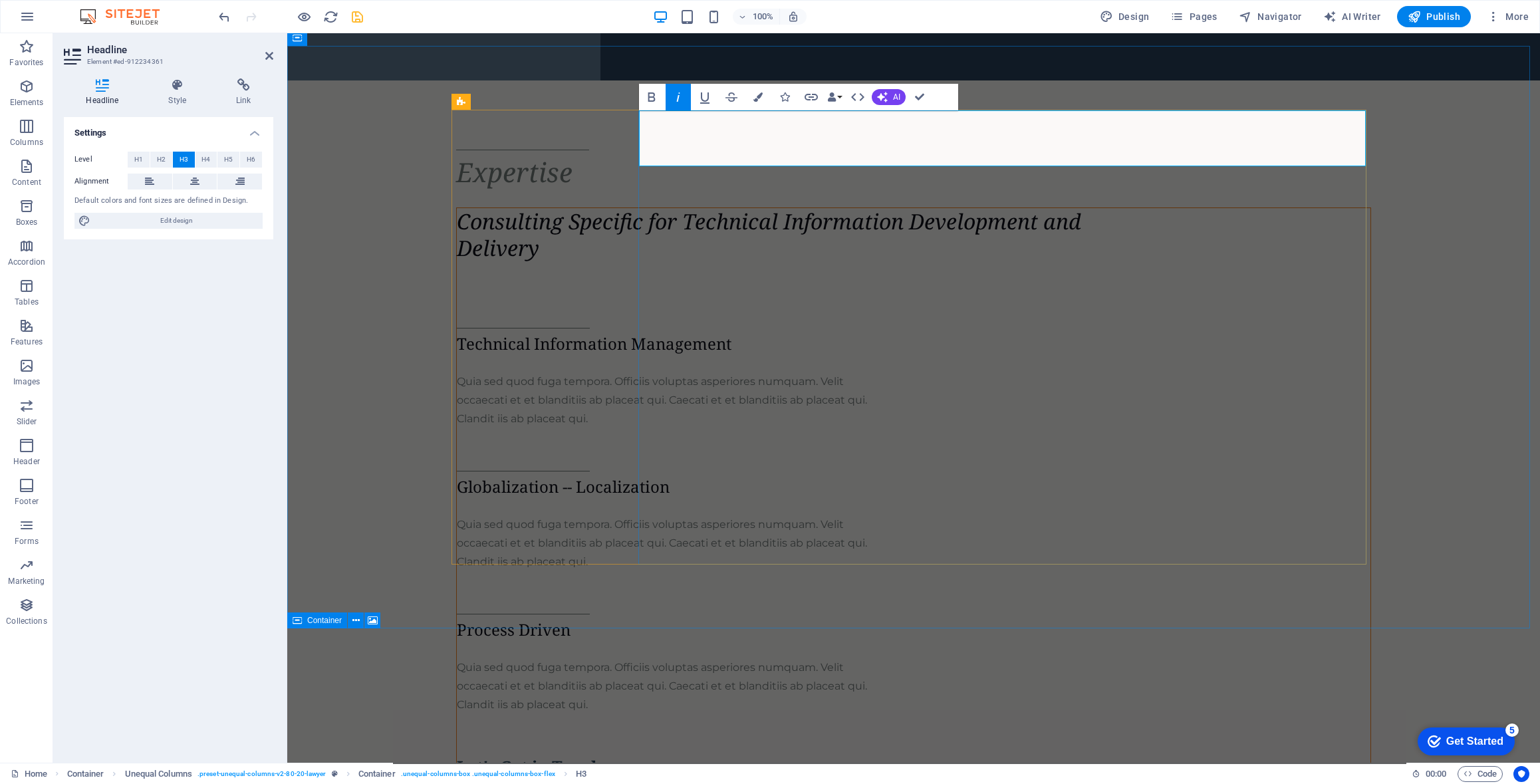
click at [756, 207] on em "Consulting Specific for Technical Information Development and Delivery" at bounding box center [769, 235] width 625 height 55
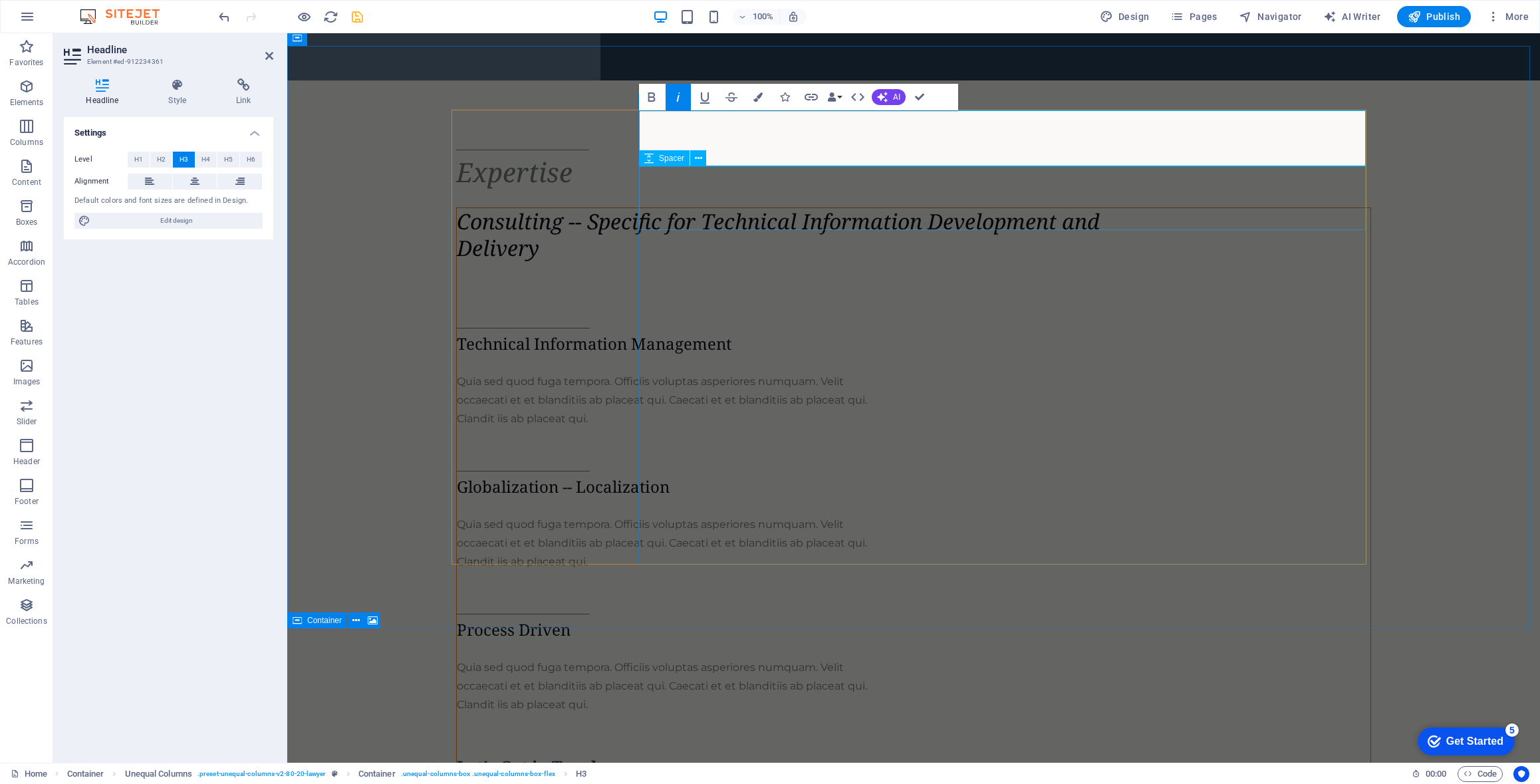
click at [1338, 264] on div at bounding box center [913, 296] width 914 height 64
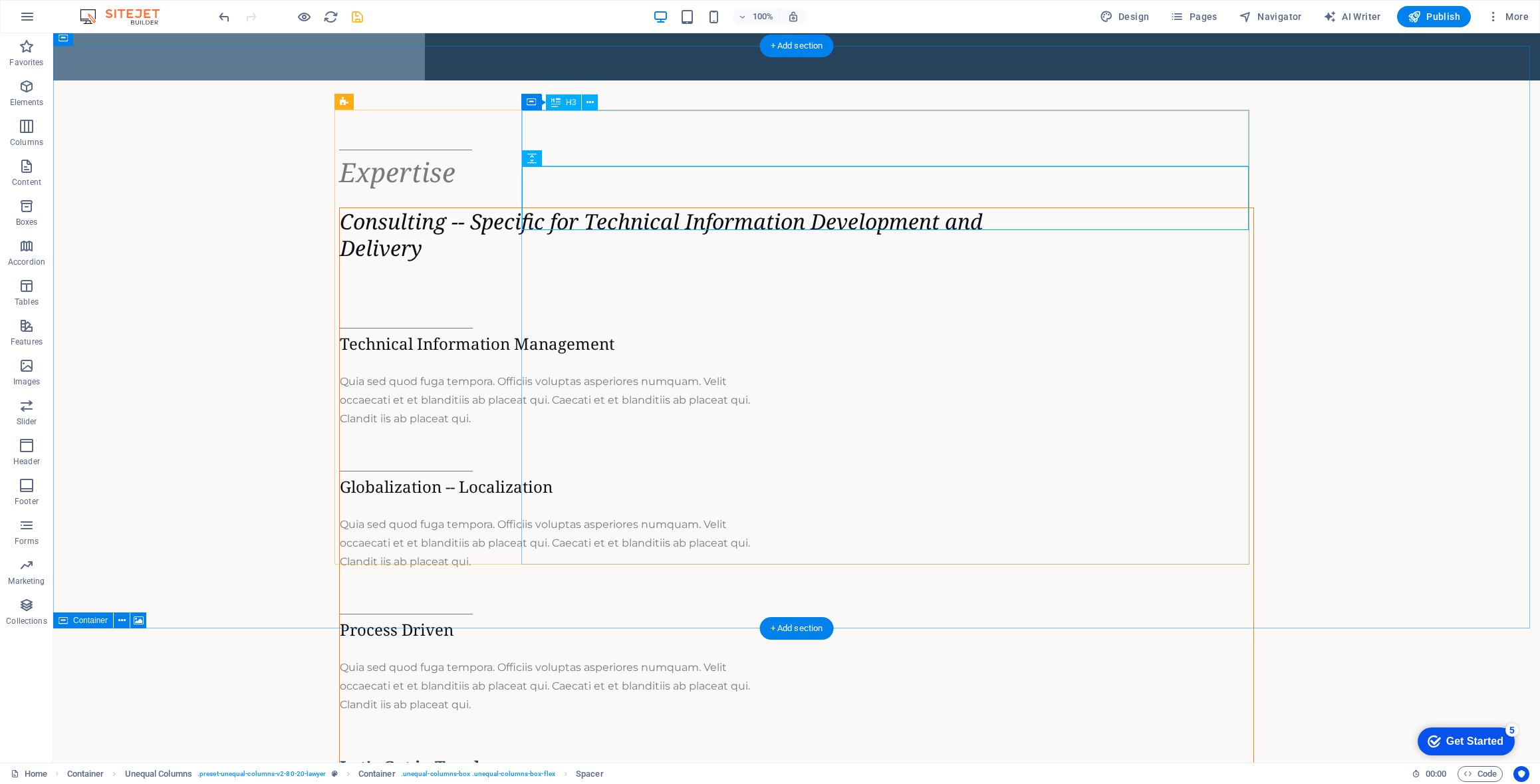
click at [773, 208] on div "Consulting -- Specific for Technical Information Development and Delivery" at bounding box center [796, 235] width 914 height 53
click at [1328, 312] on div "Expertise Consulting -- Specific for Technical Information Development and Deli…" at bounding box center [797, 483] width 1487 height 806
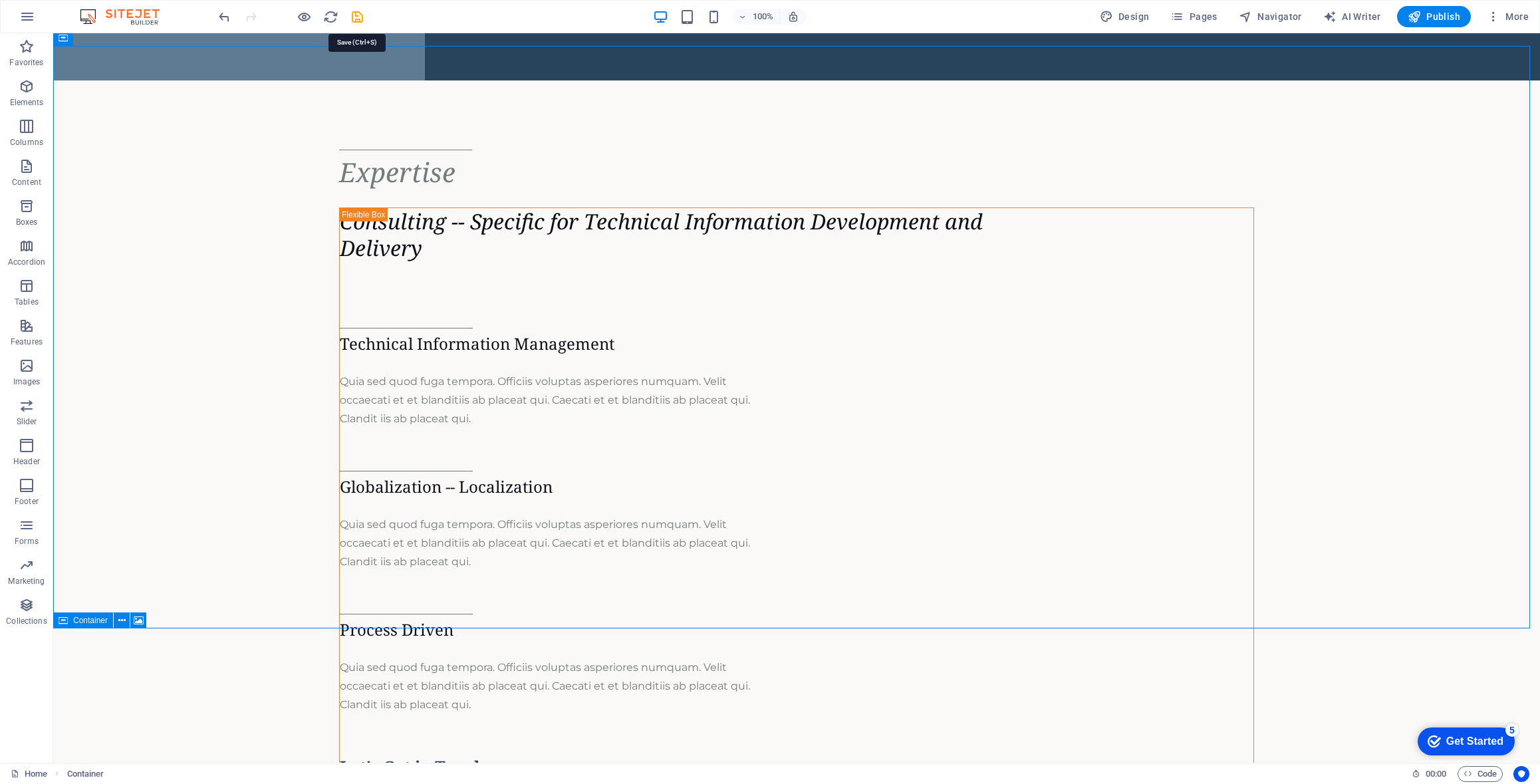
click at [353, 14] on icon "save" at bounding box center [357, 17] width 16 height 16
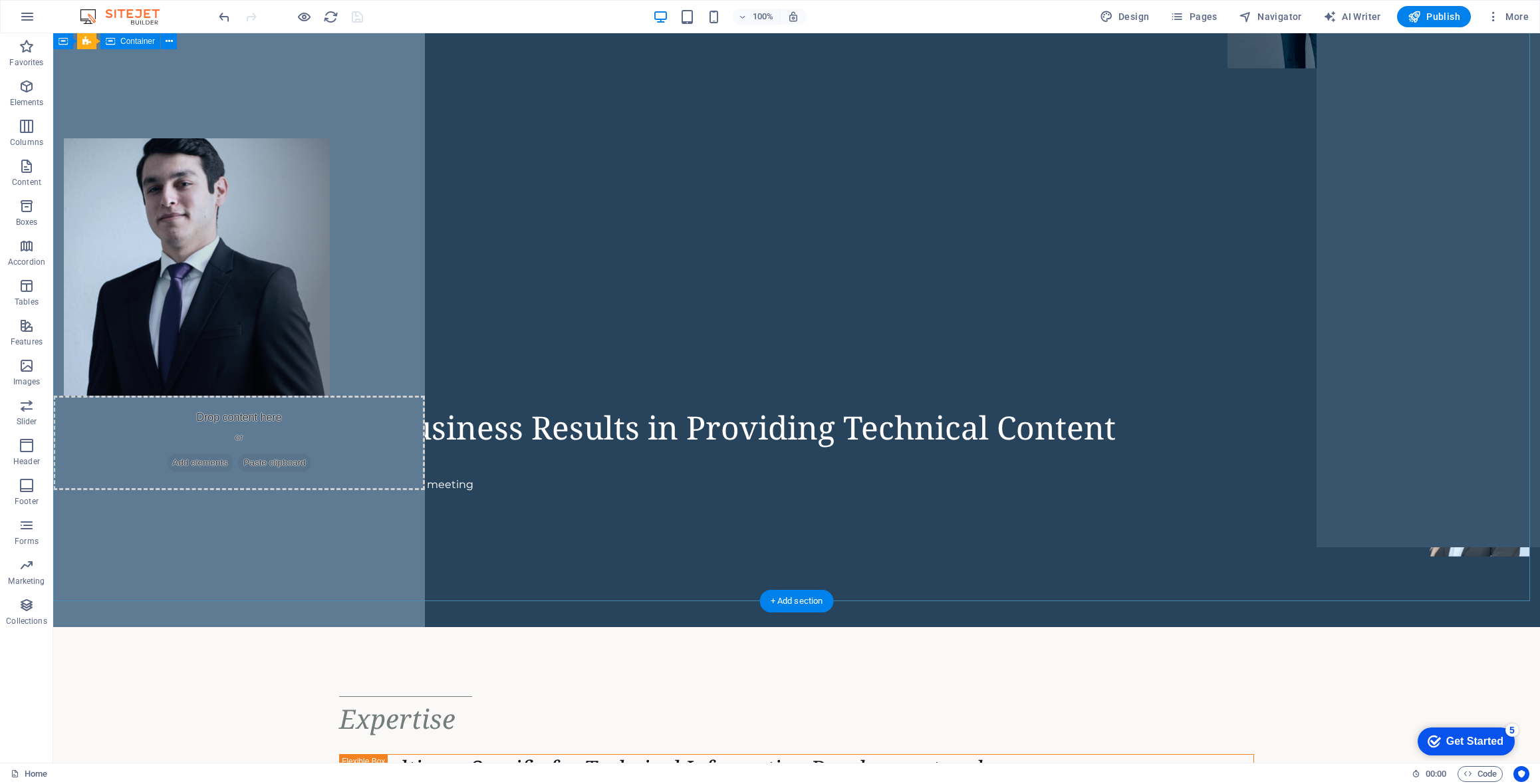
scroll to position [0, 0]
